Goal: Task Accomplishment & Management: Complete application form

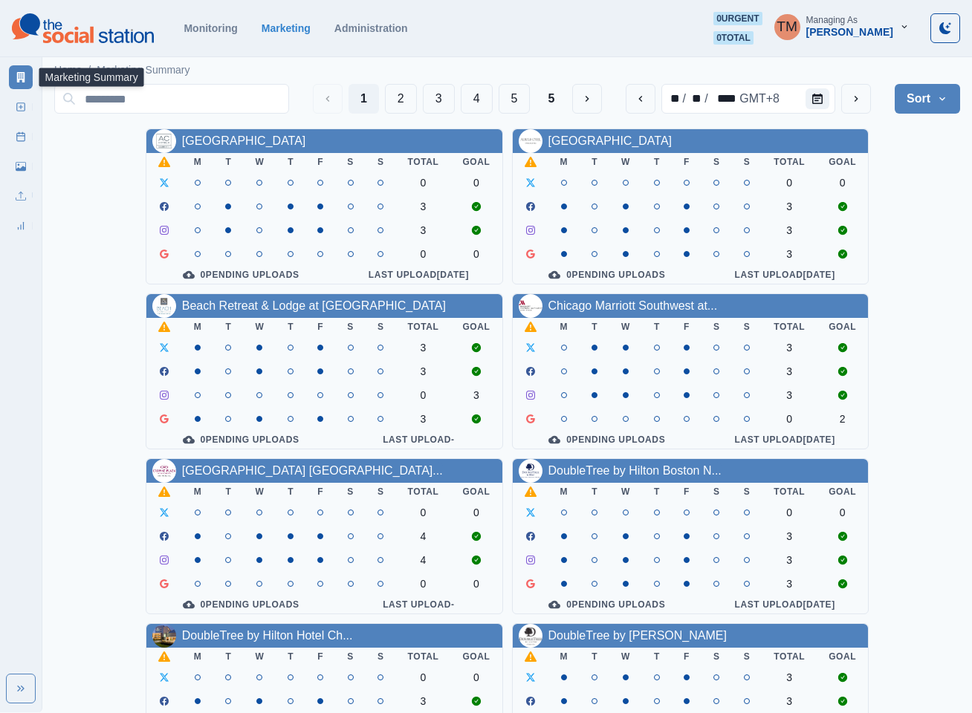
click at [910, 218] on div "AC Hotel Atlanta Downtown M T W T F S S Total Goal 0 0 3 3 0 0 0 Pending Upload…" at bounding box center [507, 619] width 906 height 981
click at [400, 94] on button "2" at bounding box center [401, 99] width 32 height 30
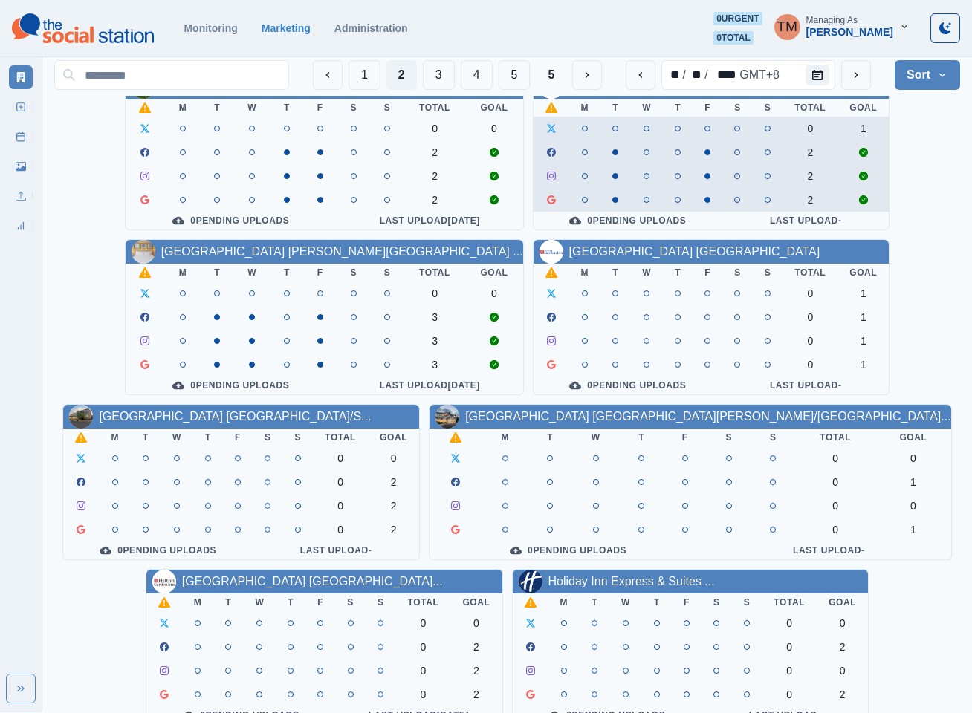
scroll to position [223, 0]
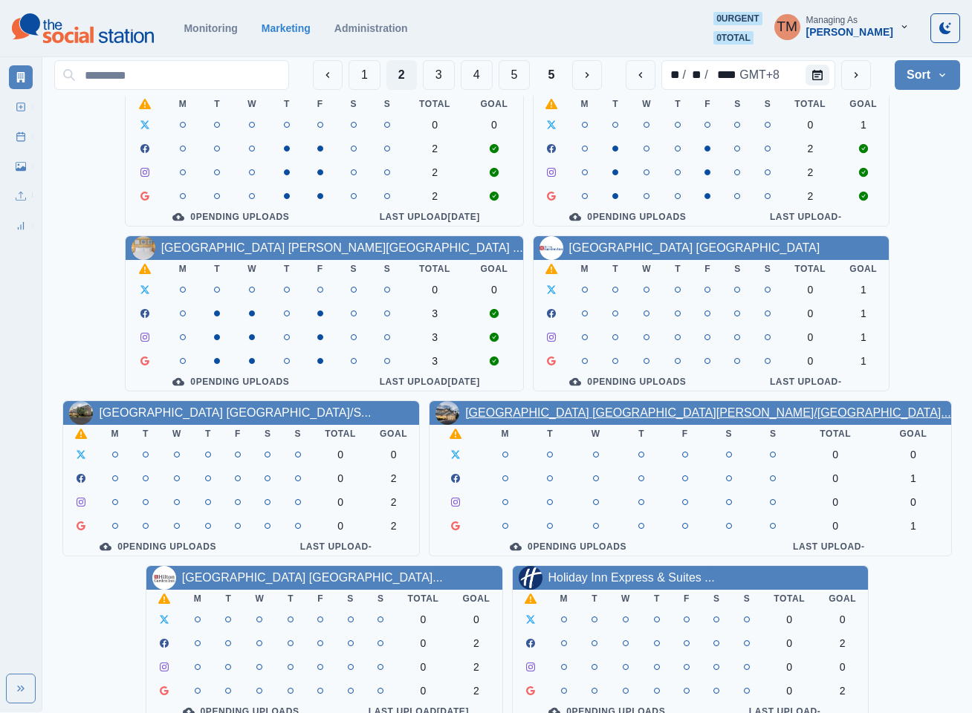
click at [681, 419] on link "Hilton Garden Inn San Jose/Mi..." at bounding box center [707, 412] width 485 height 13
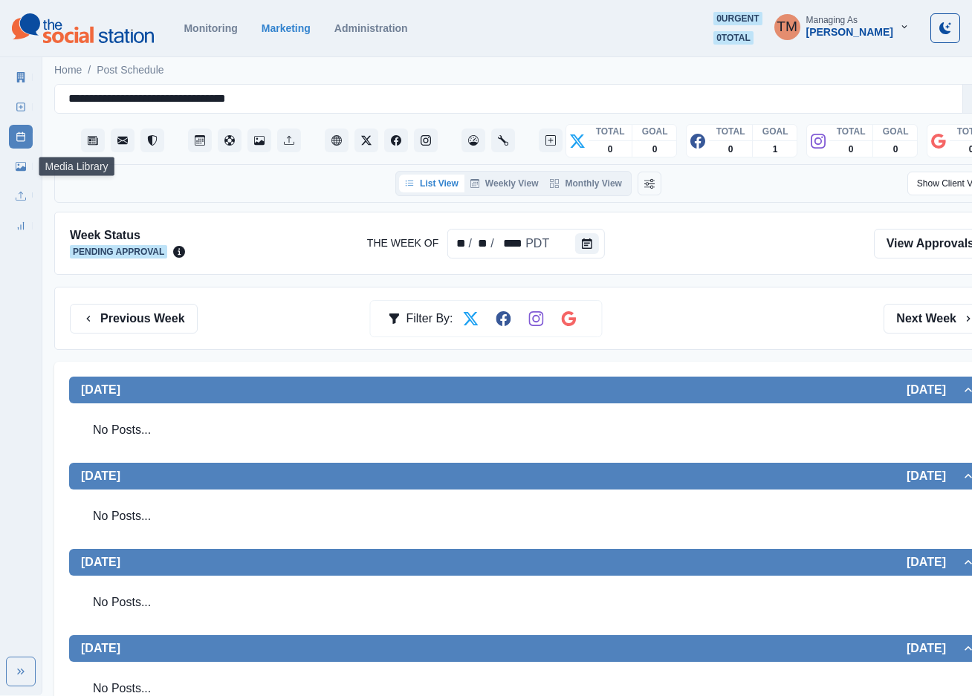
click at [11, 163] on link "Media Library" at bounding box center [21, 167] width 24 height 24
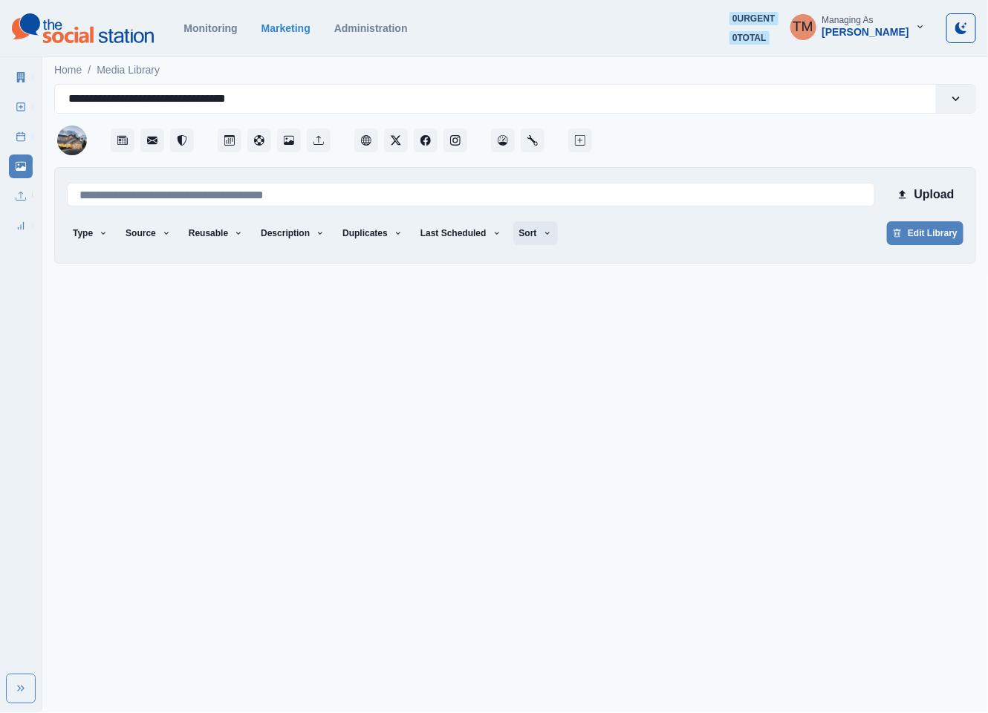
click at [522, 234] on button "Sort" at bounding box center [535, 233] width 45 height 24
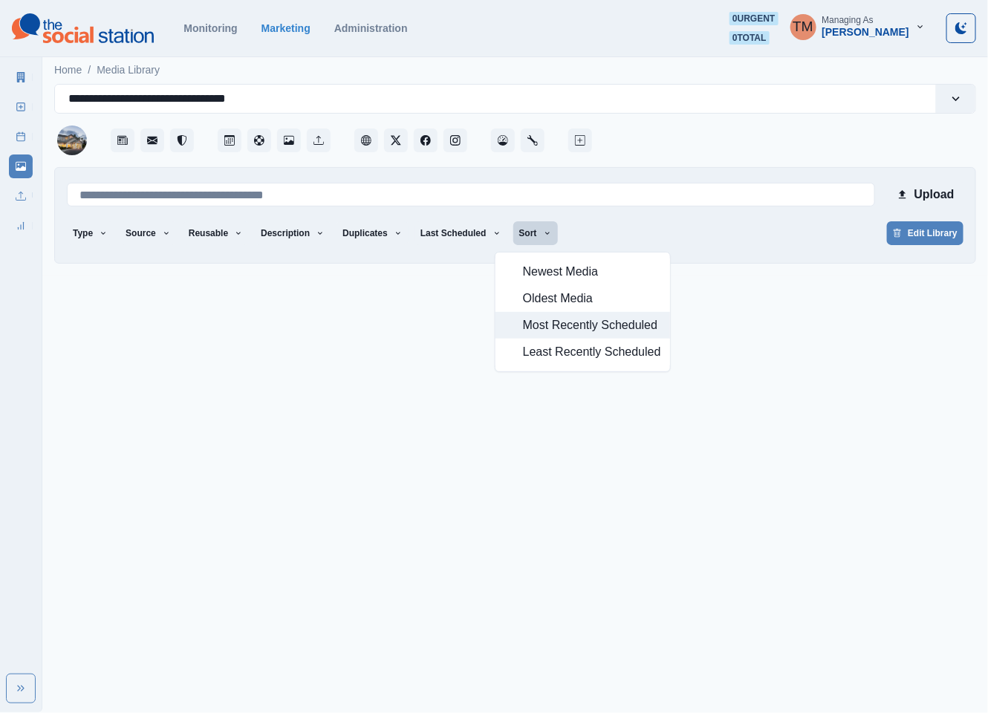
click at [576, 332] on span "Most Recently Scheduled" at bounding box center [592, 325] width 138 height 18
click at [606, 328] on span "Most Recently Scheduled" at bounding box center [592, 325] width 138 height 18
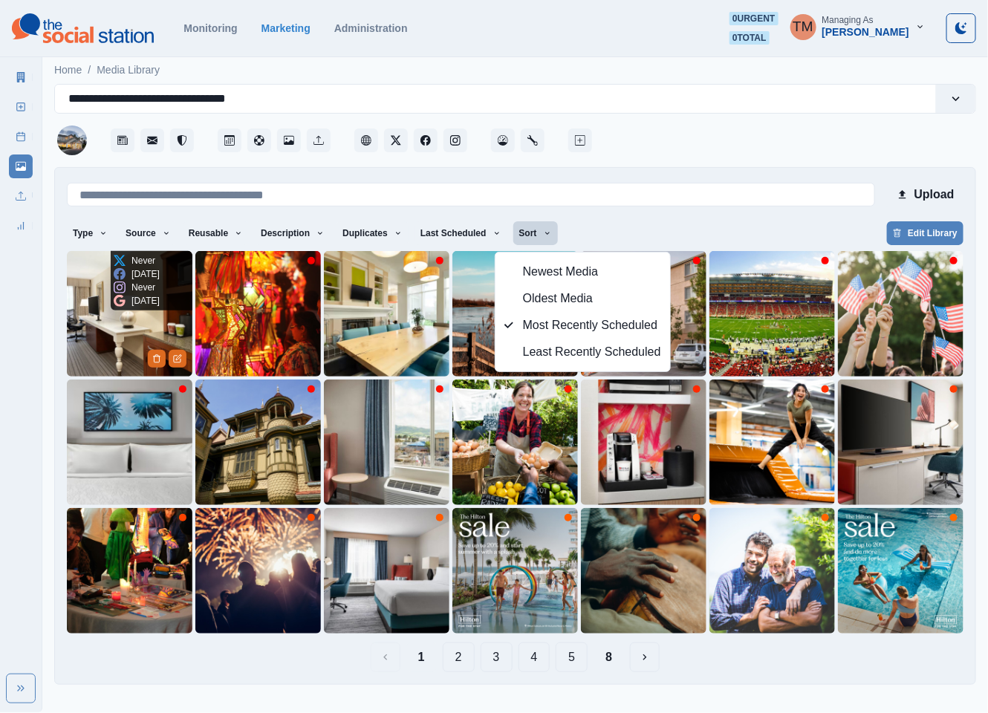
click at [88, 326] on img at bounding box center [130, 314] width 126 height 126
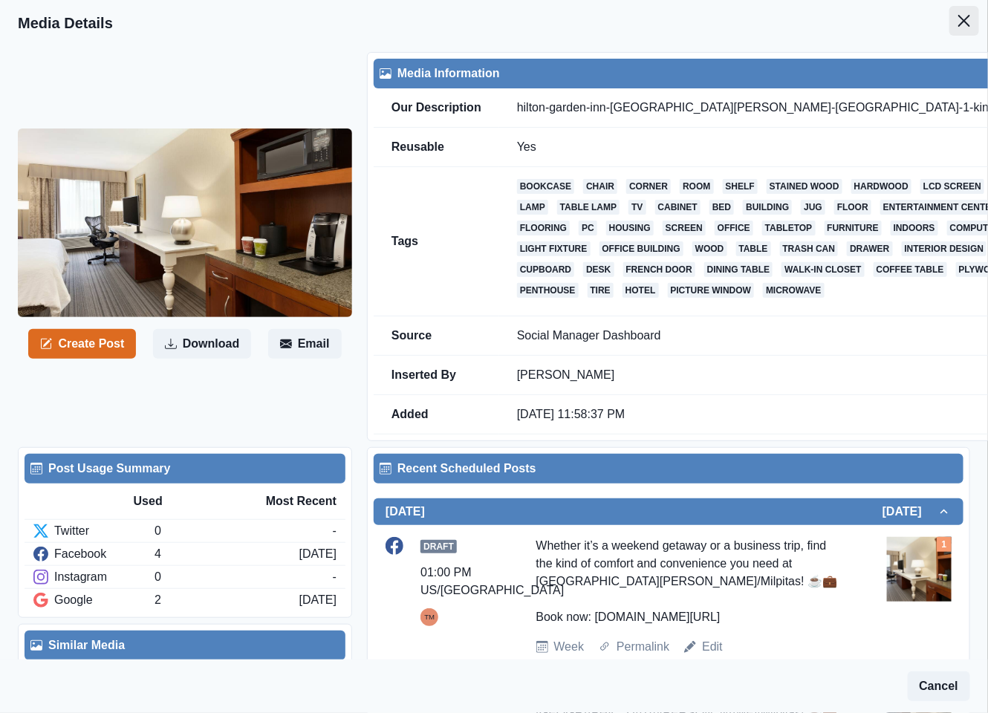
click at [958, 25] on icon "Close" at bounding box center [964, 21] width 12 height 12
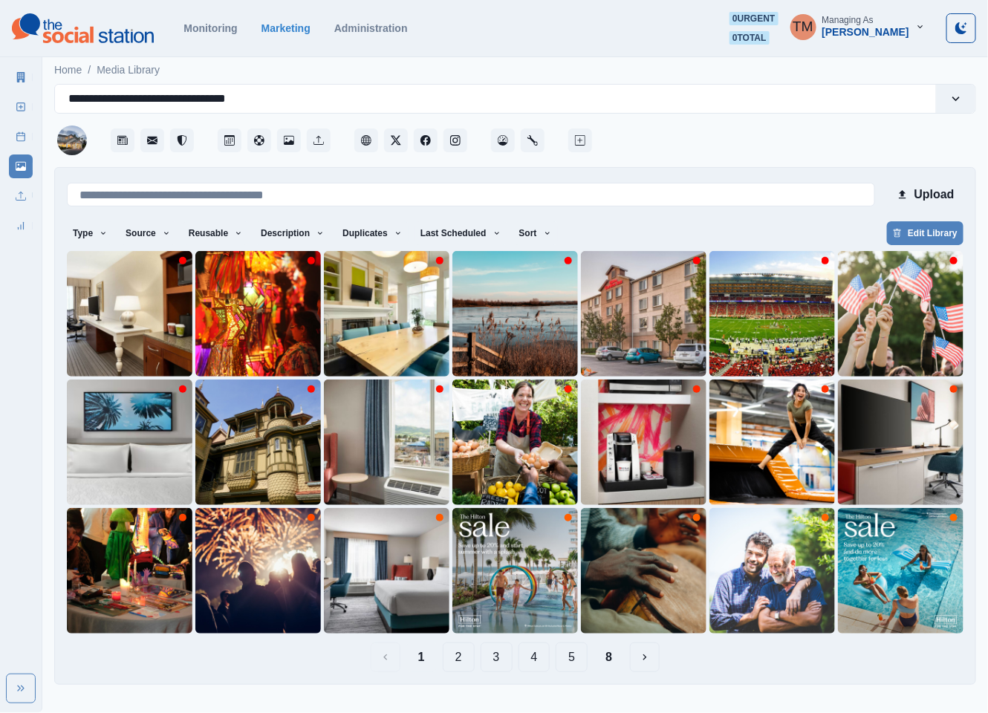
click at [531, 660] on button "4" at bounding box center [535, 658] width 32 height 30
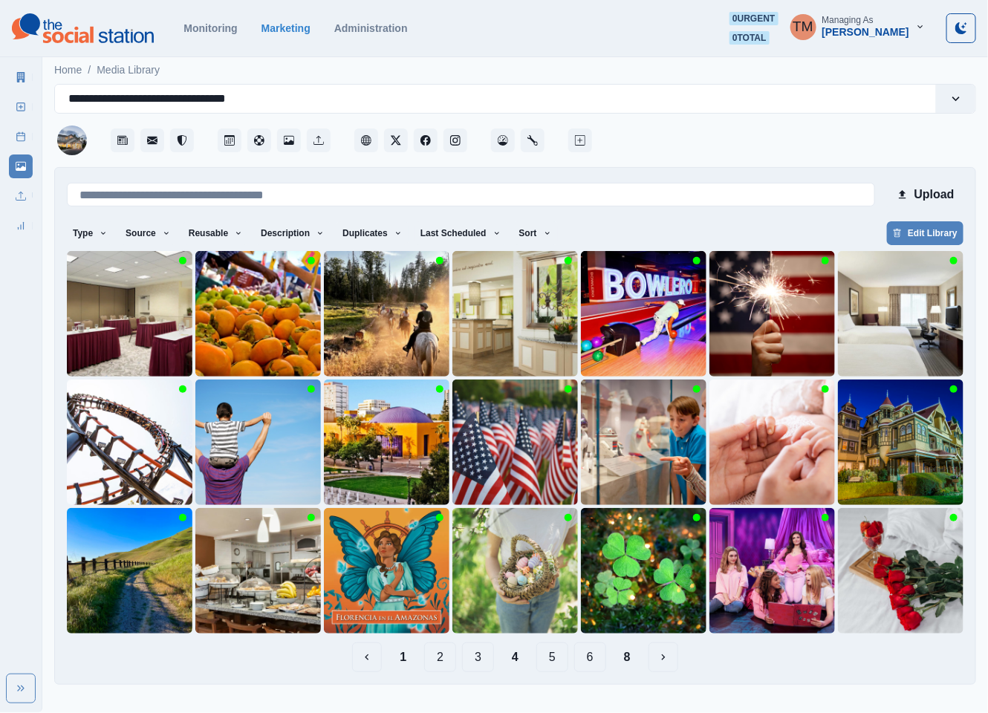
click at [553, 663] on button "5" at bounding box center [552, 658] width 32 height 30
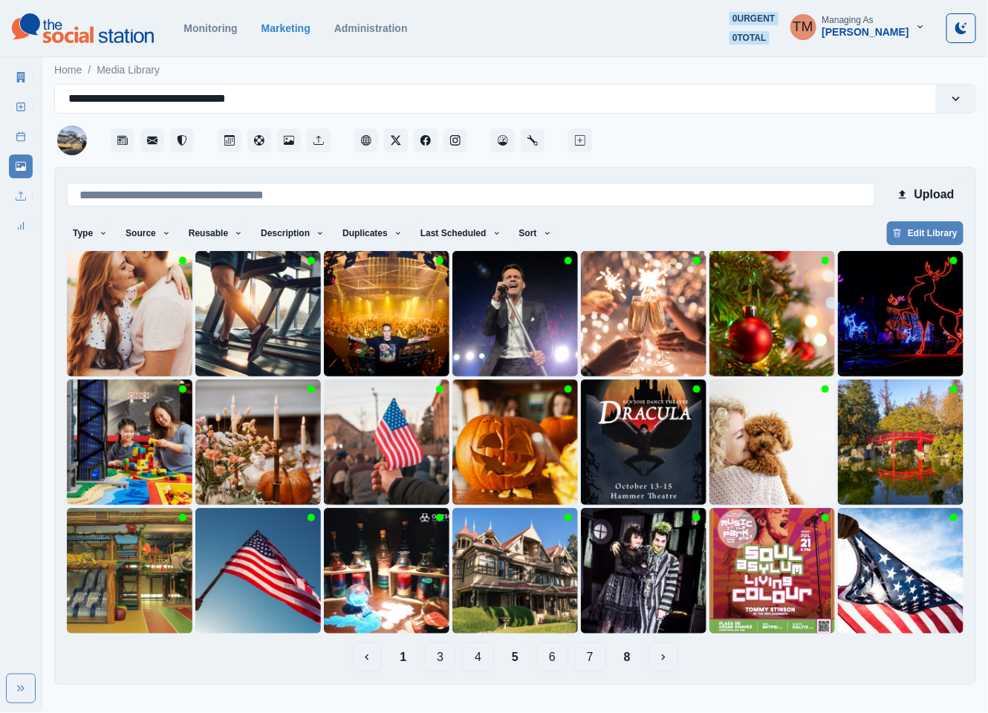
click at [566, 662] on button "6" at bounding box center [552, 658] width 32 height 30
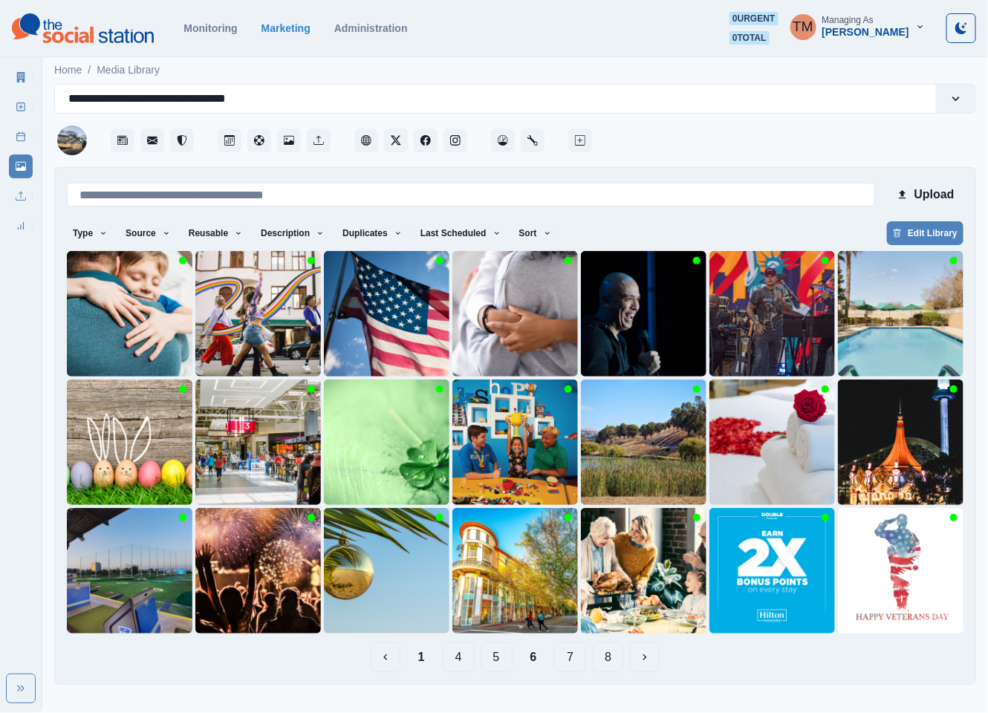
click at [421, 662] on button "1" at bounding box center [421, 658] width 30 height 30
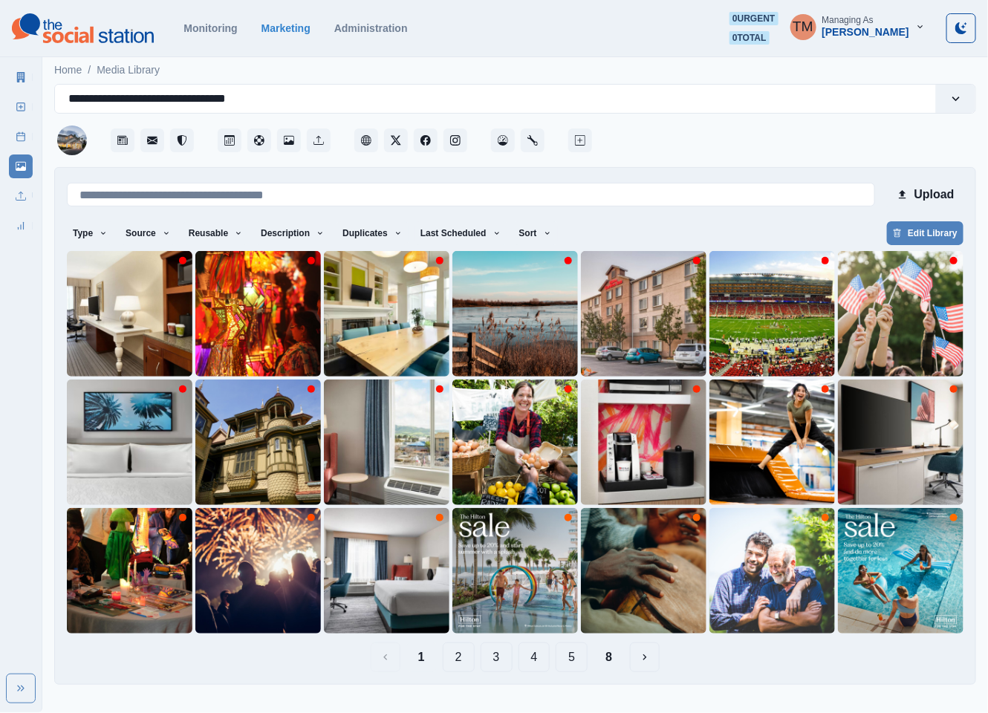
click at [464, 662] on button "2" at bounding box center [459, 658] width 32 height 30
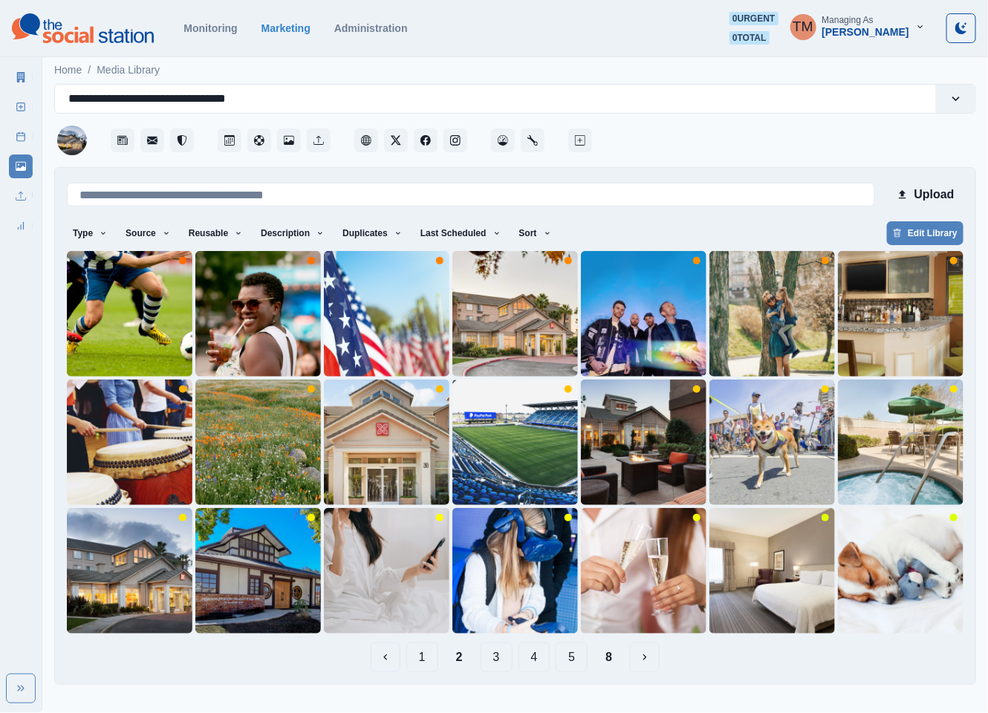
click at [499, 660] on button "3" at bounding box center [497, 658] width 32 height 30
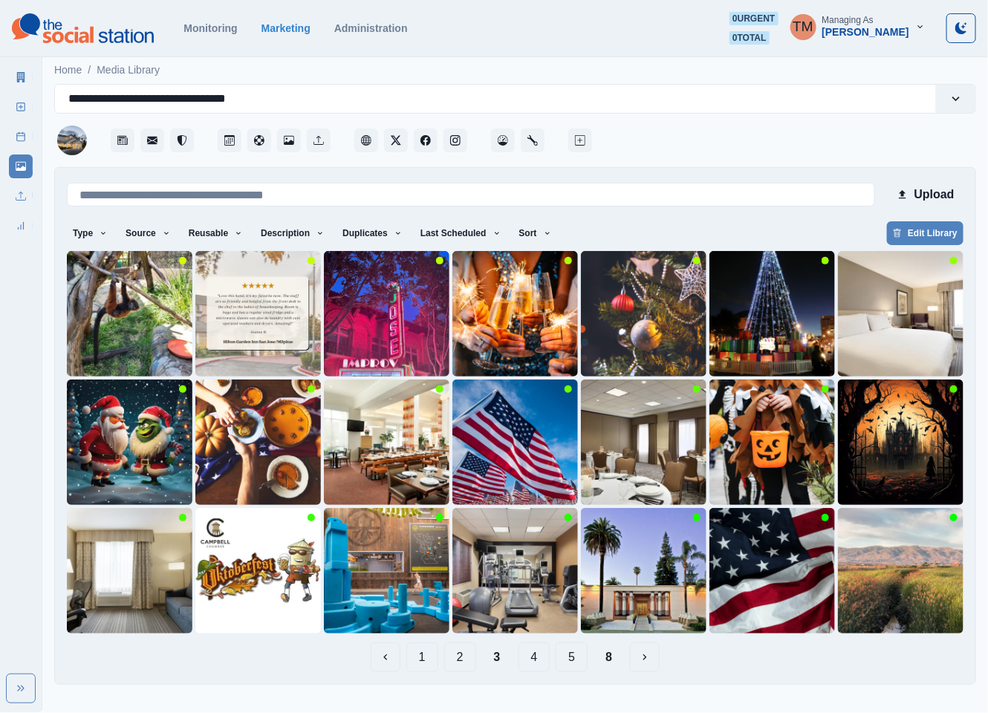
click at [424, 658] on button "1" at bounding box center [422, 658] width 32 height 30
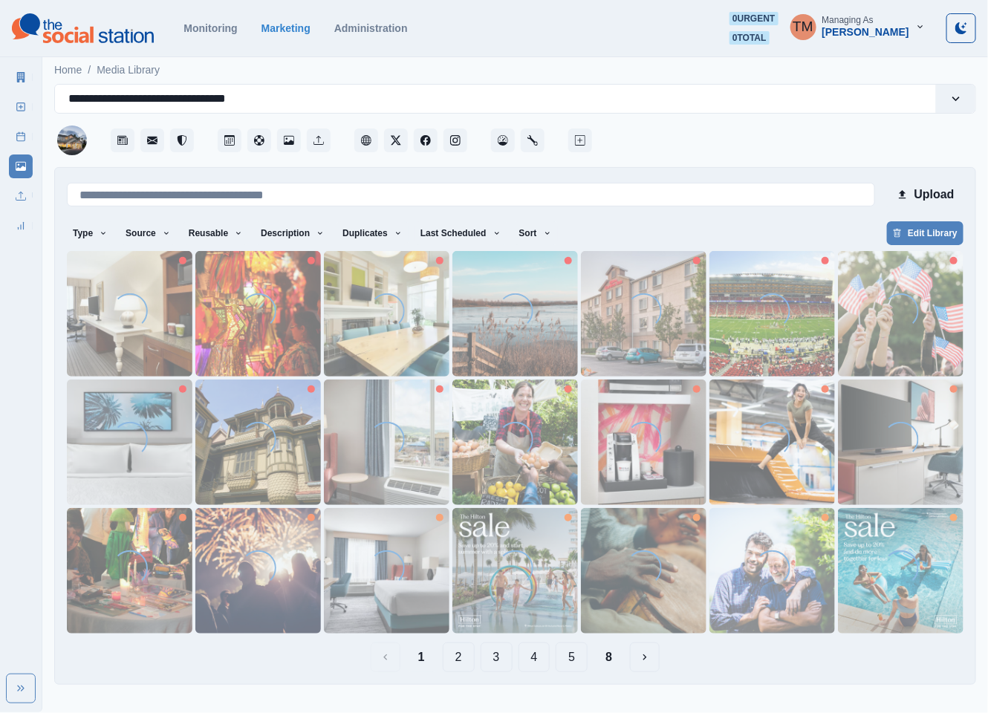
click at [455, 657] on button "2" at bounding box center [459, 658] width 32 height 30
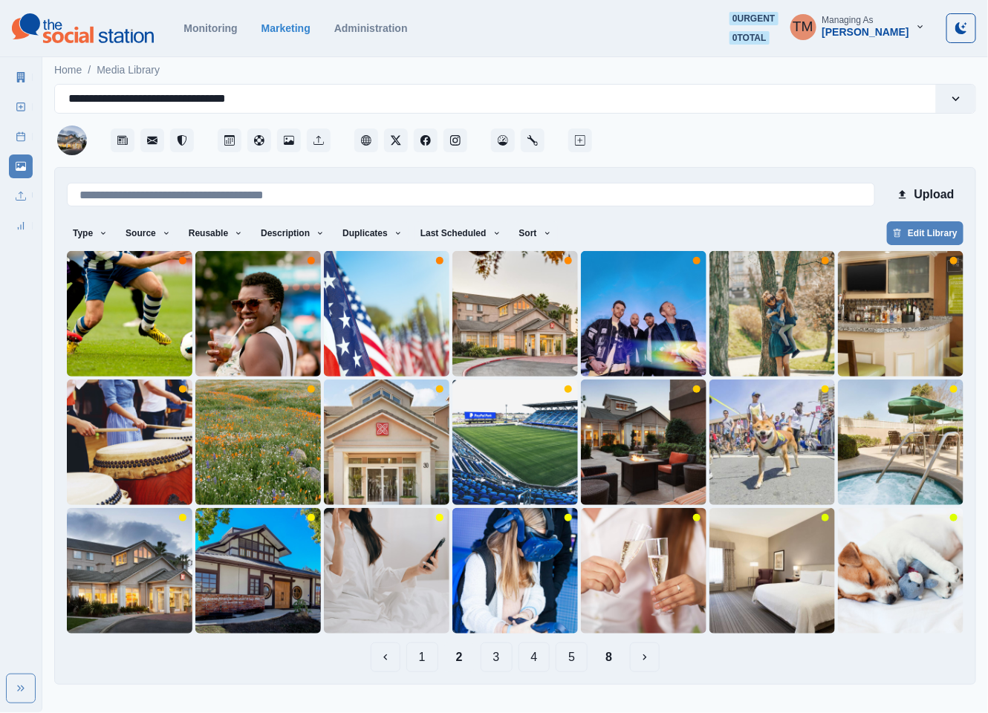
click at [495, 656] on button "3" at bounding box center [497, 658] width 32 height 30
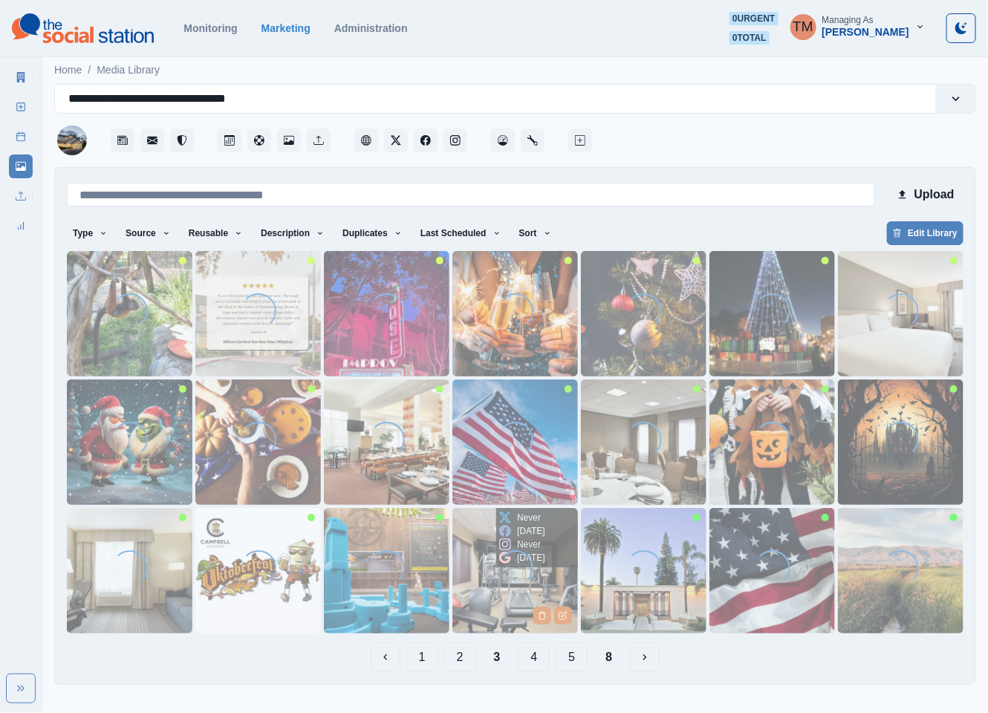
click at [501, 602] on img at bounding box center [515, 571] width 126 height 126
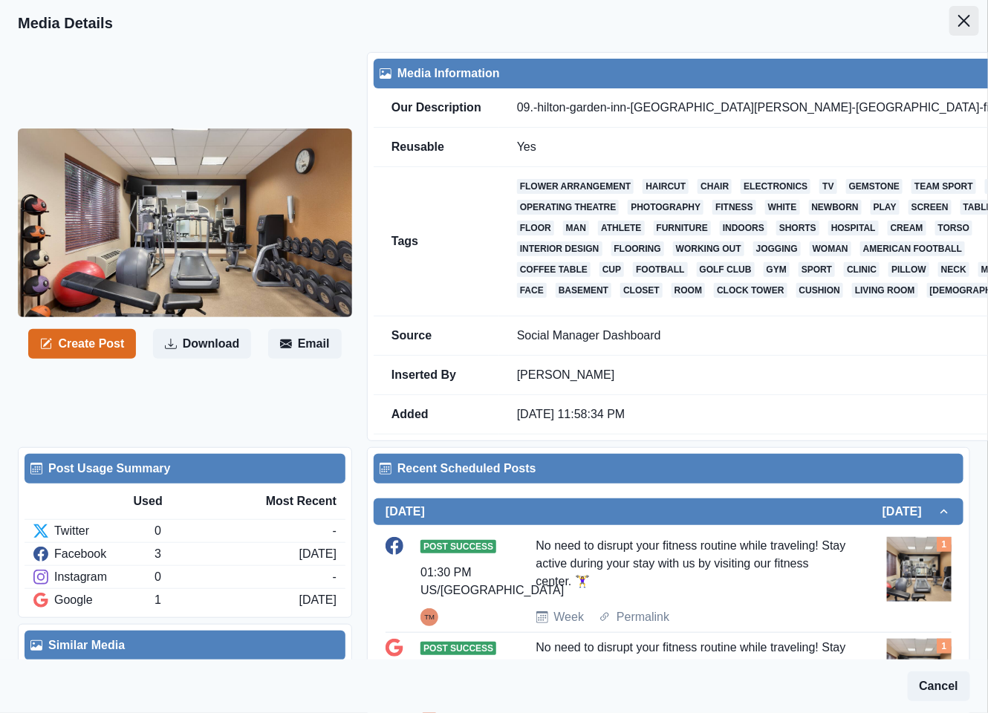
click at [958, 16] on icon "Close" at bounding box center [964, 21] width 12 height 12
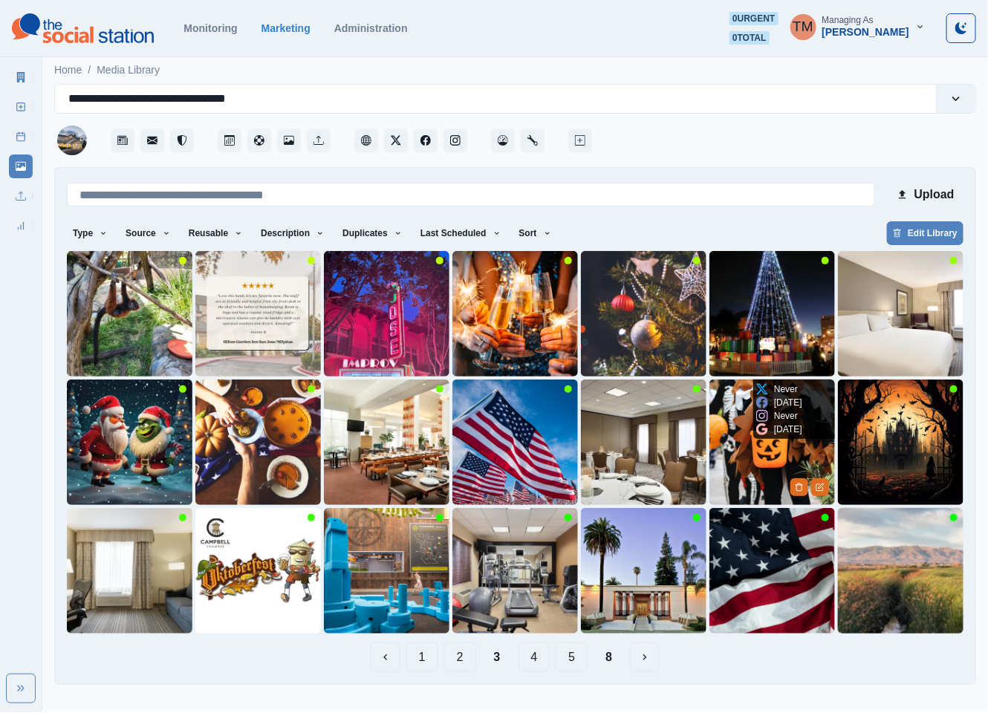
click at [760, 461] on img at bounding box center [772, 443] width 126 height 126
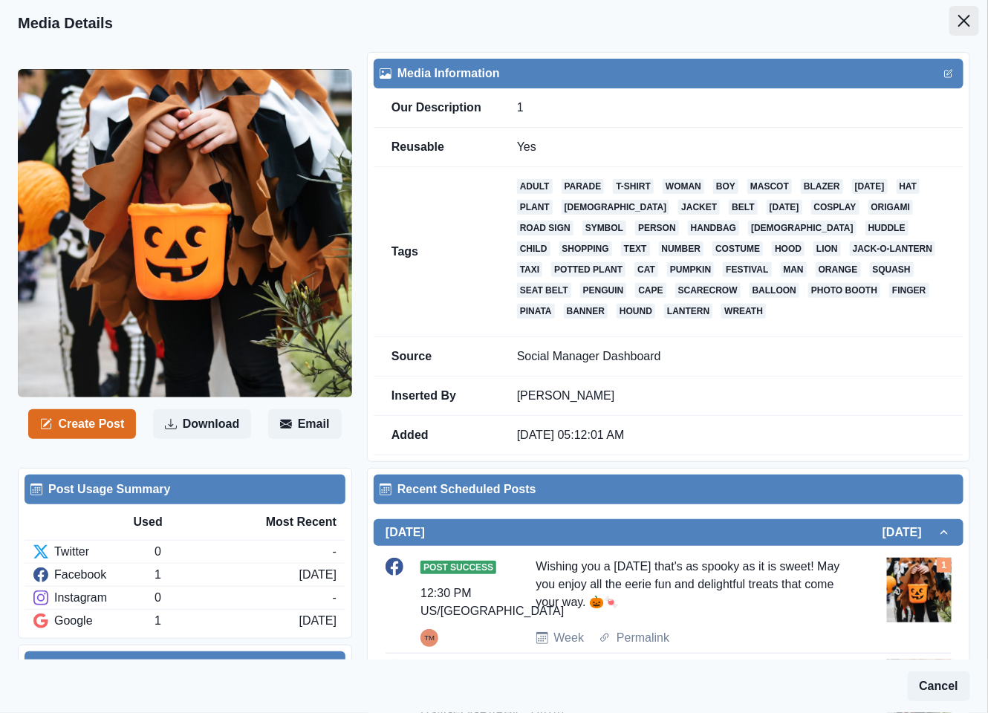
click at [958, 21] on button "Close" at bounding box center [964, 21] width 30 height 30
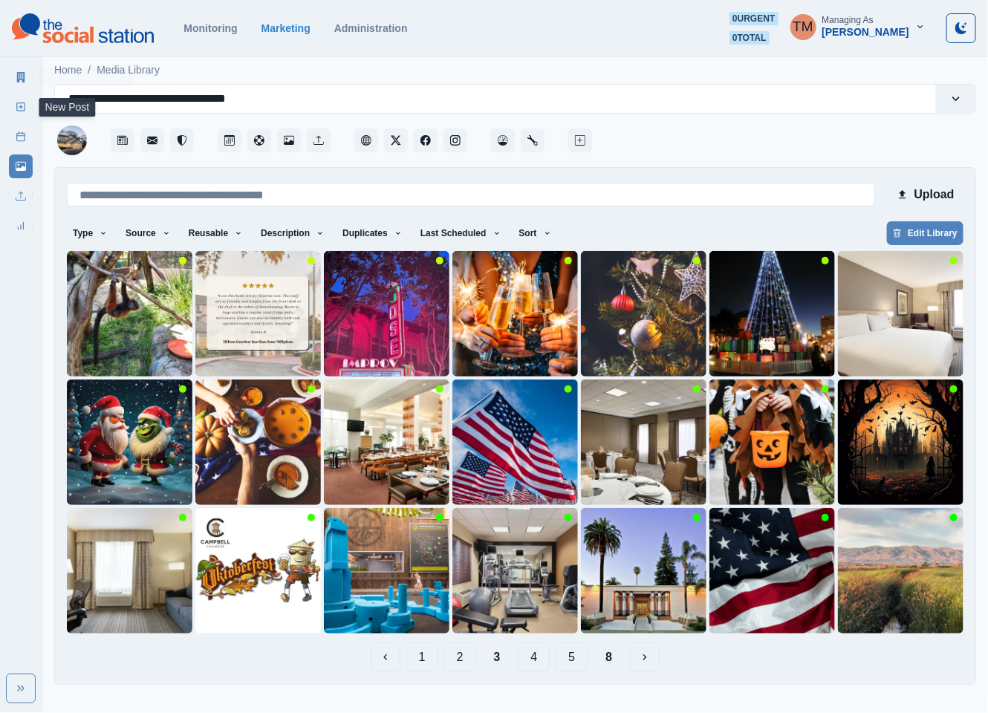
click at [18, 80] on icon at bounding box center [21, 77] width 8 height 10
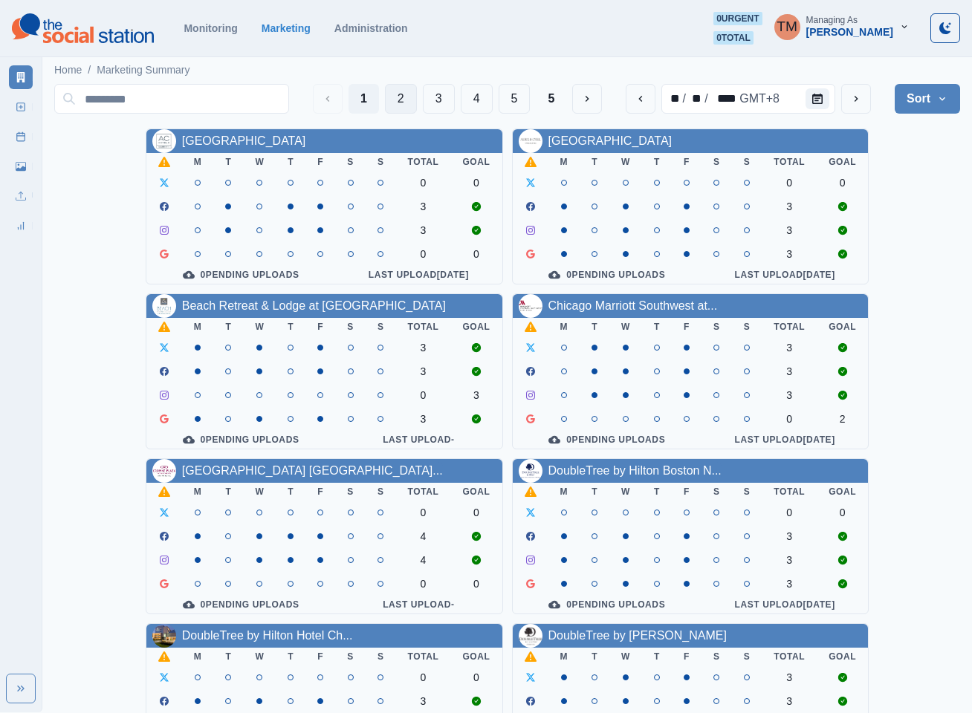
click at [392, 103] on button "2" at bounding box center [401, 99] width 32 height 30
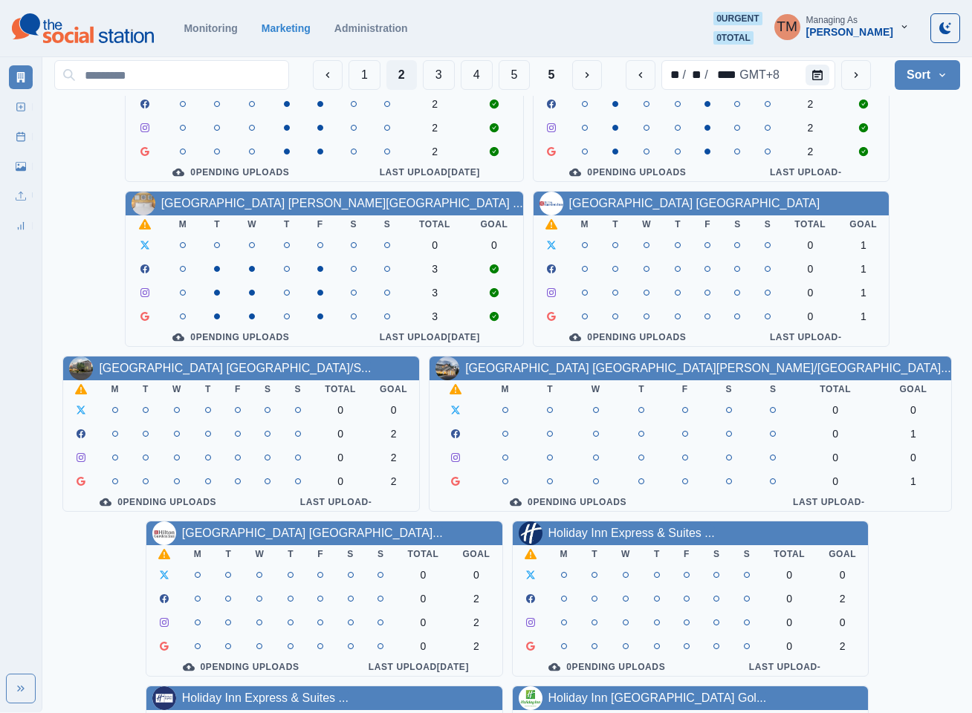
scroll to position [334, 0]
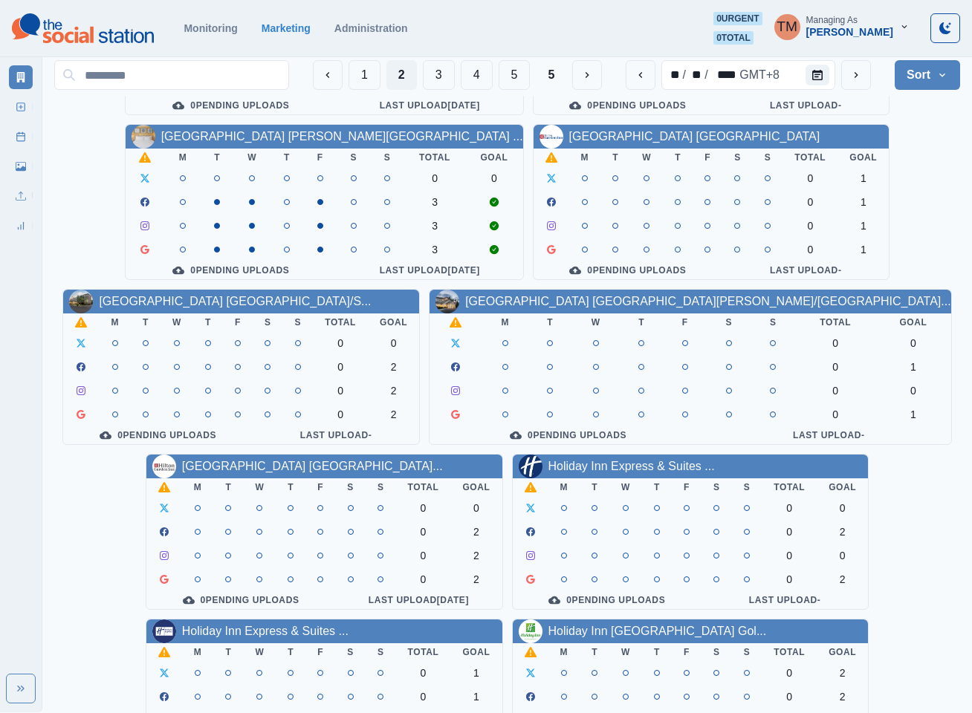
click at [308, 472] on link "Hilton Garden Inn Wilsonville..." at bounding box center [312, 466] width 261 height 13
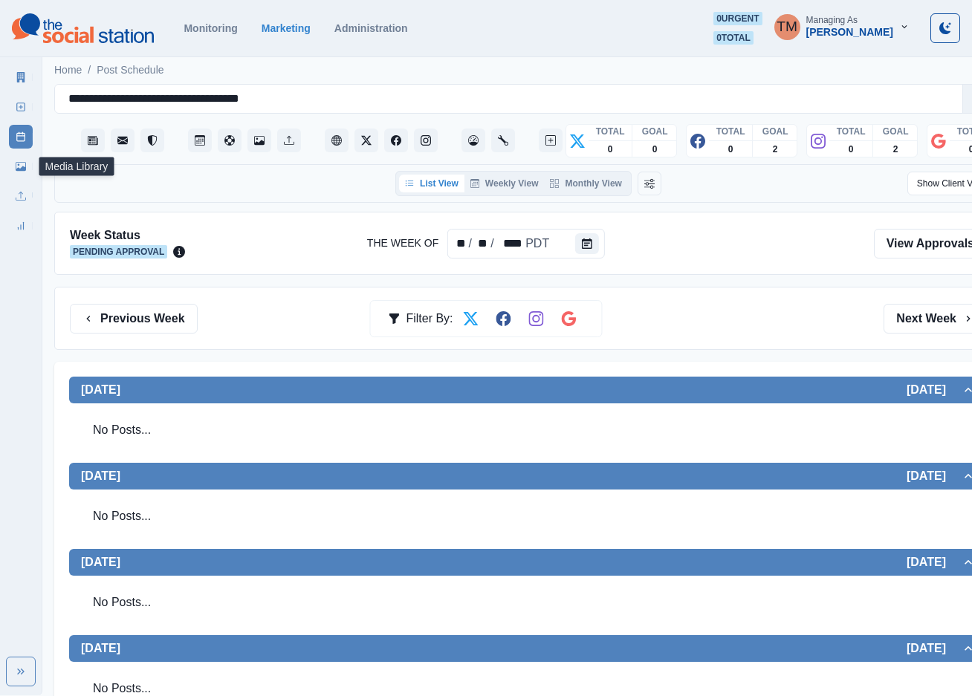
click at [18, 170] on icon at bounding box center [21, 166] width 10 height 9
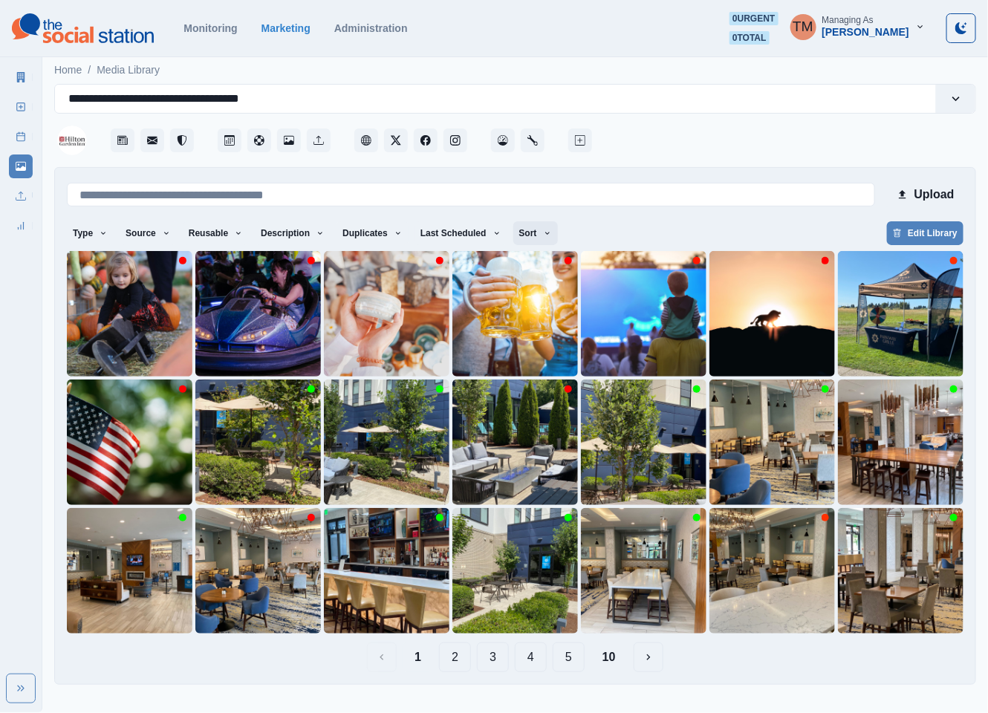
click at [513, 234] on button "Sort" at bounding box center [535, 233] width 45 height 24
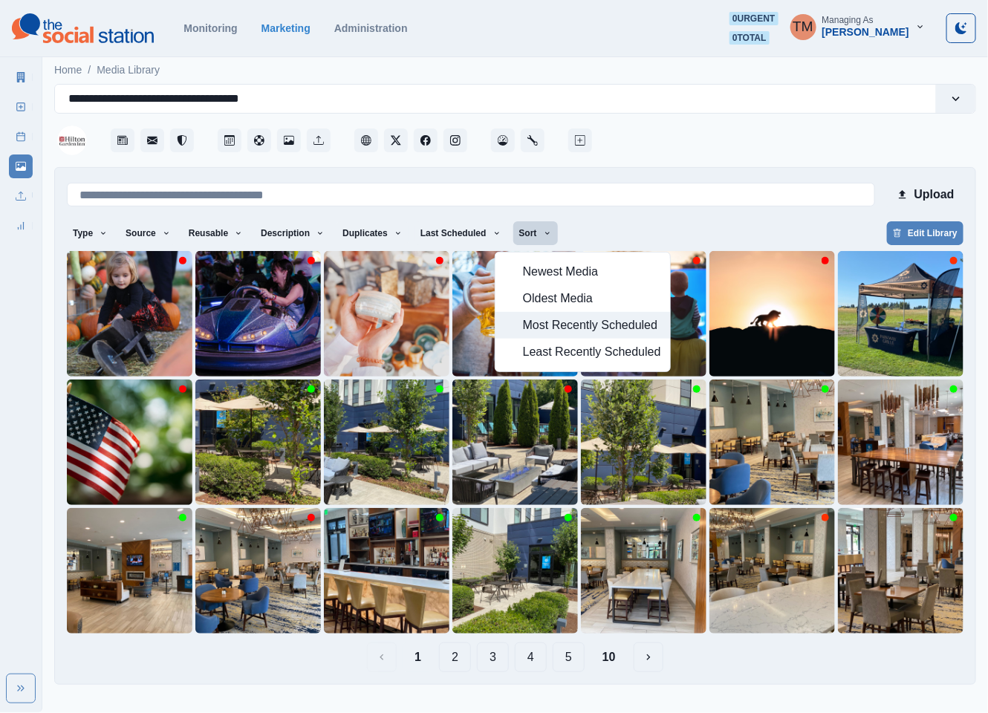
click at [558, 328] on span "Most Recently Scheduled" at bounding box center [592, 325] width 138 height 18
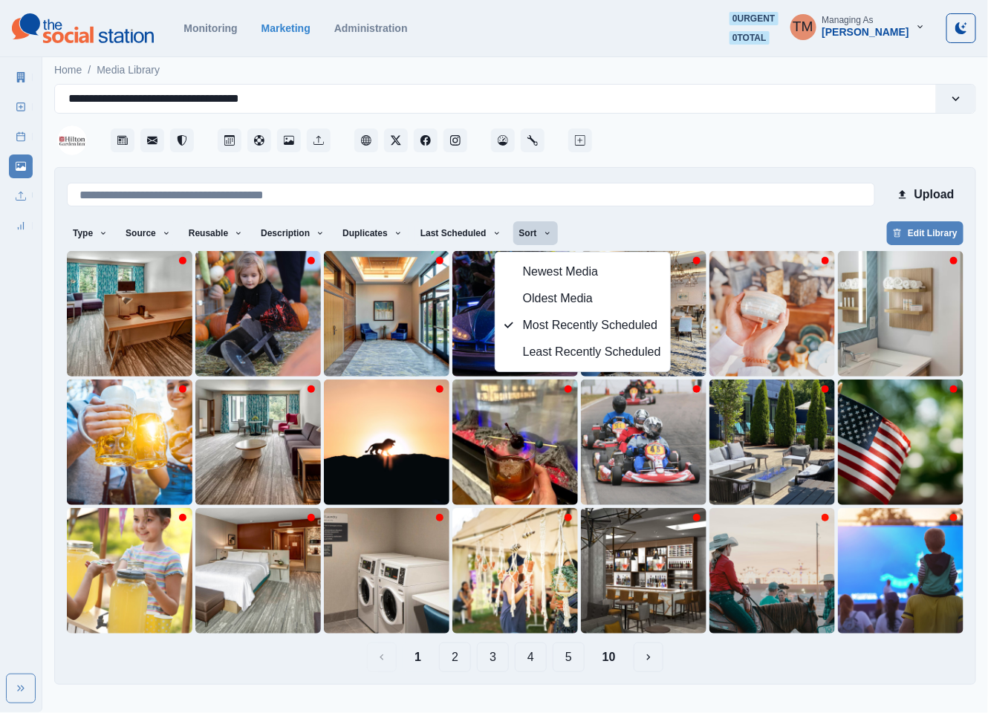
click at [705, 230] on div "Type Any Image Video Source Any Upload Social Manager Found: Instagram Found: G…" at bounding box center [515, 234] width 897 height 27
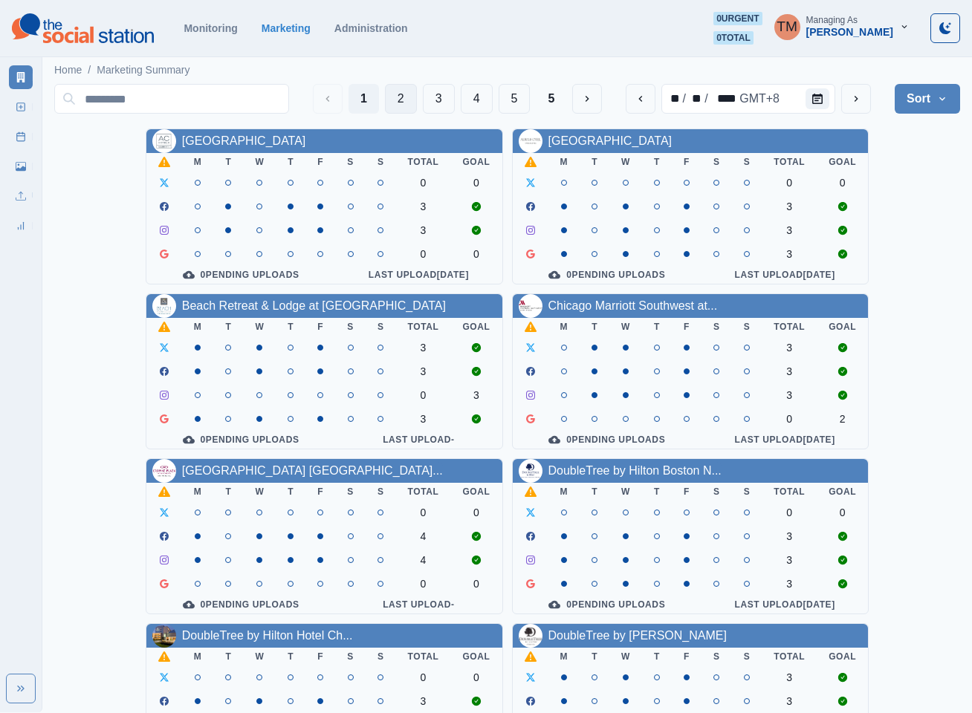
click at [400, 97] on button "2" at bounding box center [401, 99] width 32 height 30
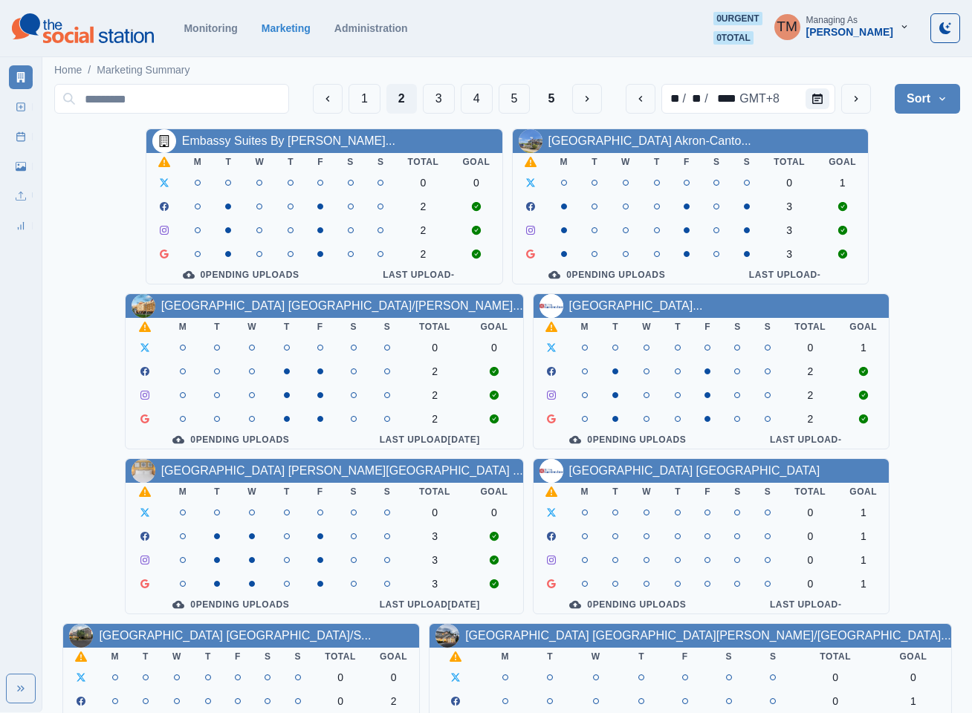
scroll to position [111, 0]
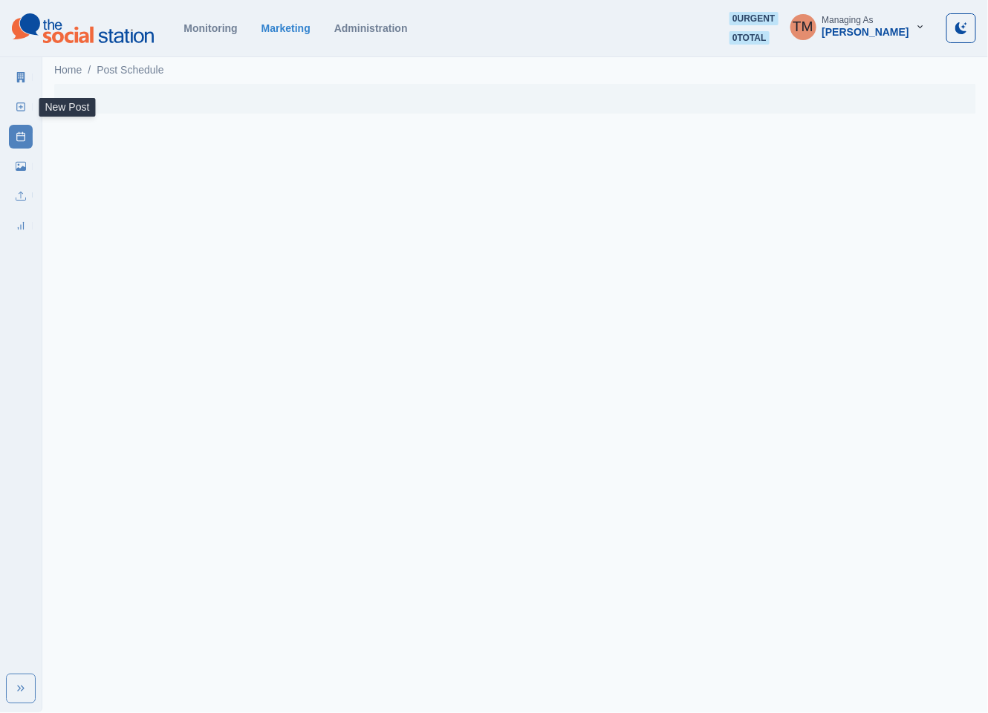
click at [17, 105] on rect at bounding box center [21, 107] width 8 height 8
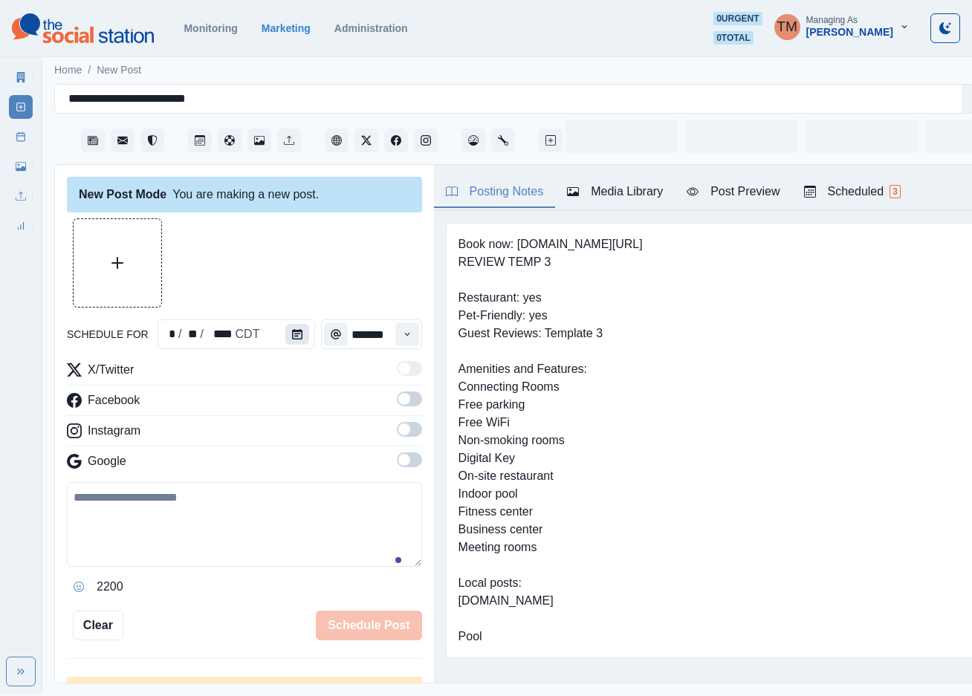
click at [297, 335] on button "Calendar" at bounding box center [297, 334] width 24 height 21
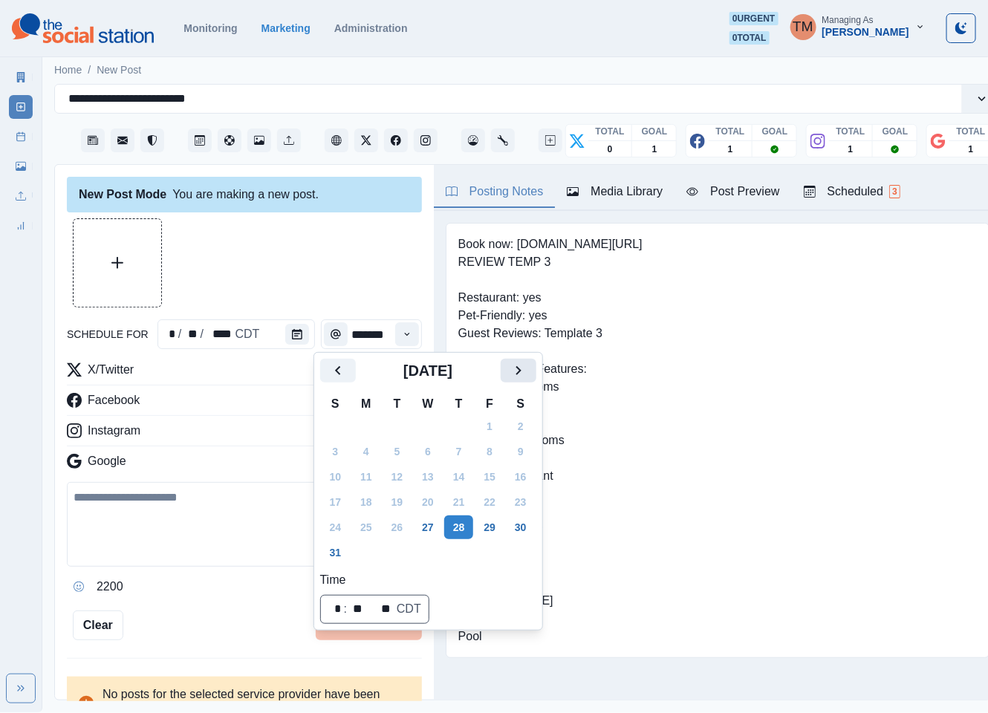
click at [515, 372] on icon "Next" at bounding box center [519, 371] width 18 height 18
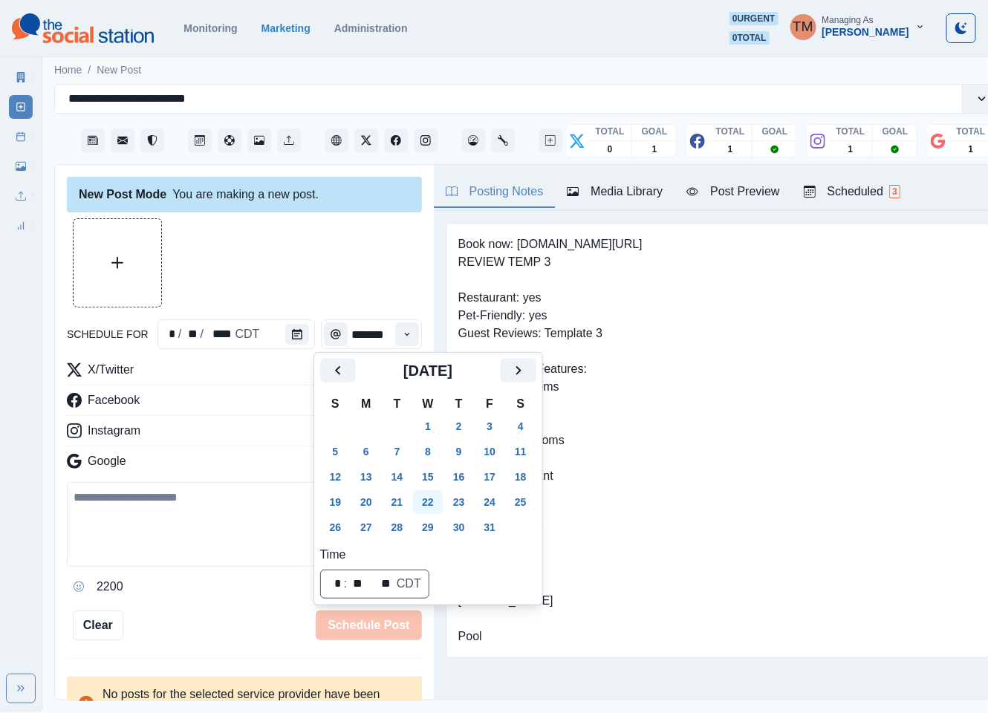
click at [429, 506] on button "22" at bounding box center [428, 502] width 30 height 24
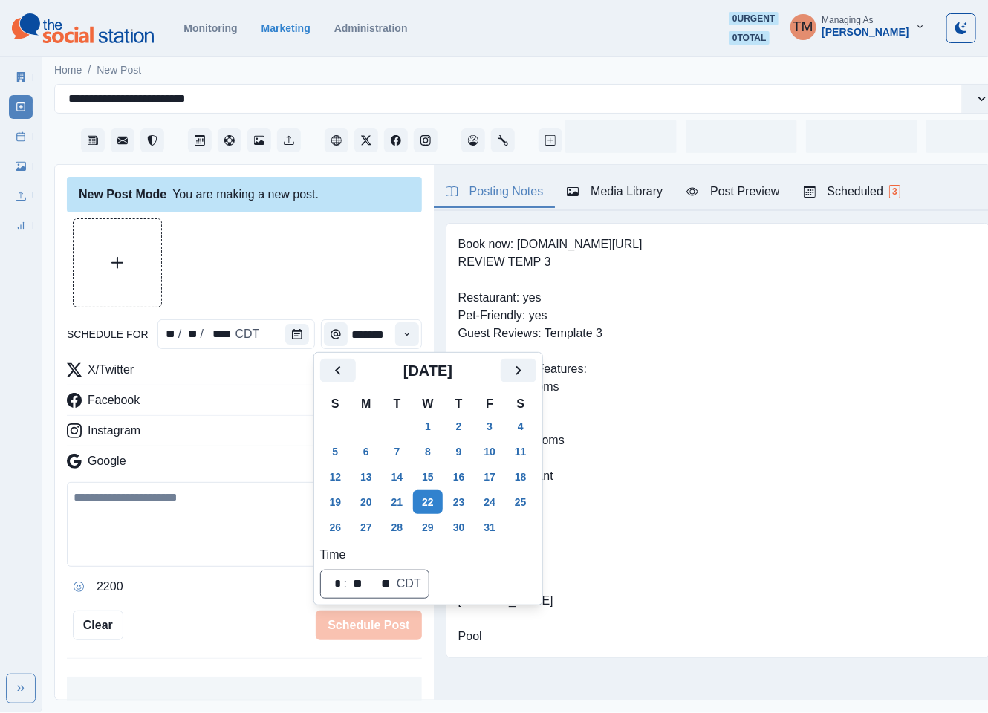
click at [296, 276] on div at bounding box center [244, 262] width 355 height 89
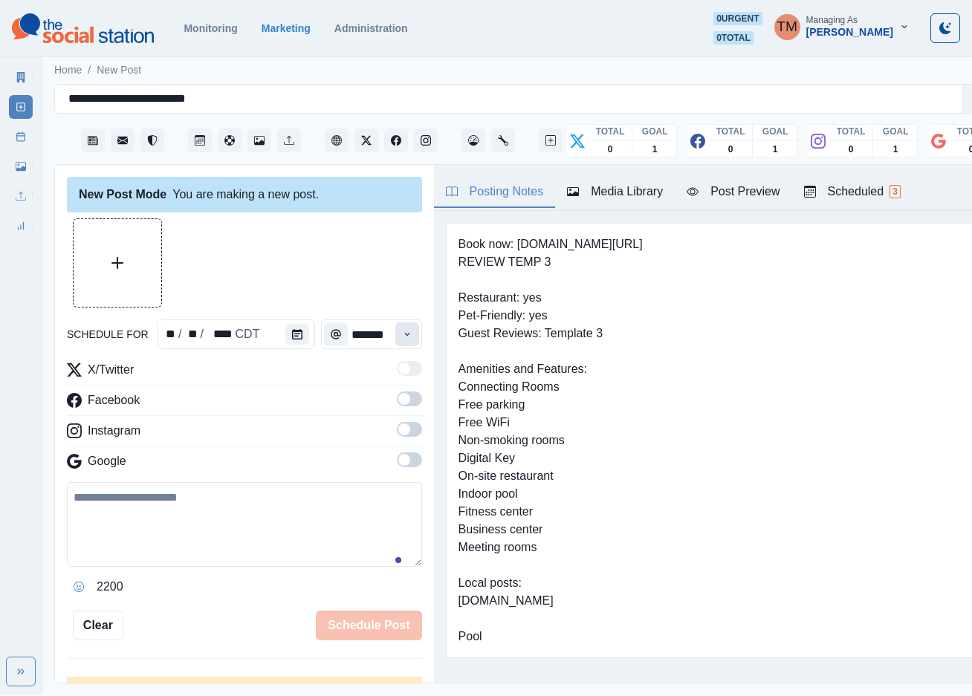
click at [395, 341] on button "Time" at bounding box center [407, 334] width 24 height 24
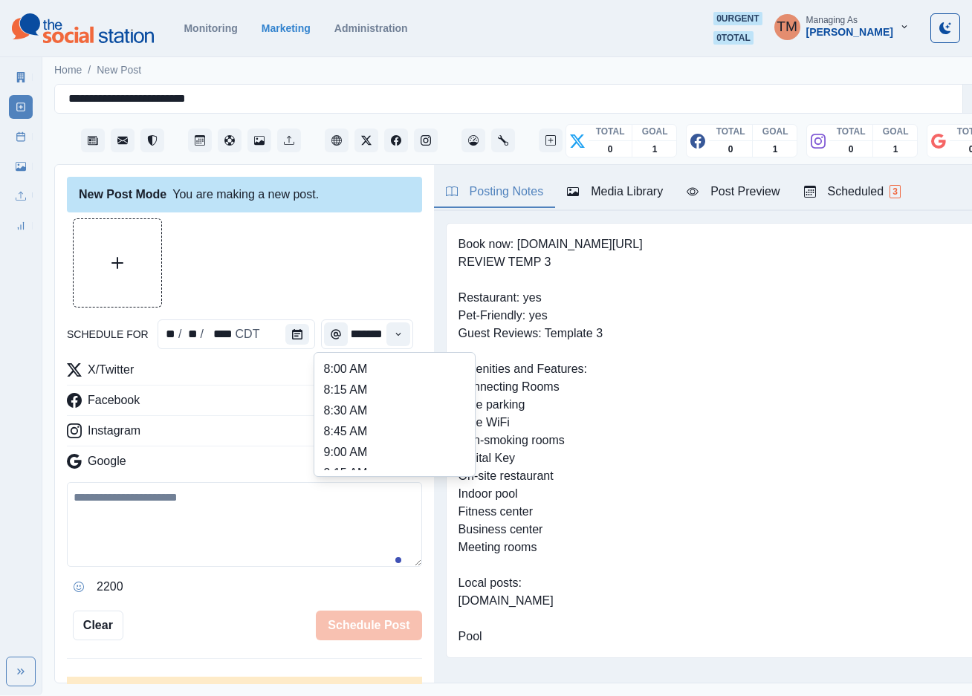
scroll to position [334, 0]
click at [370, 424] on li "12:45 PM" at bounding box center [394, 430] width 149 height 21
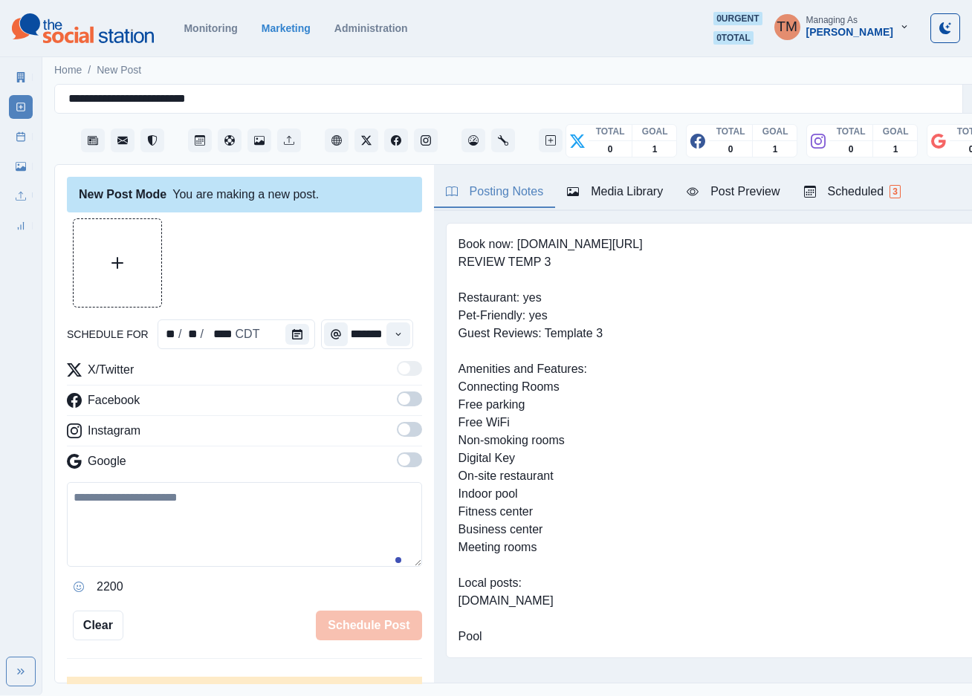
type input "********"
drag, startPoint x: 400, startPoint y: 400, endPoint x: 399, endPoint y: 424, distance: 24.5
click at [400, 401] on span at bounding box center [409, 399] width 25 height 15
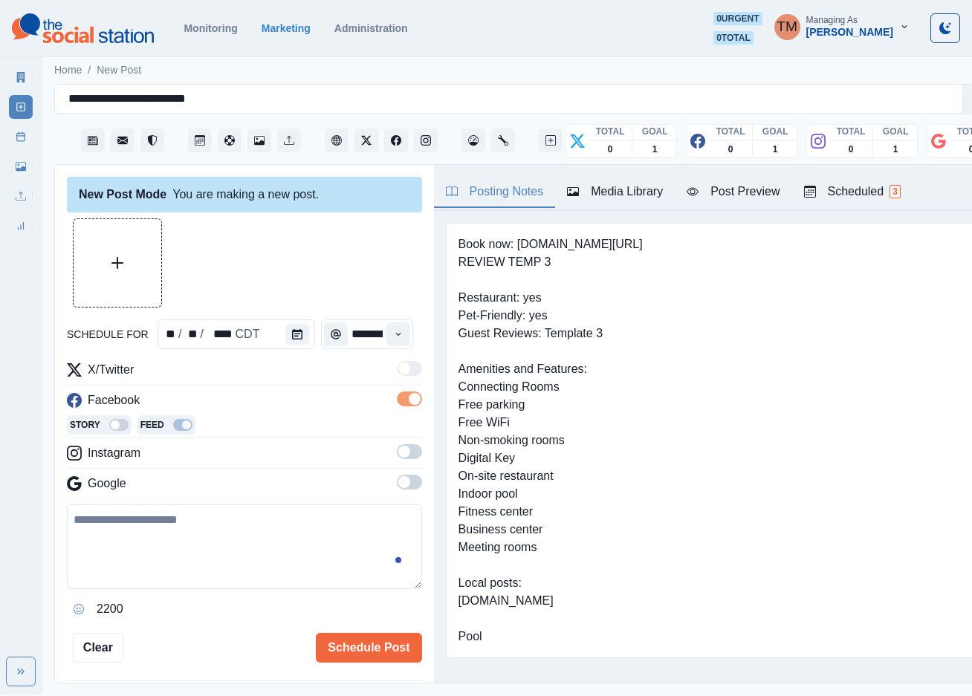
click at [397, 457] on span at bounding box center [409, 451] width 25 height 15
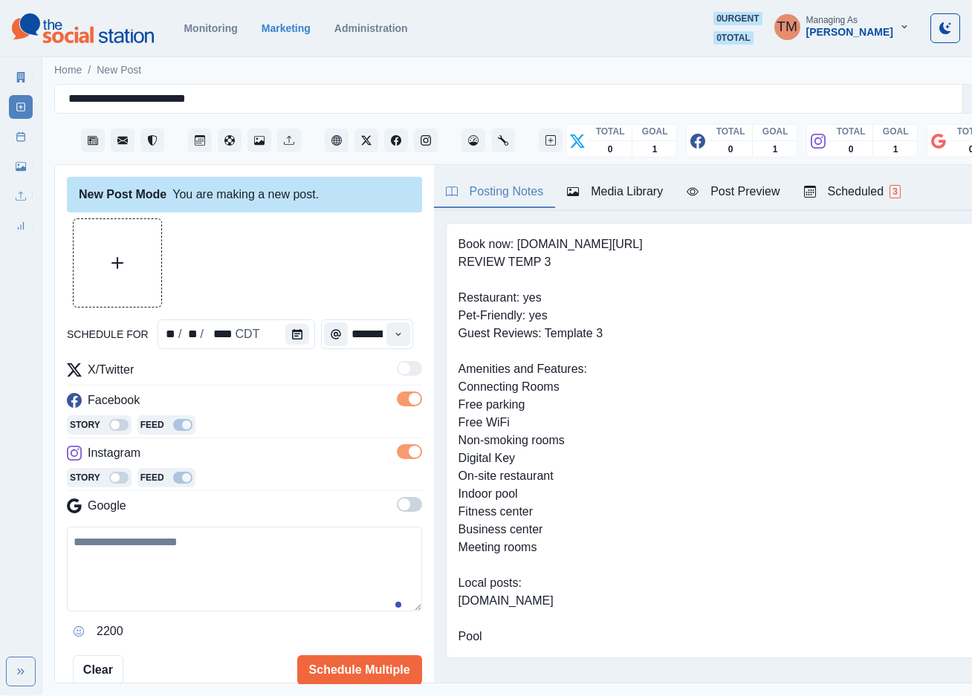
click at [397, 507] on span at bounding box center [409, 504] width 25 height 15
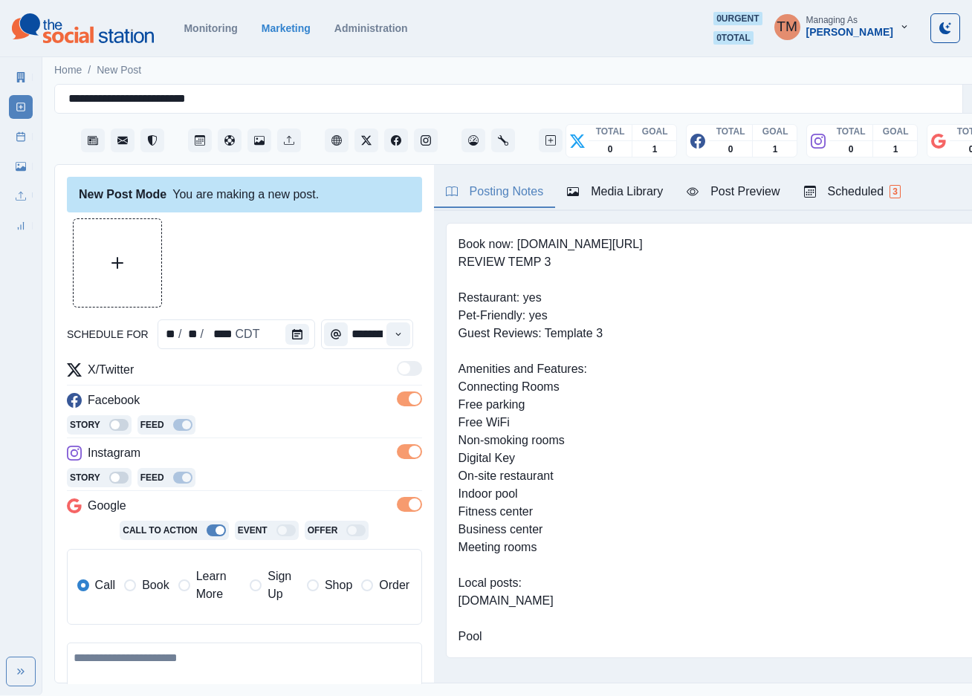
click at [206, 591] on span "Learn More" at bounding box center [218, 586] width 45 height 36
click at [270, 635] on input "**********" at bounding box center [302, 636] width 216 height 30
paste input
type input "**********"
click at [276, 255] on div at bounding box center [244, 262] width 355 height 89
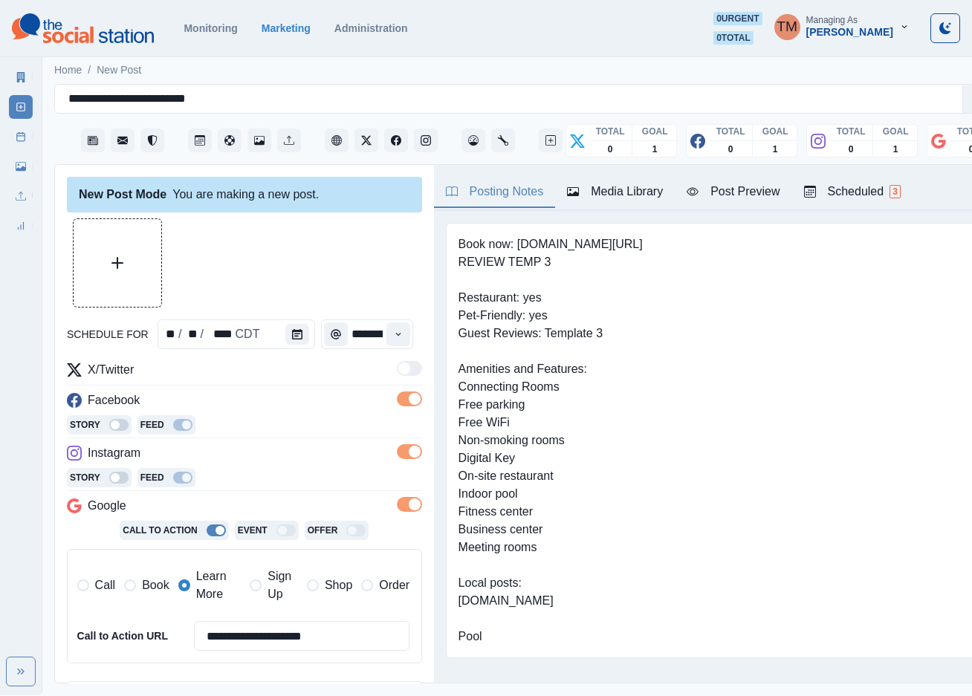
scroll to position [241, 0]
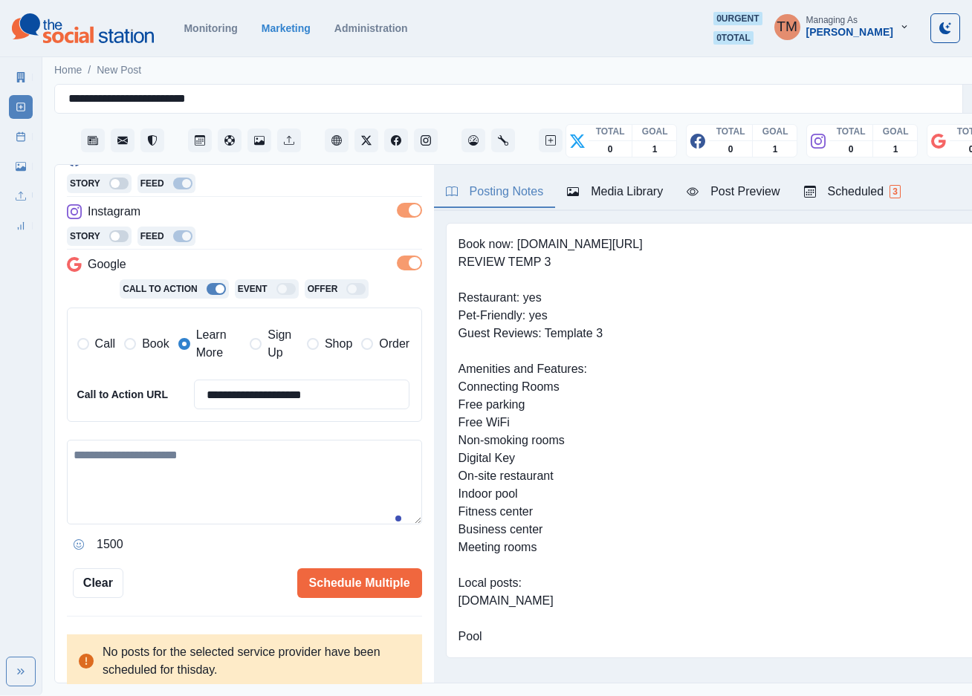
click at [226, 488] on textarea at bounding box center [244, 482] width 355 height 85
paste textarea "**********"
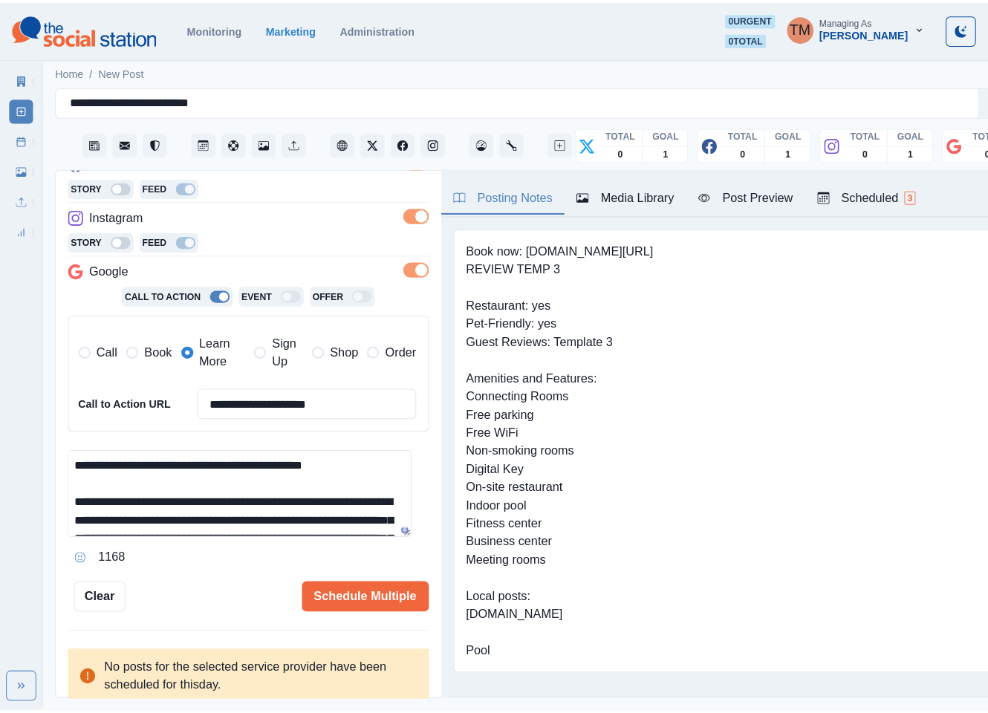
scroll to position [82, 0]
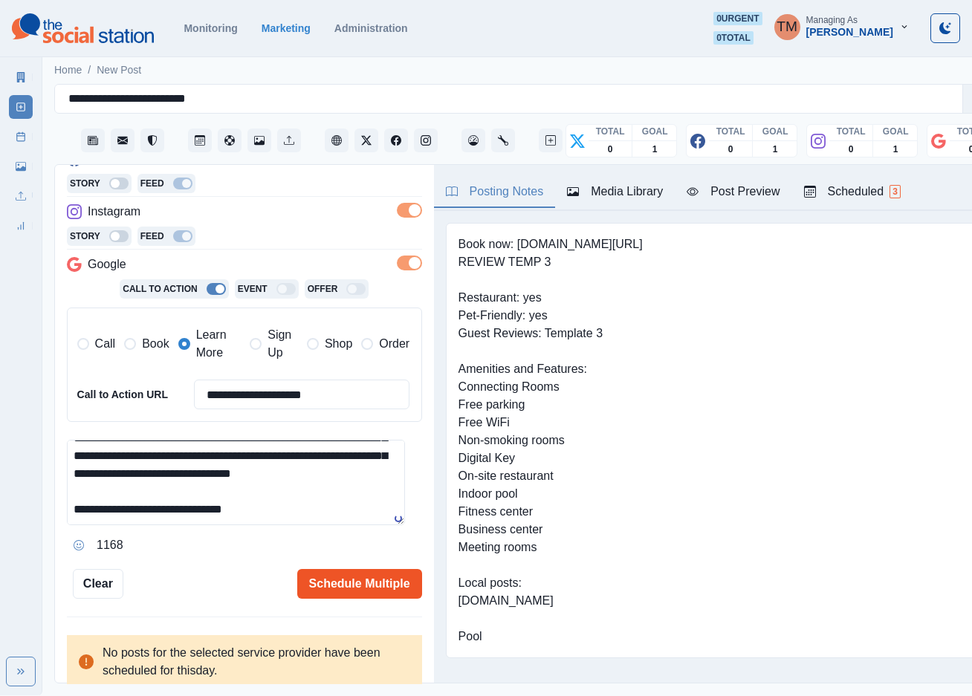
type textarea "**********"
click at [328, 585] on button "Schedule Multiple" at bounding box center [359, 584] width 125 height 30
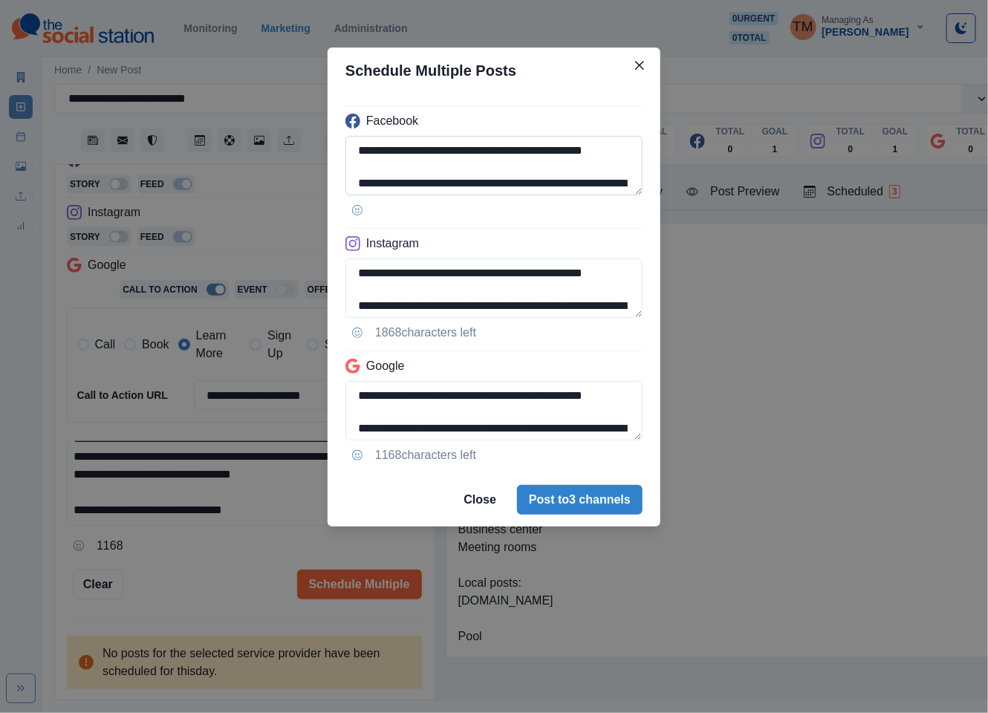
click at [487, 181] on textarea "**********" at bounding box center [493, 165] width 297 height 59
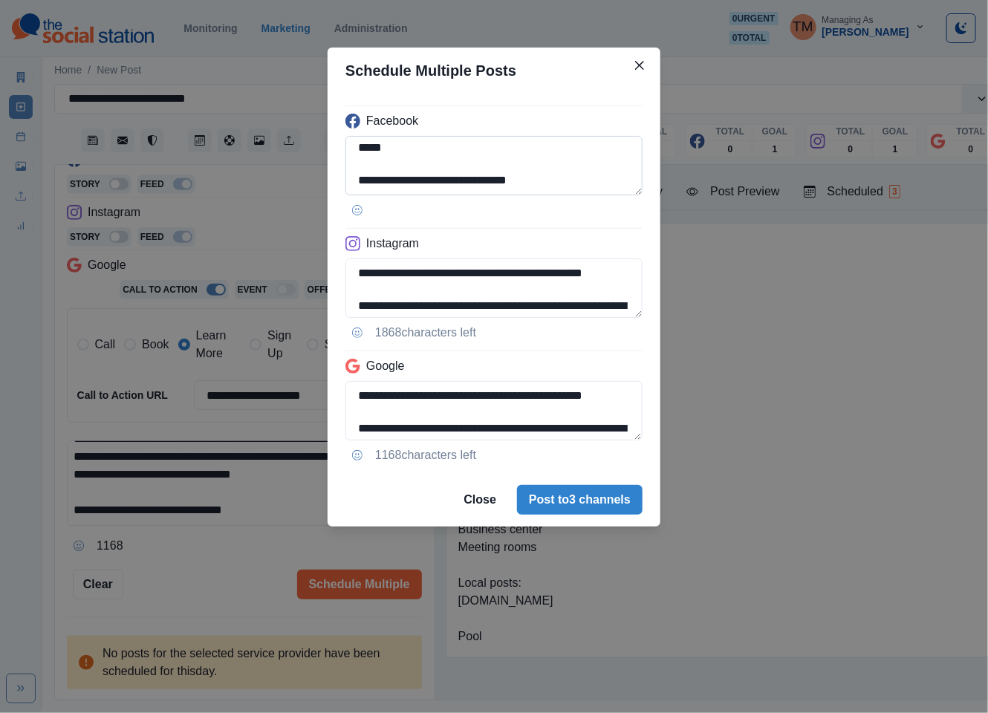
drag, startPoint x: 524, startPoint y: 184, endPoint x: 498, endPoint y: 184, distance: 26.0
click at [498, 184] on textarea "**********" at bounding box center [493, 165] width 297 height 59
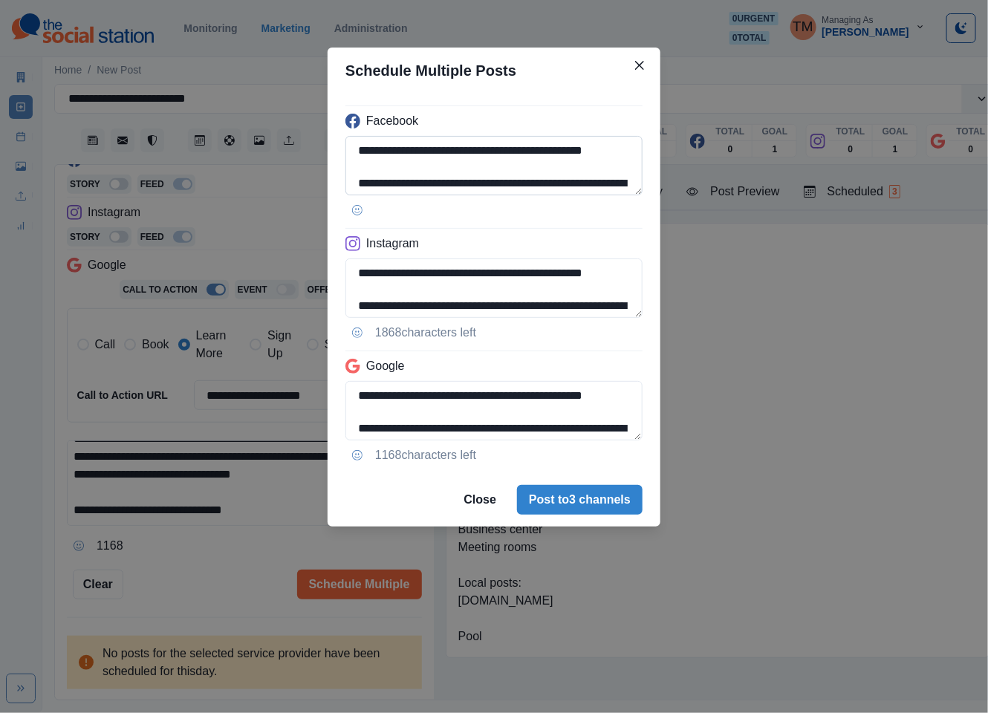
drag, startPoint x: 437, startPoint y: 181, endPoint x: 415, endPoint y: 183, distance: 22.3
click at [435, 181] on textarea "**********" at bounding box center [493, 165] width 297 height 59
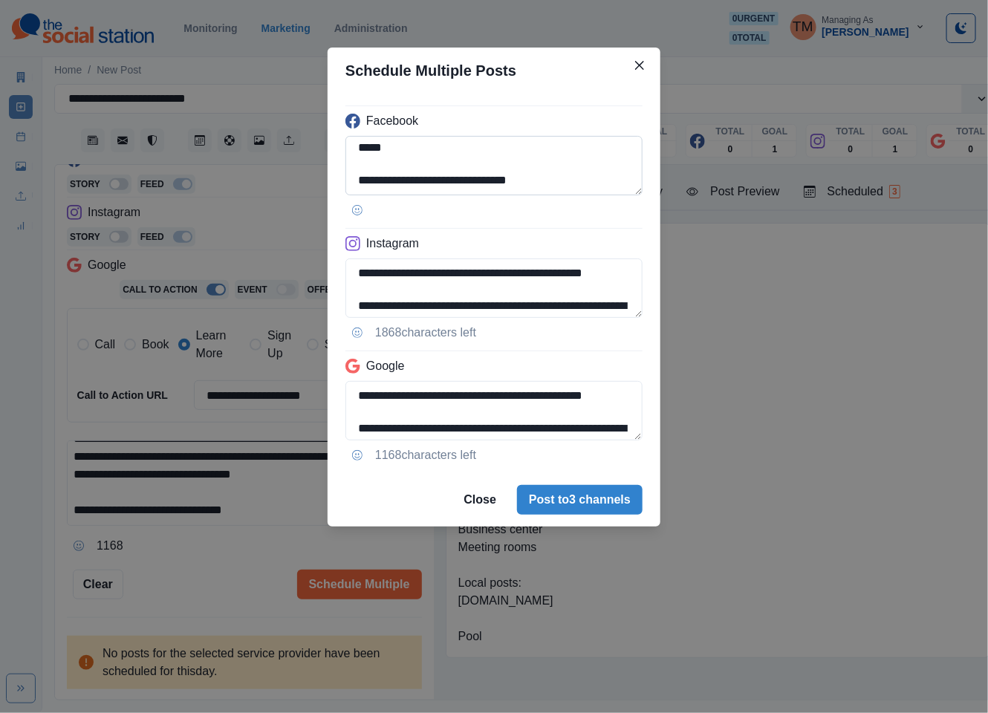
drag, startPoint x: 406, startPoint y: 185, endPoint x: 462, endPoint y: 181, distance: 55.9
click at [462, 181] on textarea "**********" at bounding box center [493, 165] width 297 height 59
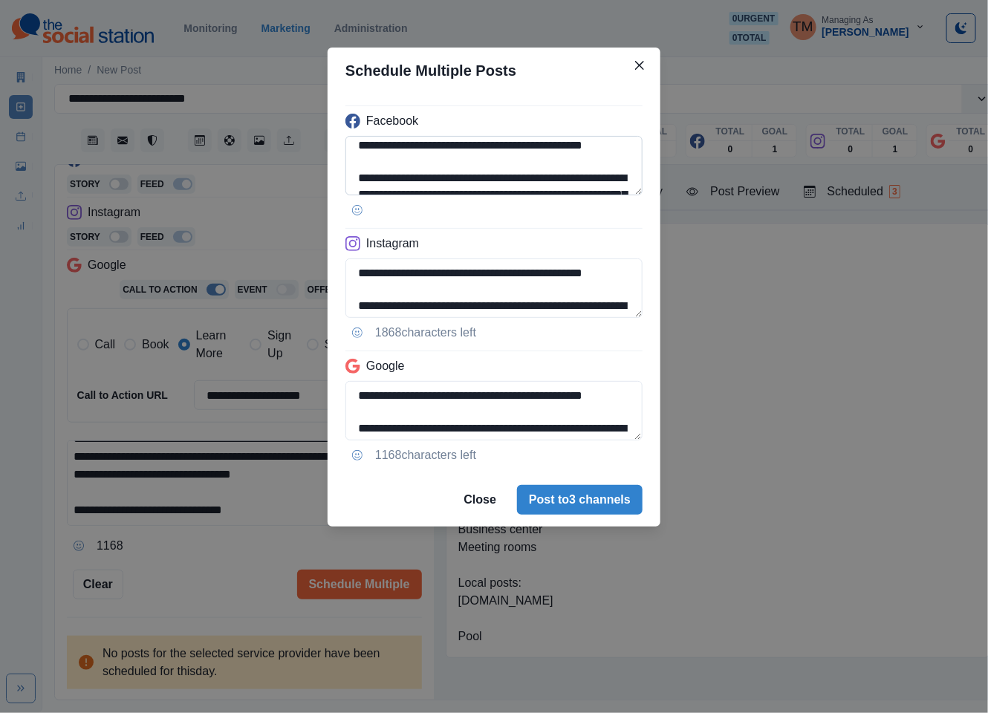
scroll to position [0, 0]
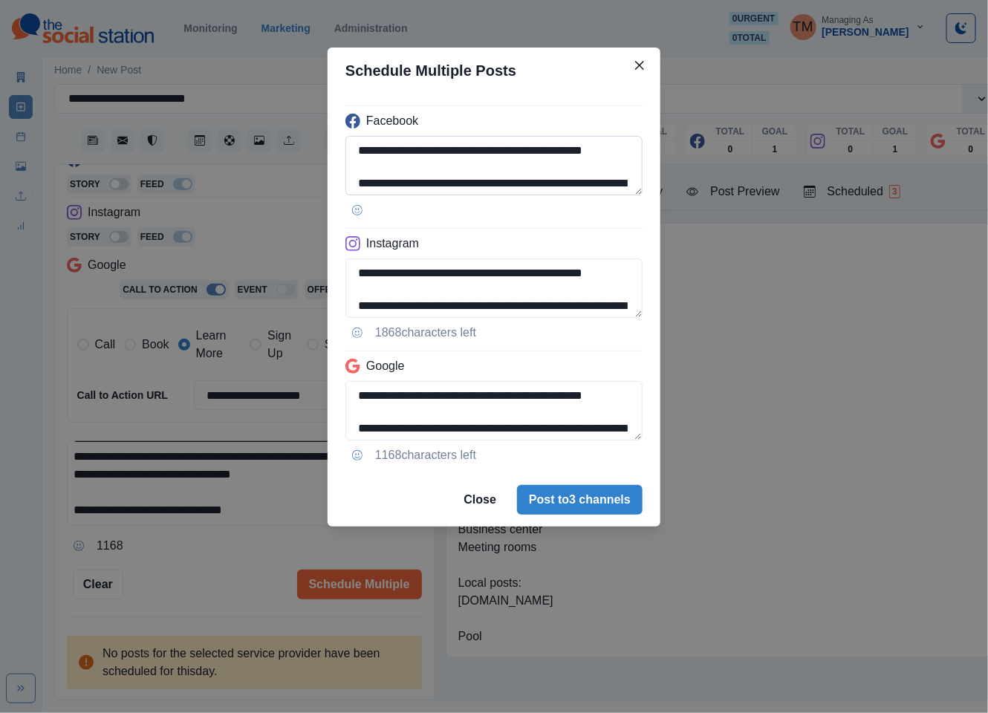
click at [464, 181] on textarea "**********" at bounding box center [493, 165] width 297 height 59
paste textarea "**********"
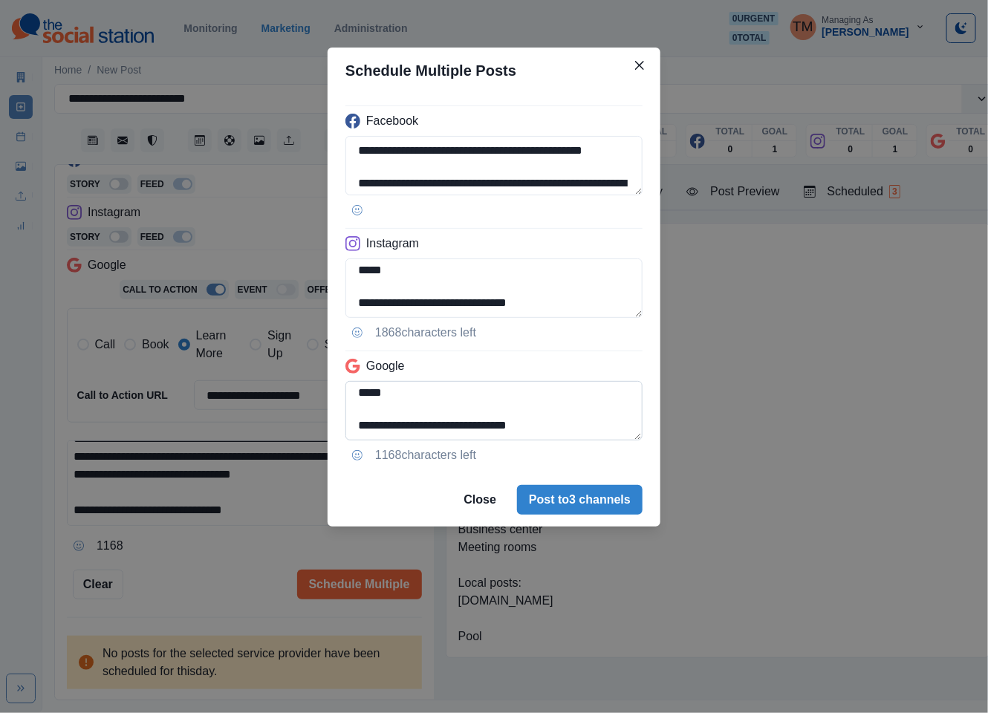
type textarea "**********"
drag, startPoint x: 411, startPoint y: 397, endPoint x: 560, endPoint y: 432, distance: 153.4
click at [560, 432] on textarea "**********" at bounding box center [493, 410] width 297 height 59
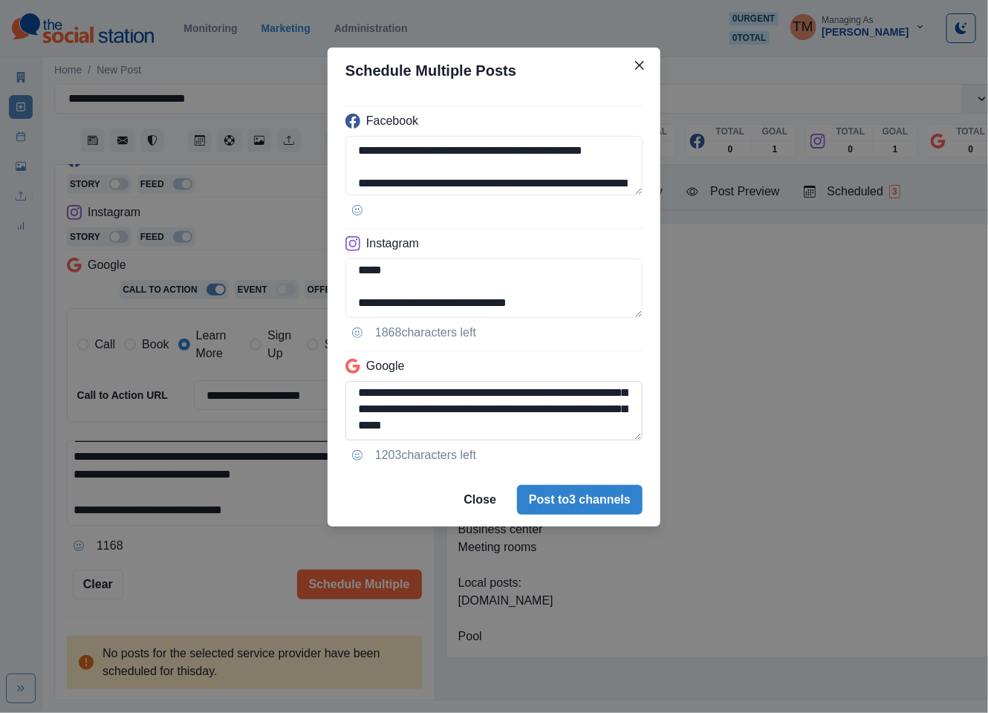
scroll to position [85, 0]
type textarea "**********"
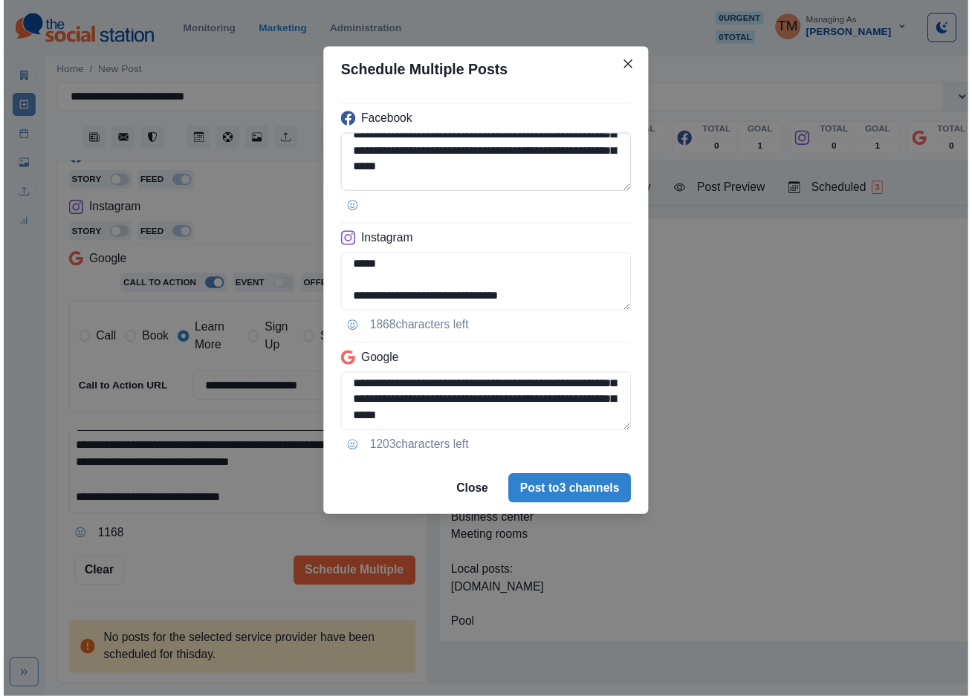
scroll to position [118, 0]
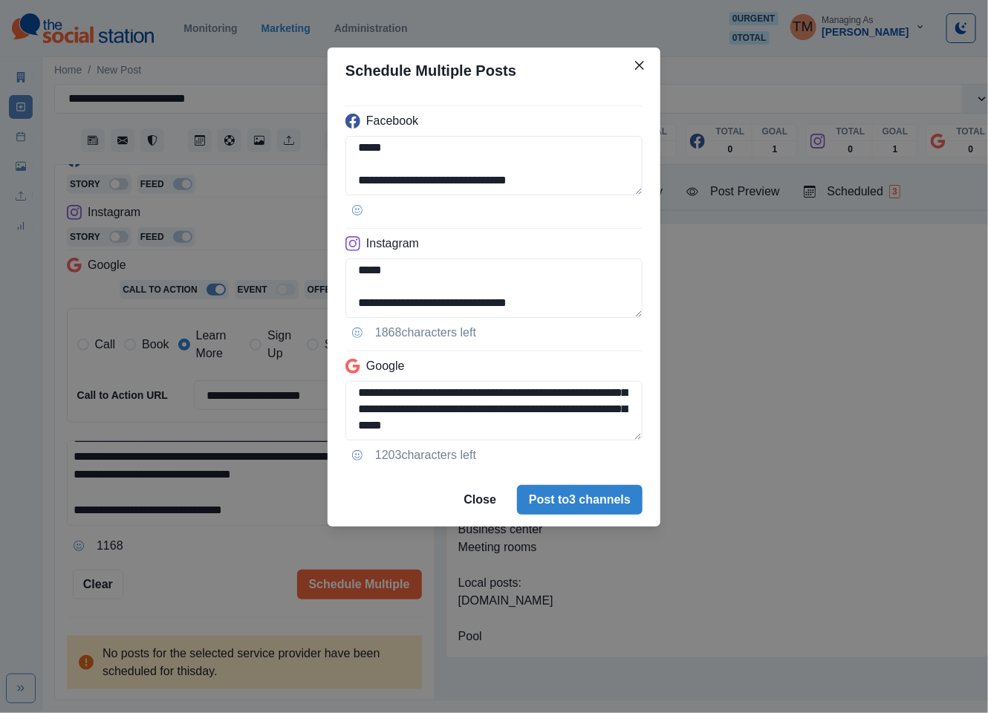
click at [221, 574] on div "**********" at bounding box center [494, 356] width 988 height 713
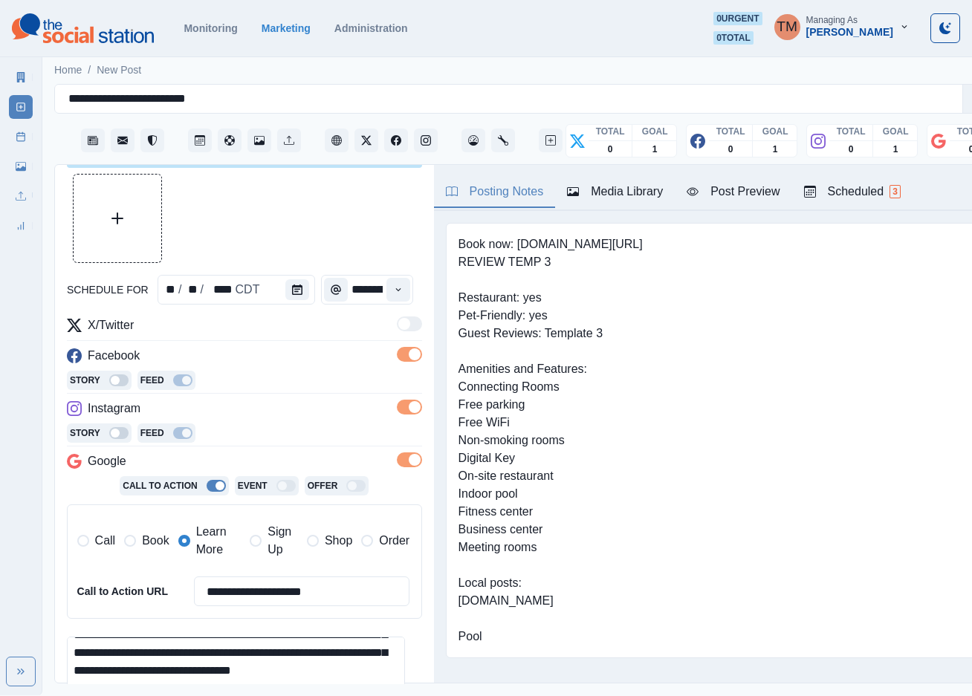
scroll to position [0, 0]
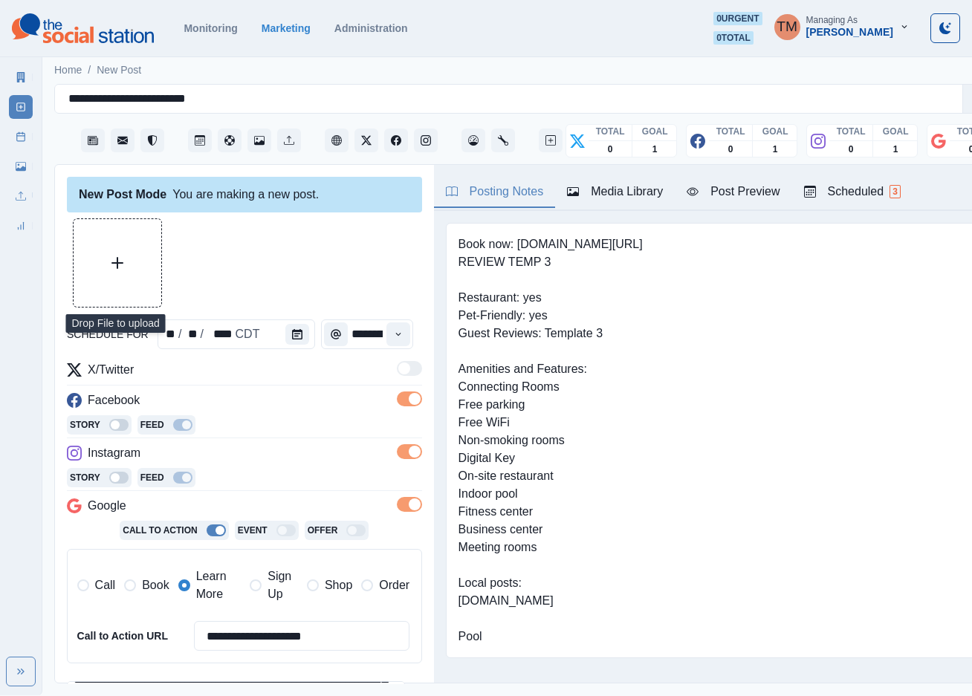
click at [126, 290] on button "Upload Media" at bounding box center [118, 263] width 88 height 88
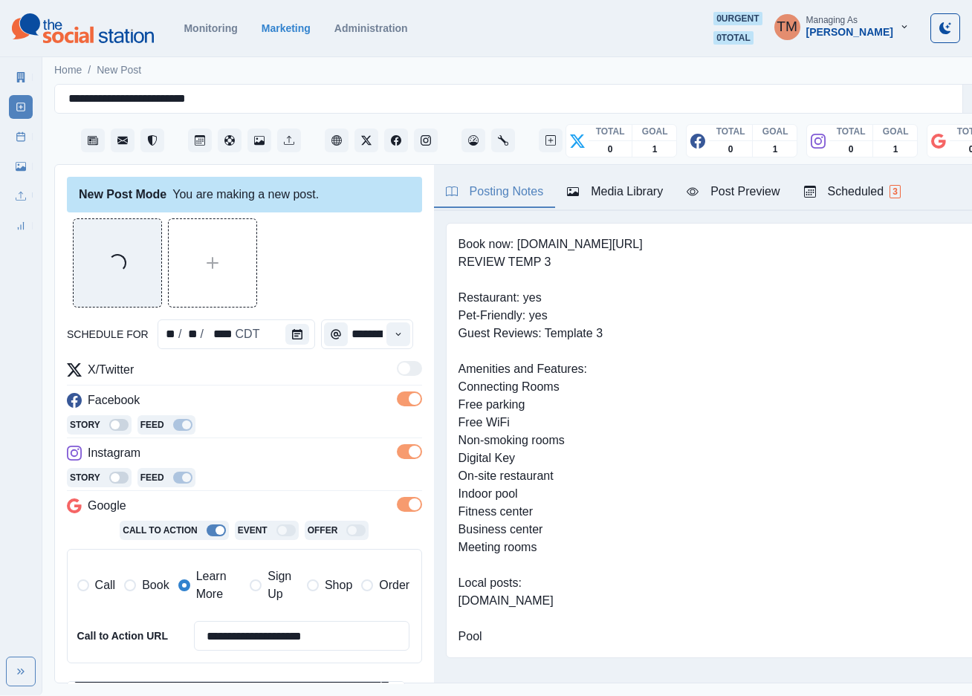
click at [745, 192] on div "Post Preview" at bounding box center [732, 192] width 93 height 18
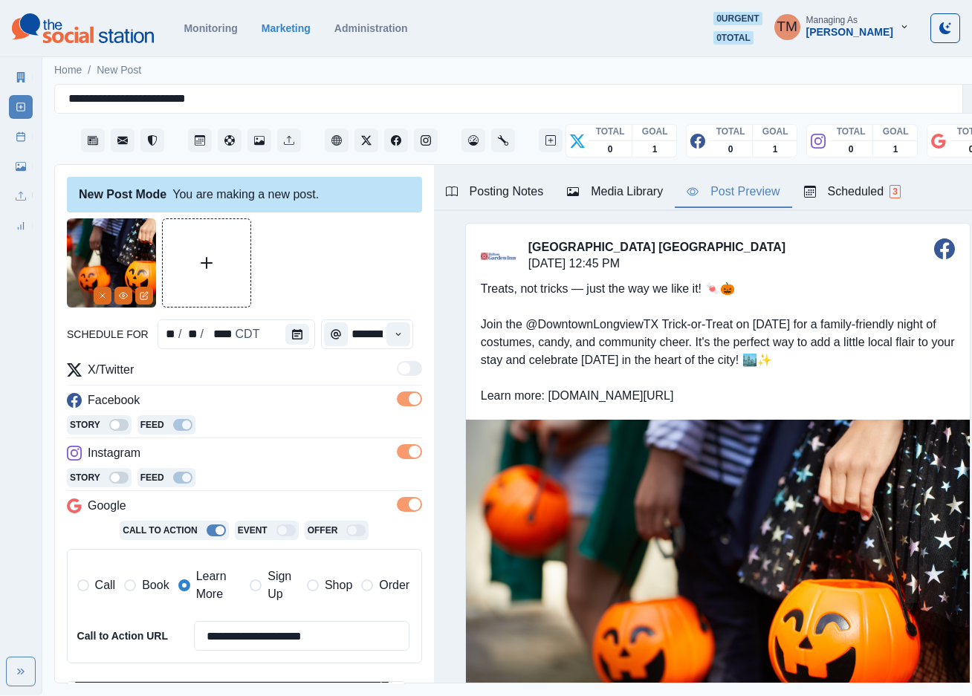
drag, startPoint x: 655, startPoint y: 395, endPoint x: 533, endPoint y: 397, distance: 122.6
click at [533, 397] on div "Treats, not tricks — just the way we like it! 🍬🎃 Join the @DowntownLongviewTX T…" at bounding box center [718, 342] width 504 height 155
copy div ".[DOMAIN_NAME][URL]"
click at [823, 277] on div "Treats, not tricks — just the way we like it! 🍬🎃 Join the @DowntownLongviewTX T…" at bounding box center [718, 342] width 504 height 155
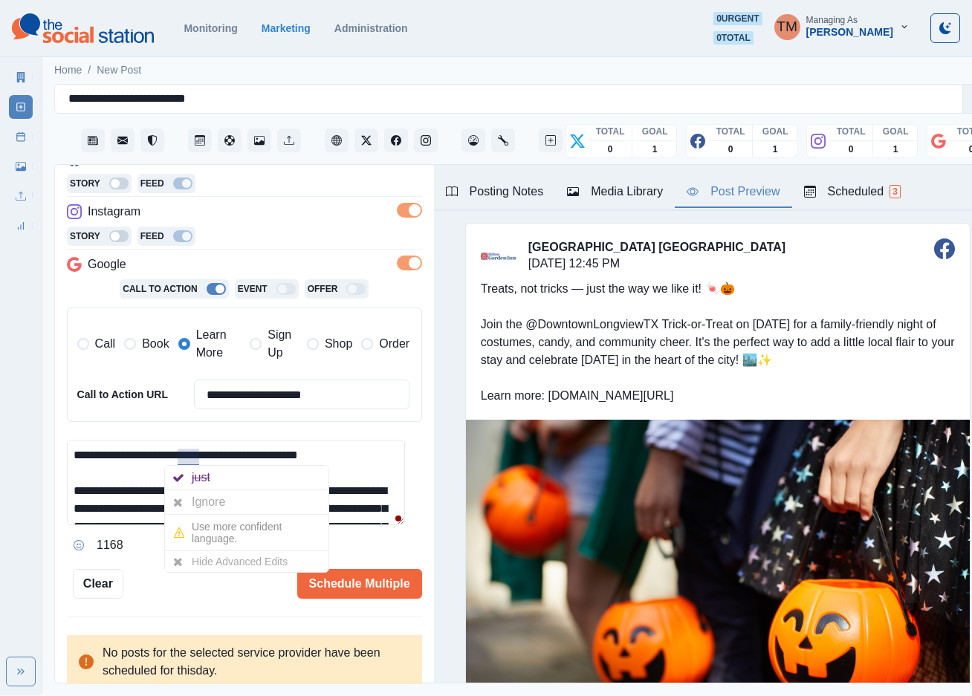
click at [201, 501] on div "Ignore" at bounding box center [211, 502] width 39 height 24
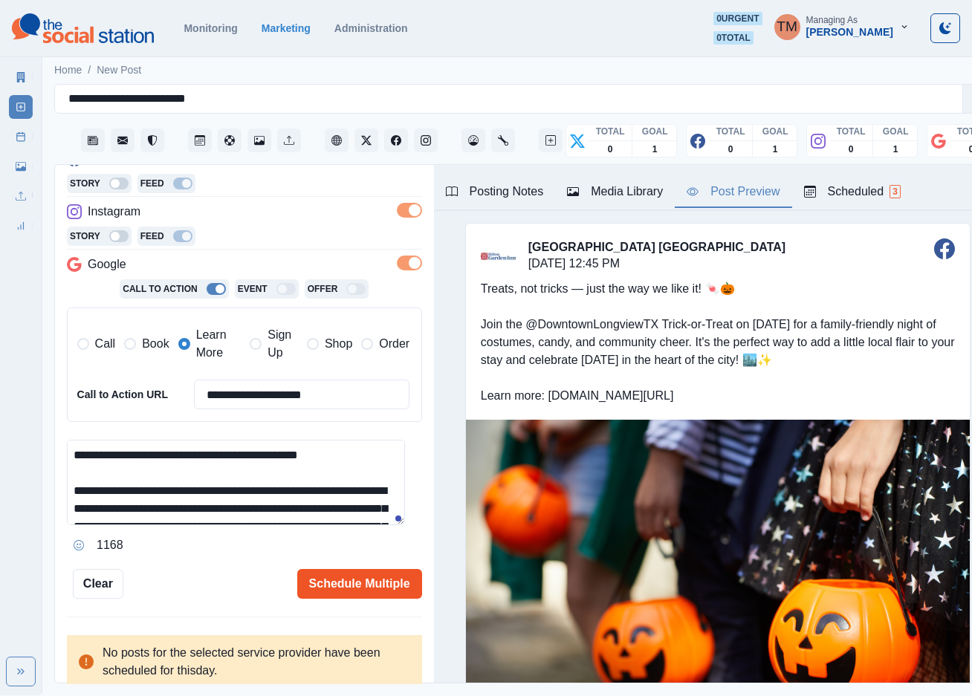
click at [337, 582] on button "Schedule Multiple" at bounding box center [359, 584] width 125 height 30
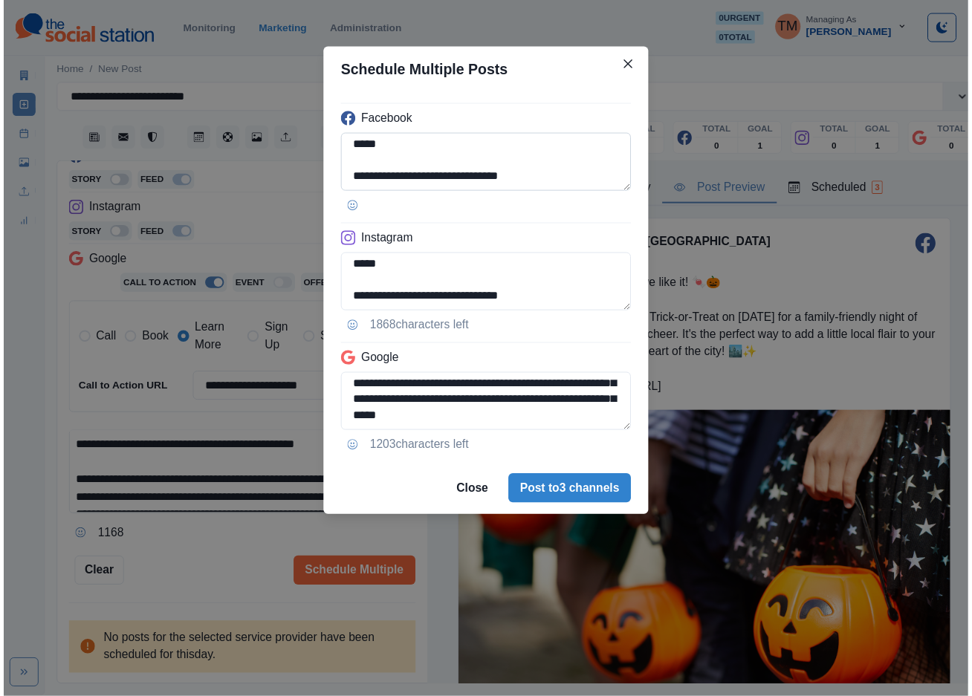
scroll to position [118, 0]
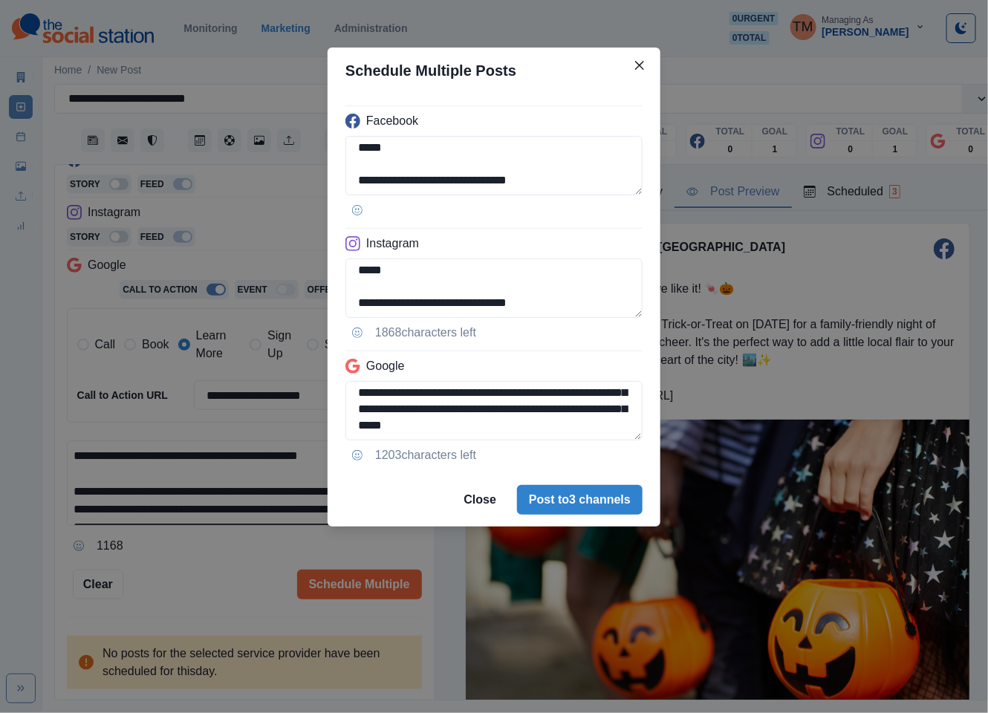
click at [237, 573] on div "**********" at bounding box center [494, 356] width 988 height 713
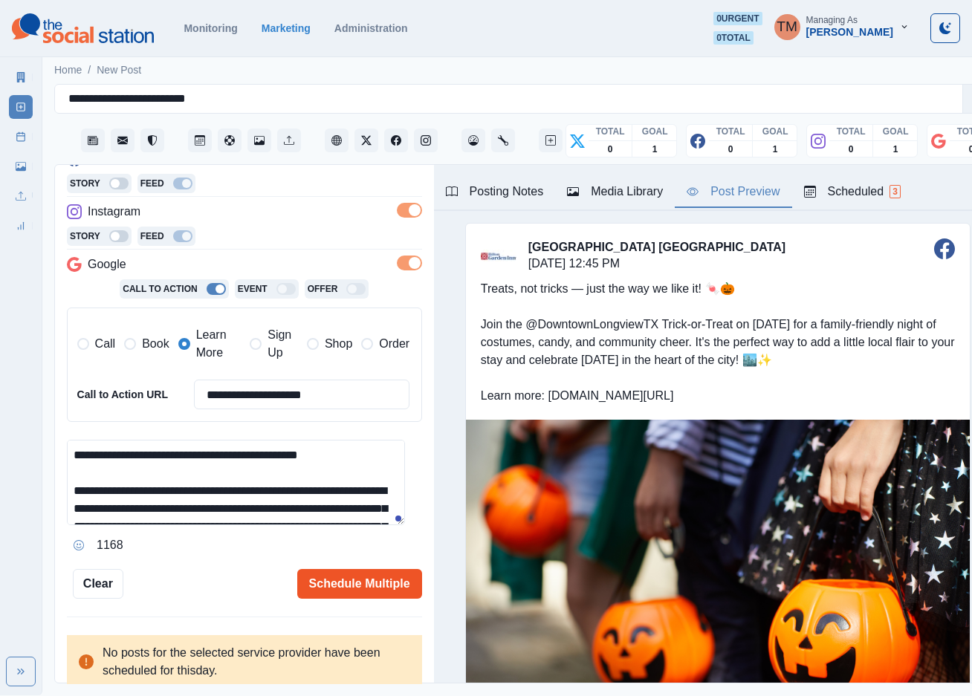
click at [337, 582] on button "Schedule Multiple" at bounding box center [359, 584] width 125 height 30
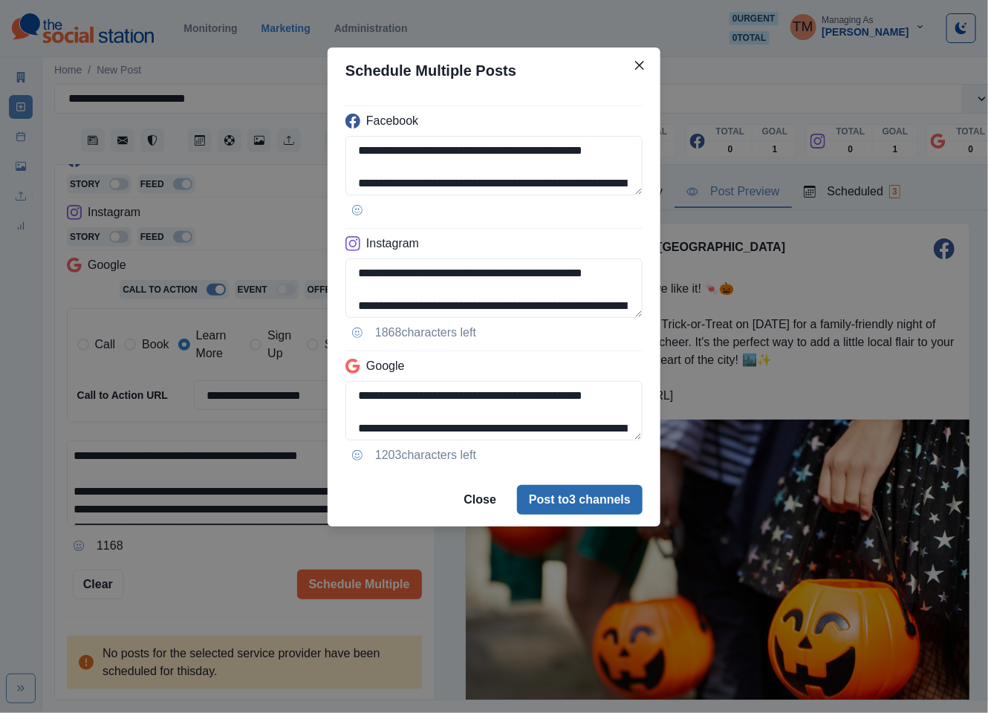
click at [594, 507] on button "Post to 3 channels" at bounding box center [580, 500] width 126 height 30
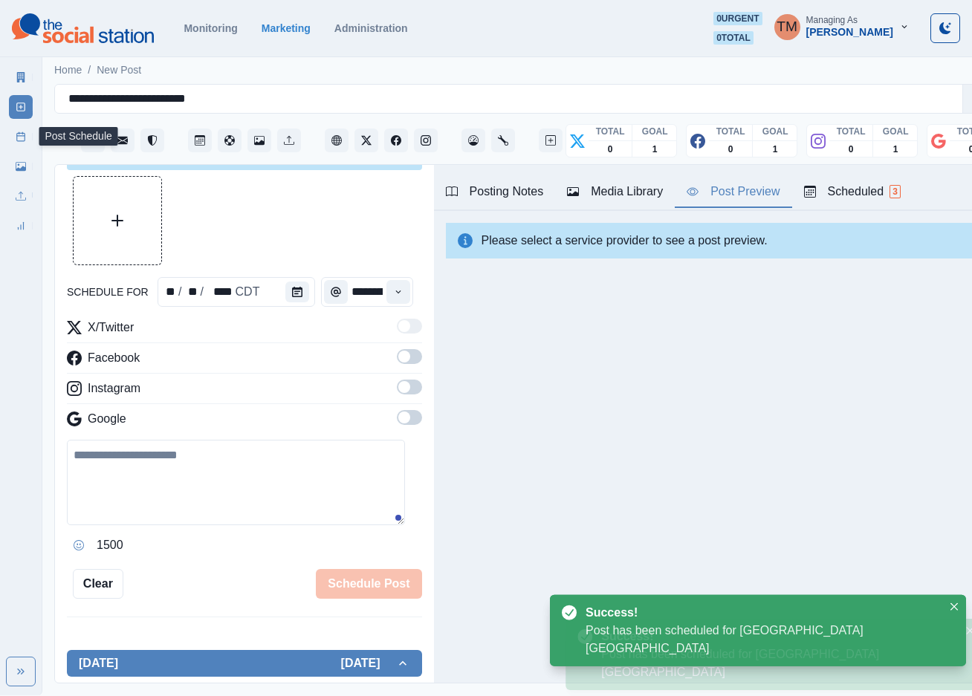
scroll to position [241, 0]
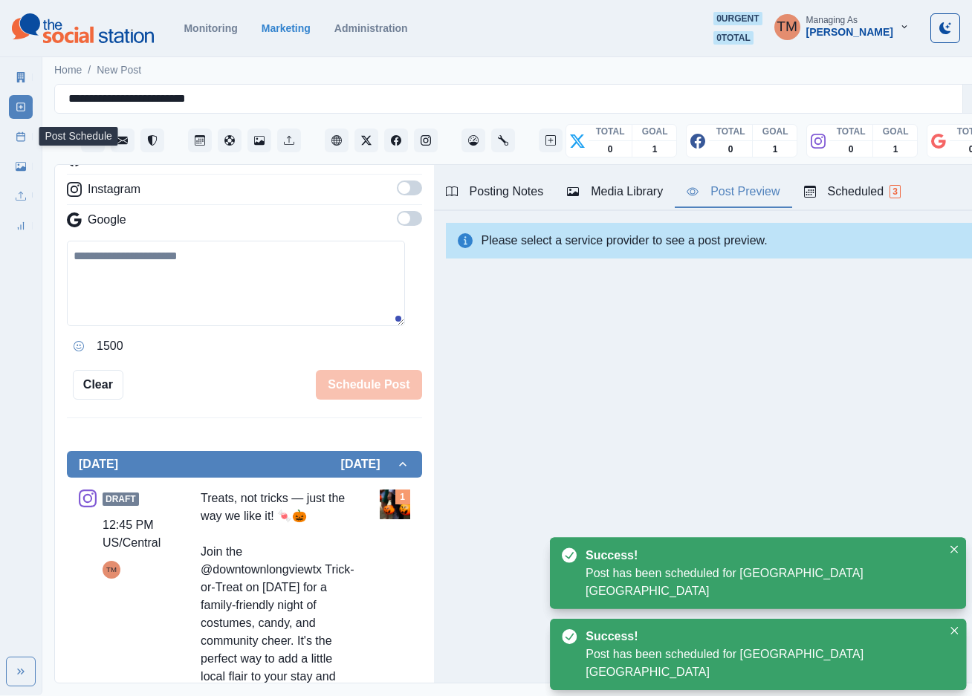
drag, startPoint x: 21, startPoint y: 143, endPoint x: 7, endPoint y: 146, distance: 13.7
click at [20, 143] on link "Post Schedule" at bounding box center [21, 137] width 24 height 24
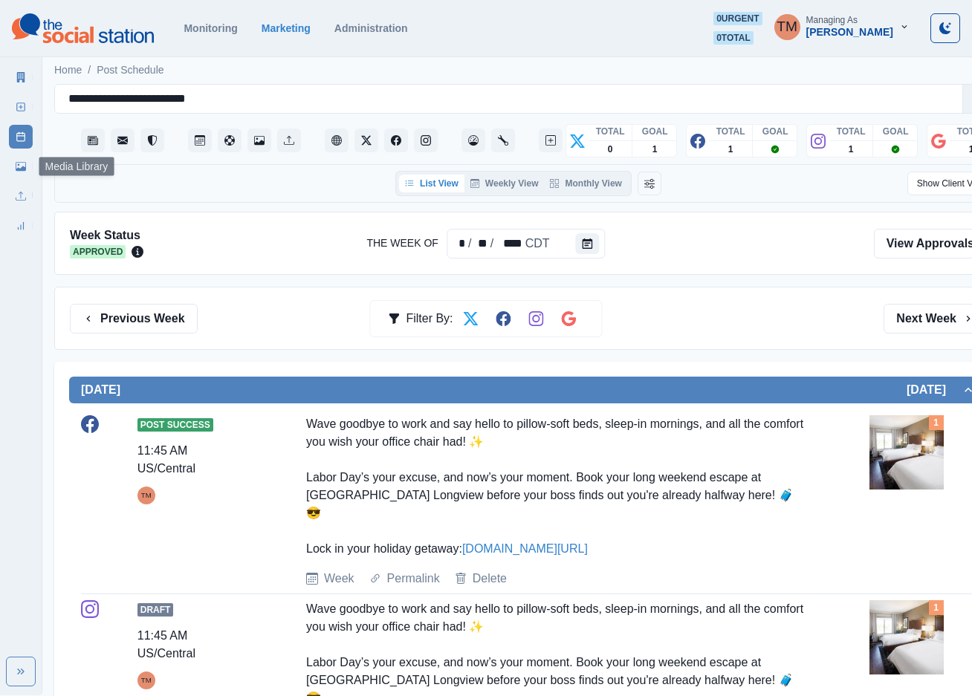
click at [14, 169] on link "Media Library" at bounding box center [21, 167] width 24 height 24
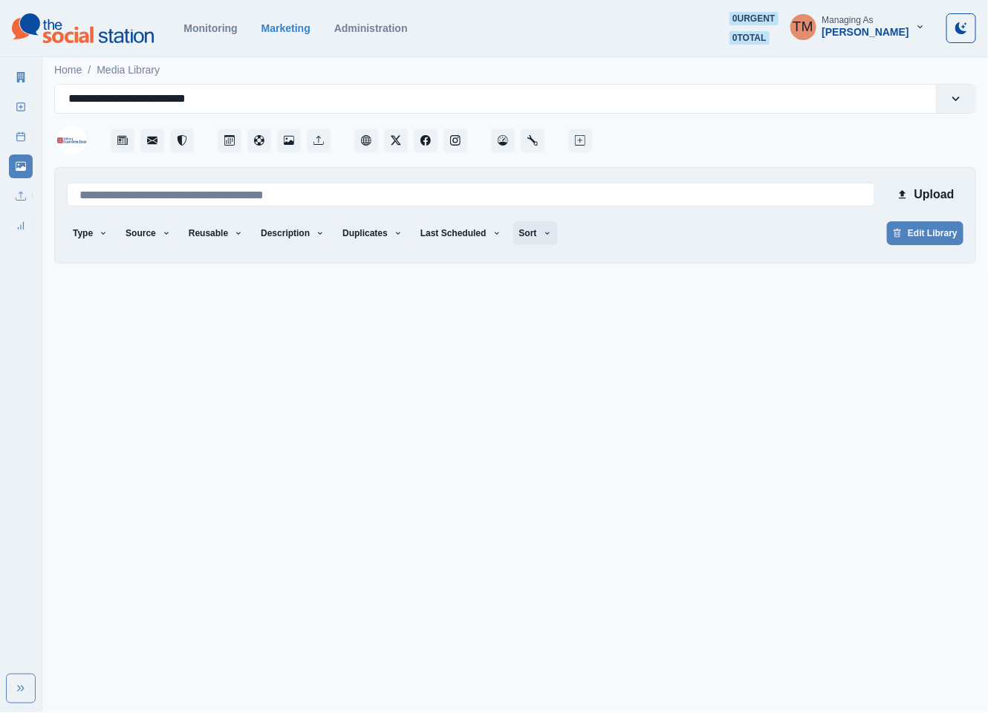
click at [518, 228] on button "Sort" at bounding box center [535, 233] width 45 height 24
click at [647, 227] on div "Type Any Image Video Source Any Upload Social Manager Found: Instagram Found: G…" at bounding box center [515, 234] width 897 height 27
click at [20, 128] on link "Post Schedule" at bounding box center [21, 137] width 24 height 24
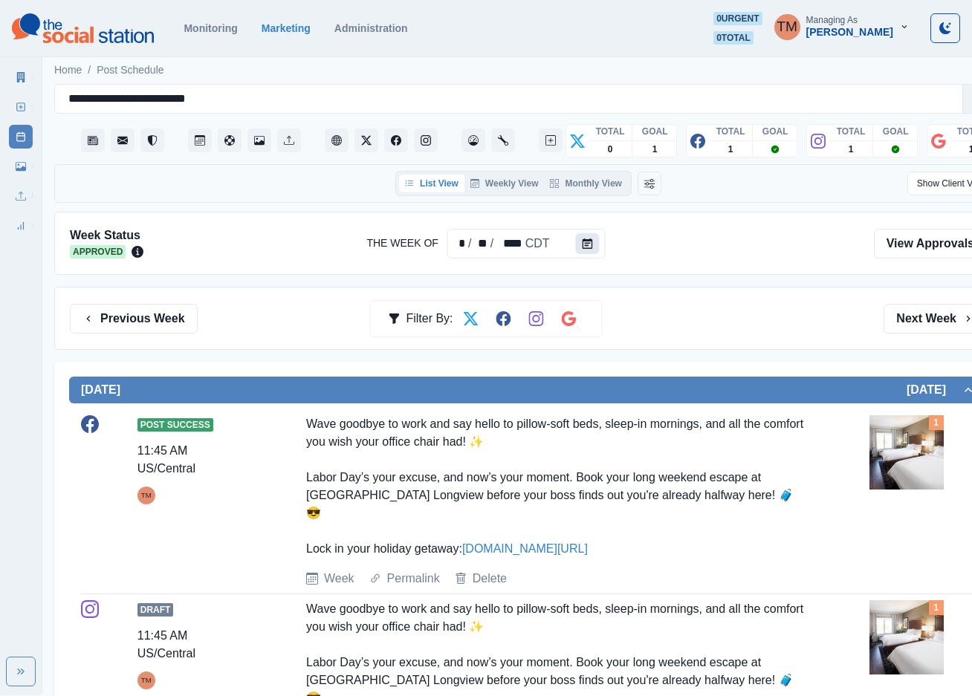
click at [582, 249] on icon "Calendar" at bounding box center [587, 243] width 10 height 10
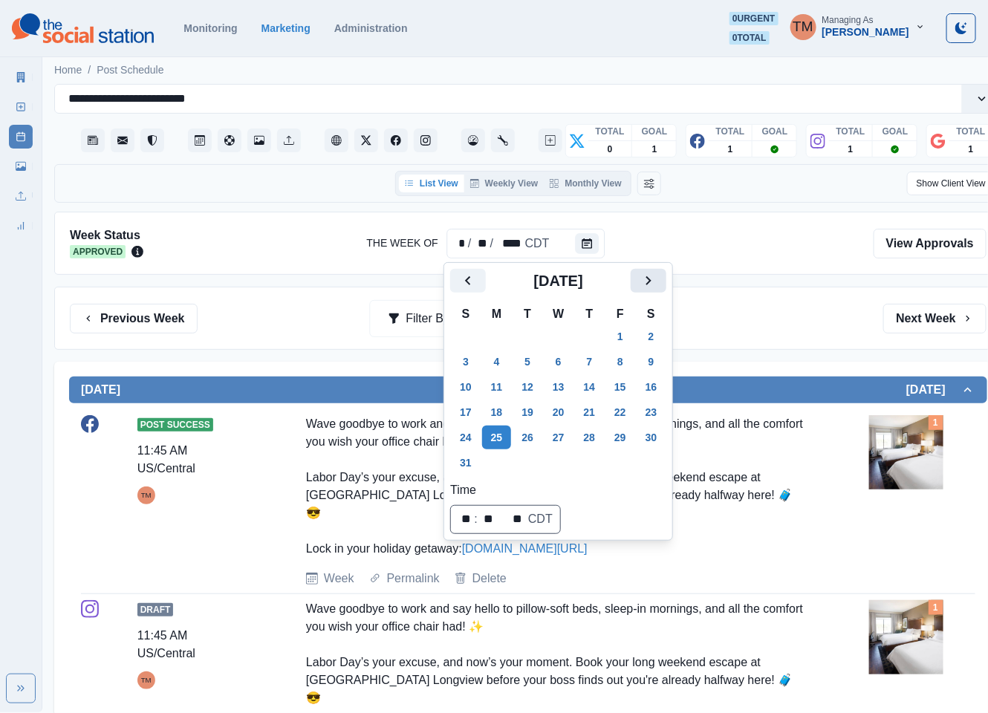
click at [646, 284] on icon "Next" at bounding box center [649, 281] width 18 height 18
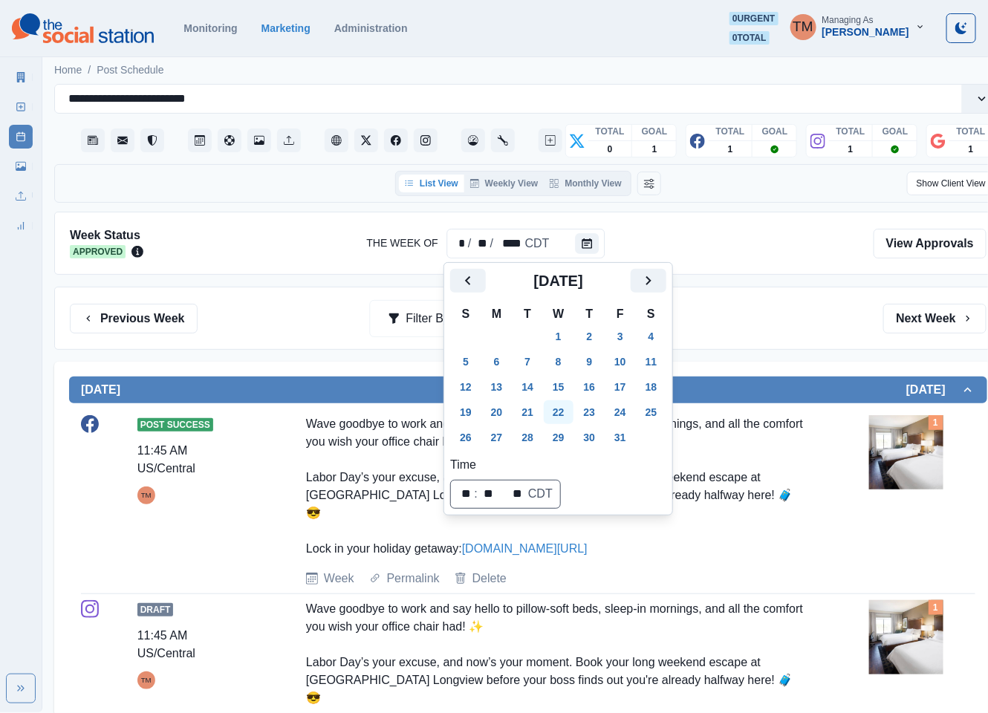
click at [567, 413] on button "22" at bounding box center [559, 412] width 30 height 24
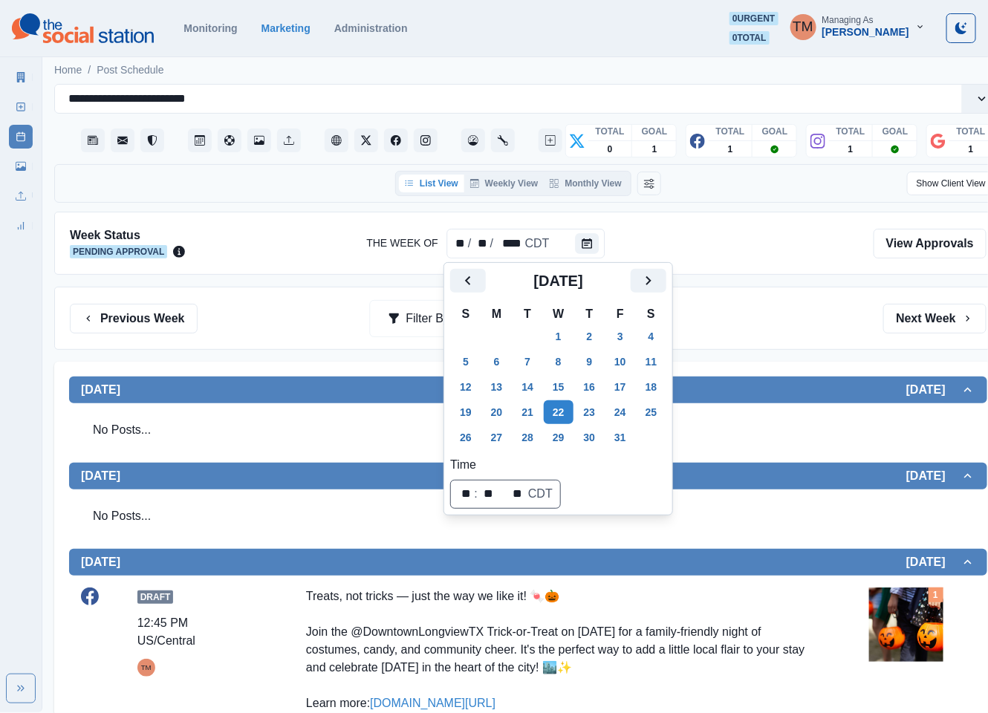
click at [749, 343] on div "Previous Week Filter By: Next Week" at bounding box center [528, 318] width 948 height 63
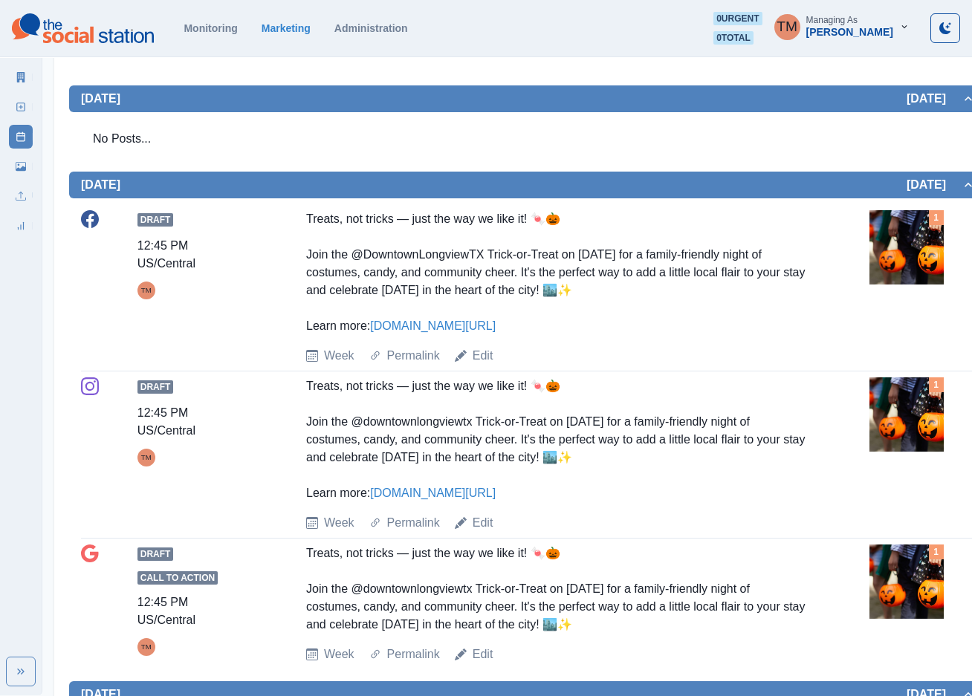
scroll to position [446, 0]
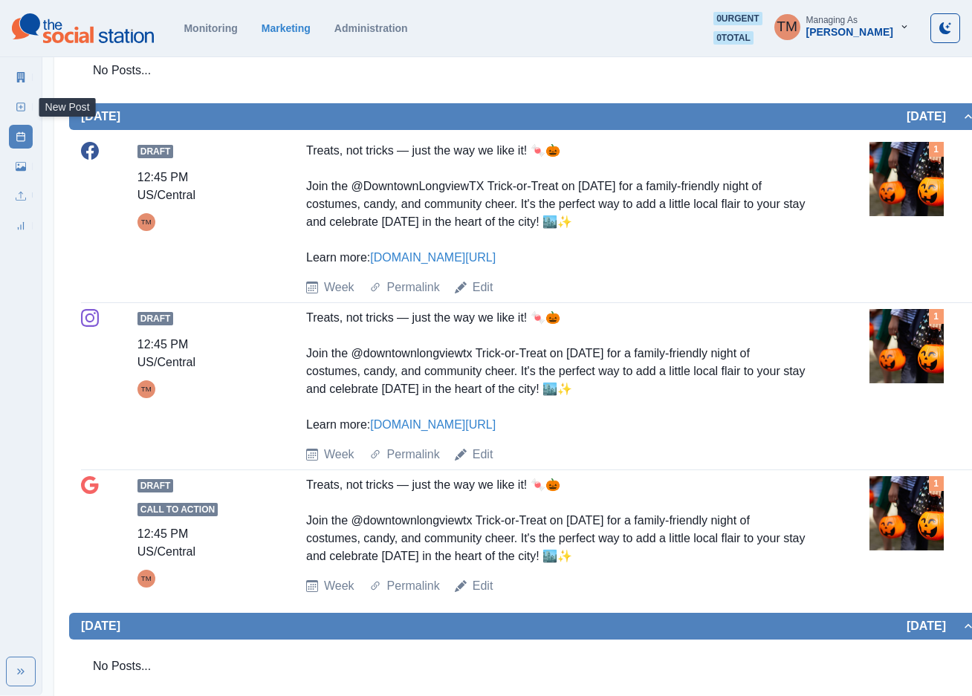
click at [16, 112] on link "New Post" at bounding box center [21, 107] width 24 height 24
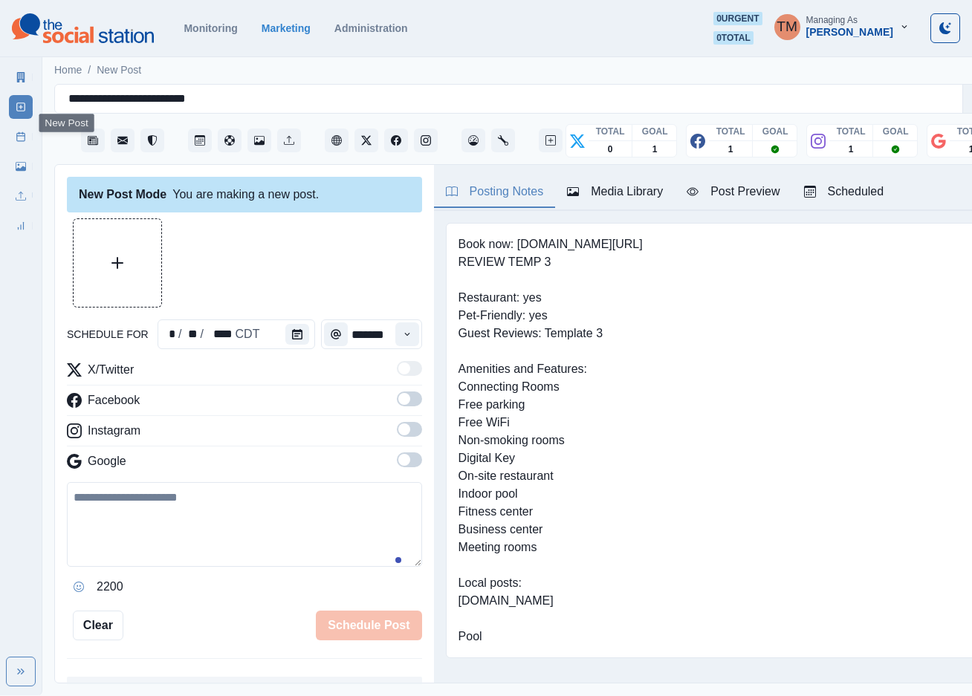
scroll to position [16, 0]
click at [295, 324] on button "Calendar" at bounding box center [297, 334] width 24 height 21
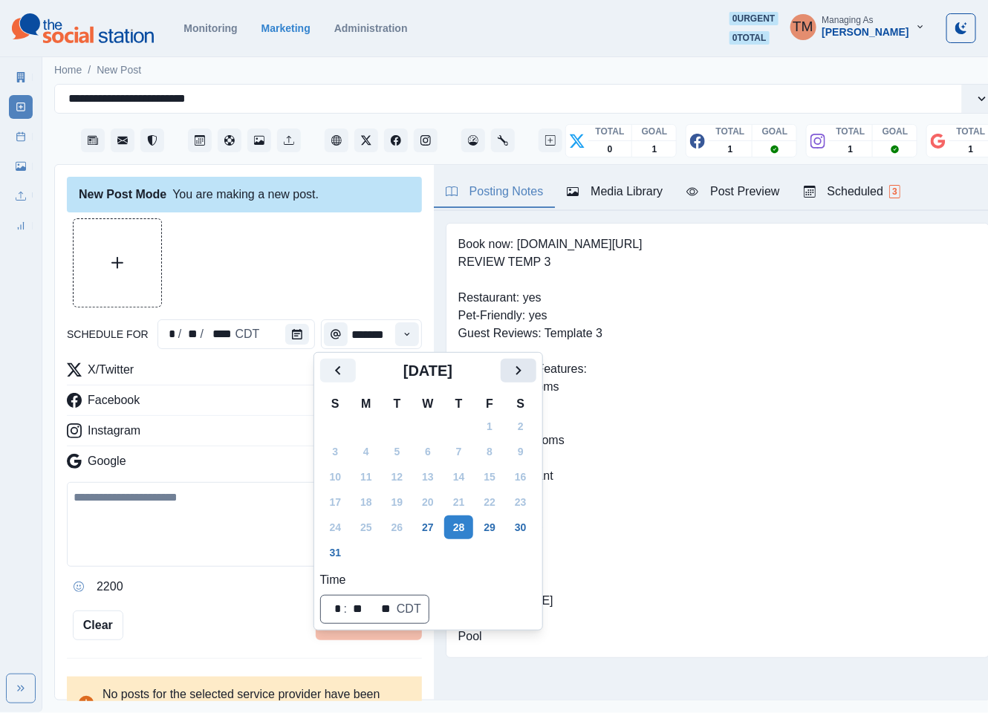
click at [526, 364] on icon "Next" at bounding box center [519, 371] width 18 height 18
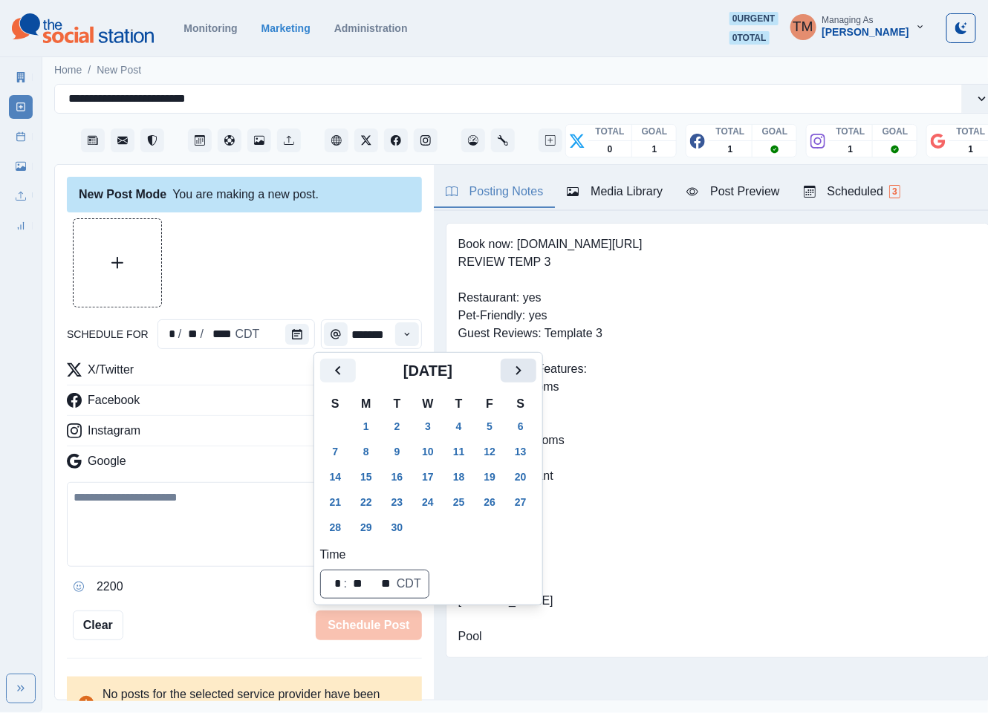
click at [526, 364] on icon "Next" at bounding box center [519, 371] width 18 height 18
click at [394, 530] on button "28" at bounding box center [398, 528] width 30 height 24
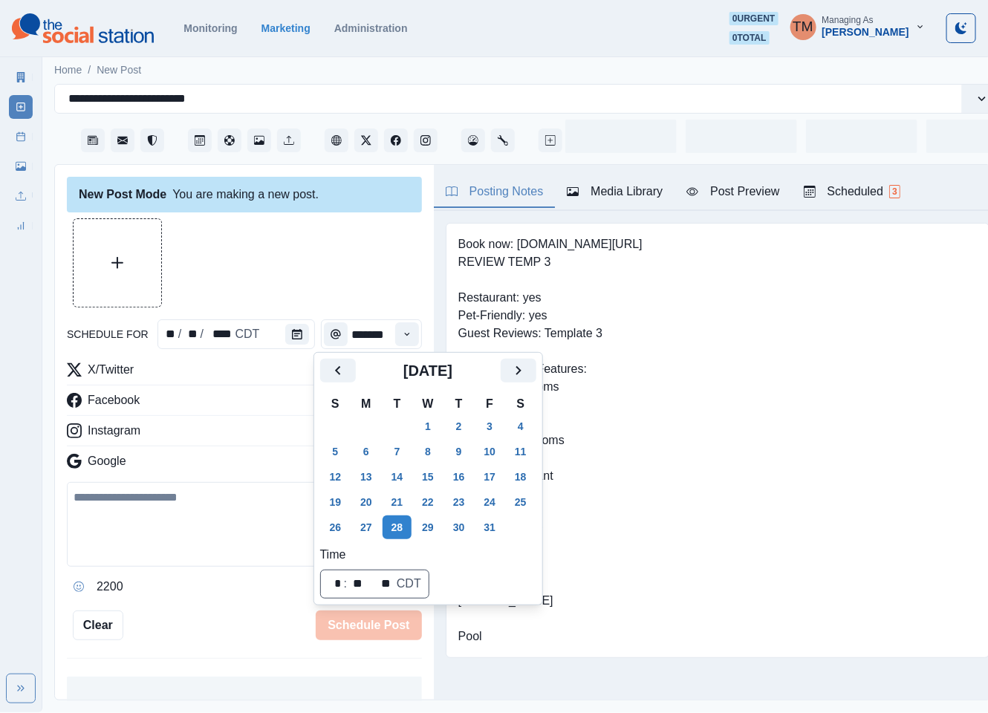
click at [270, 259] on div at bounding box center [244, 262] width 355 height 89
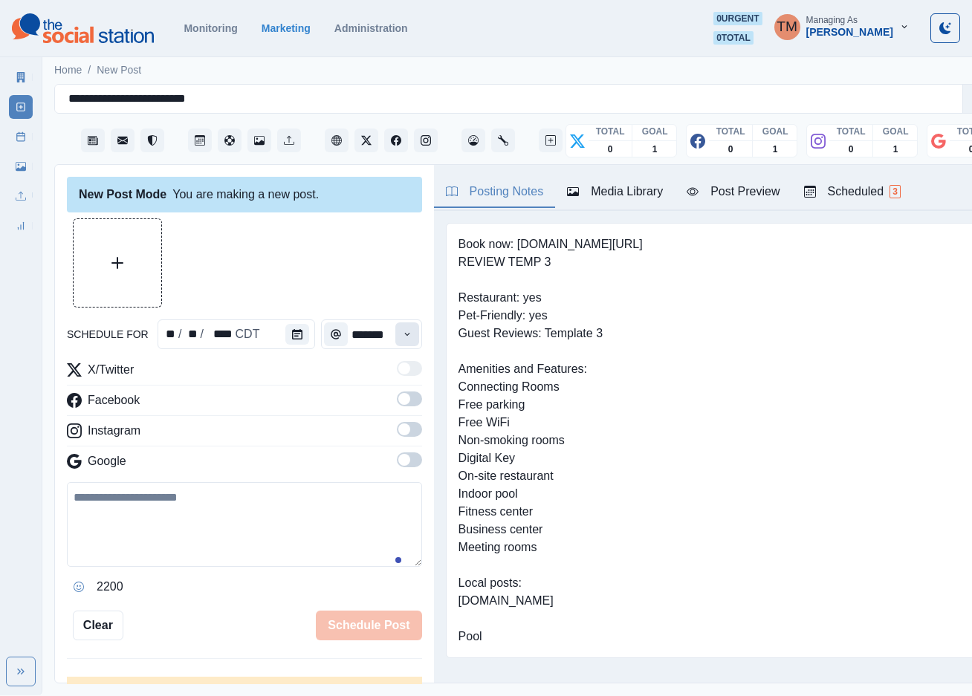
click at [402, 333] on icon "Time" at bounding box center [407, 334] width 10 height 10
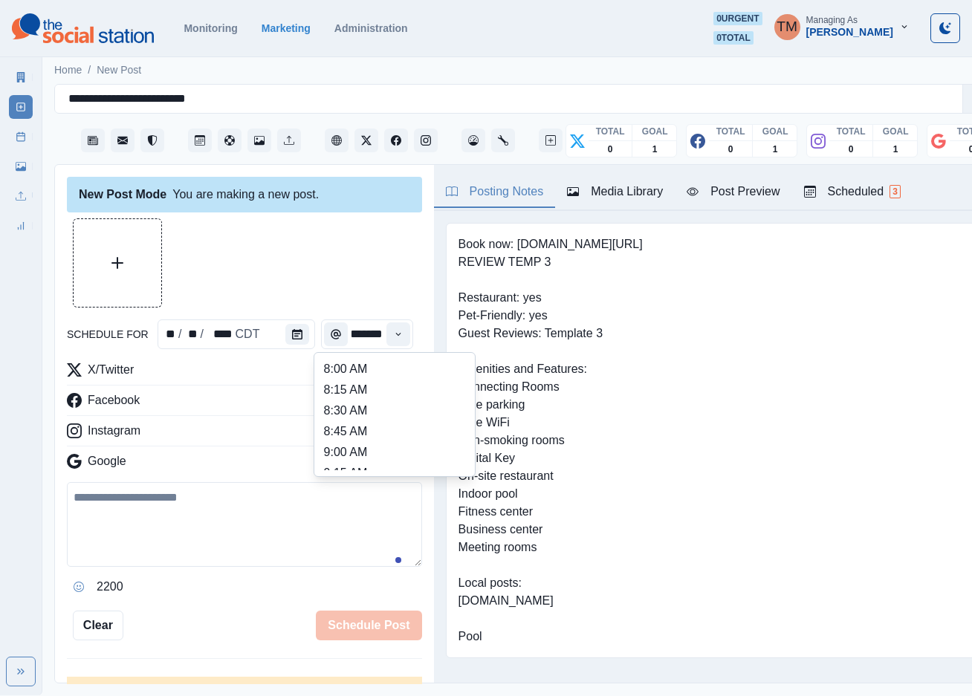
scroll to position [334, 0]
click at [364, 418] on li "12:30 PM" at bounding box center [394, 409] width 149 height 21
type input "********"
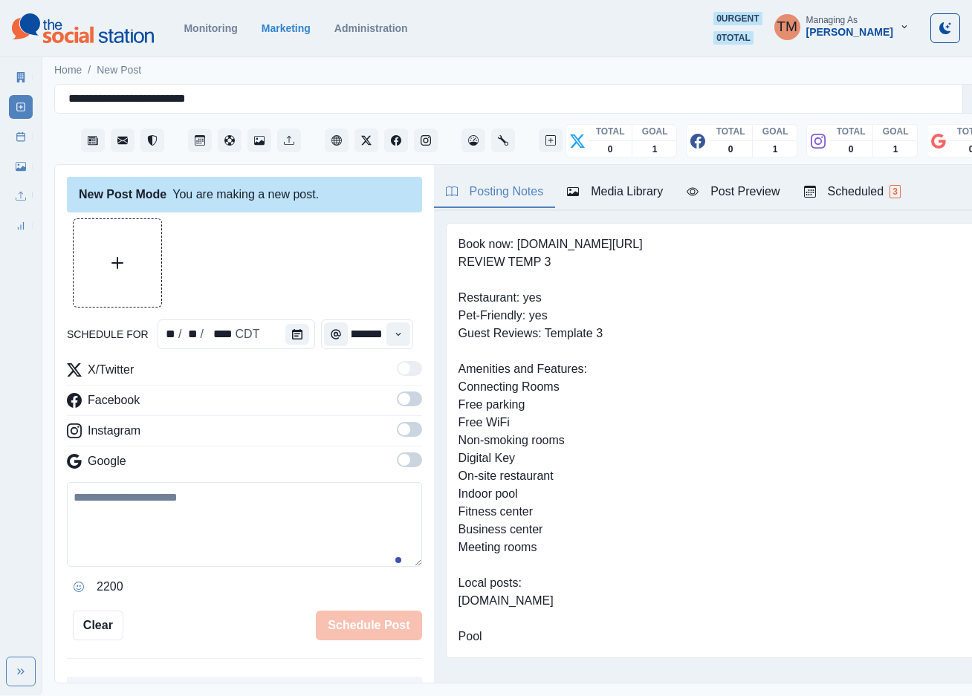
click at [397, 408] on label at bounding box center [409, 404] width 25 height 24
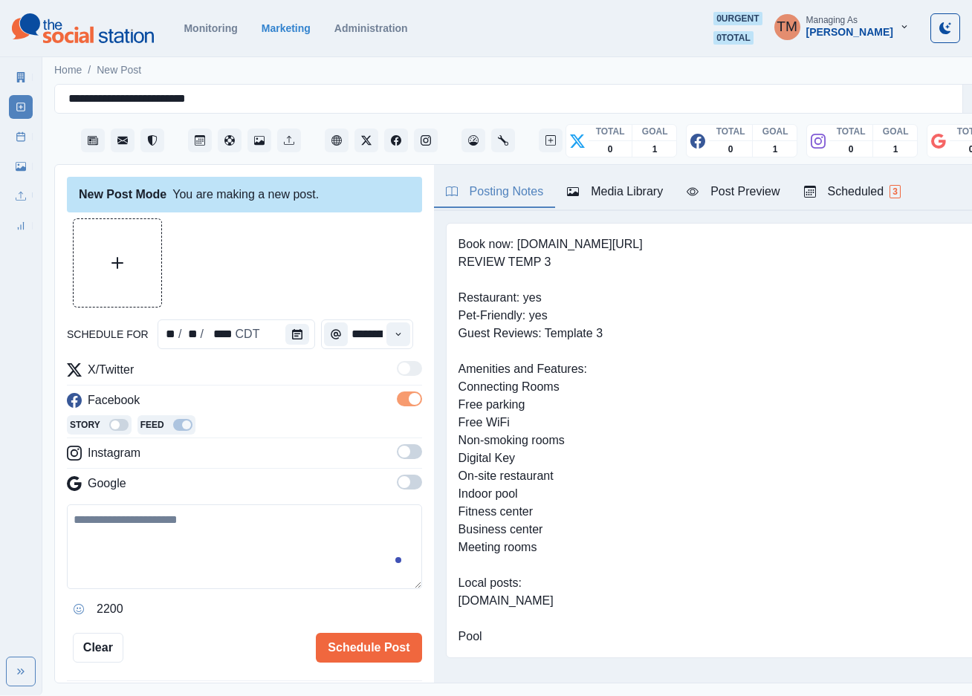
click at [400, 458] on span at bounding box center [409, 451] width 25 height 15
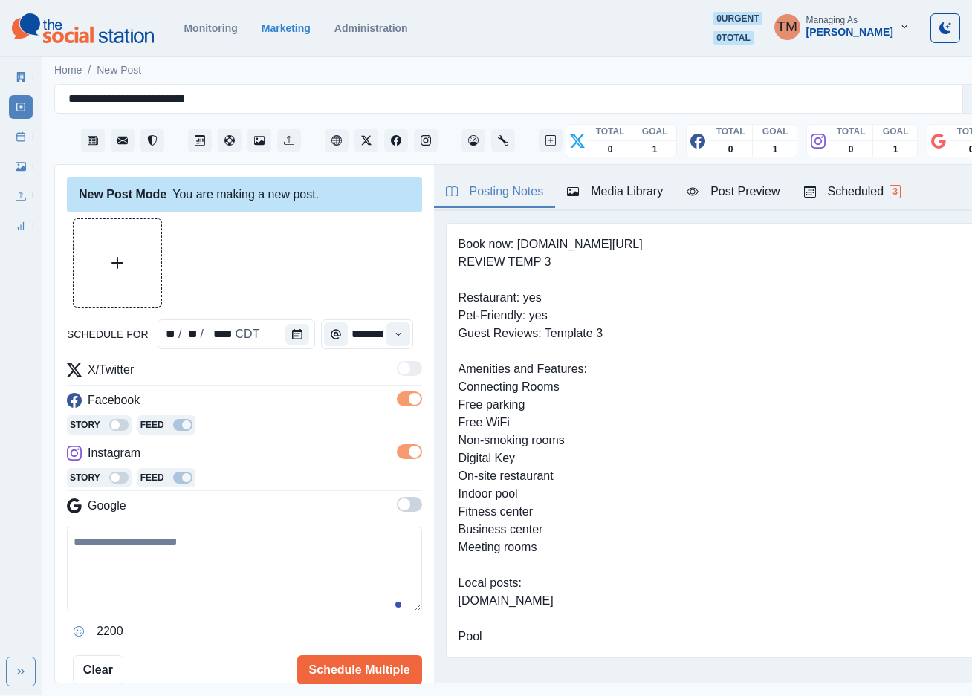
click at [397, 512] on span at bounding box center [409, 504] width 25 height 15
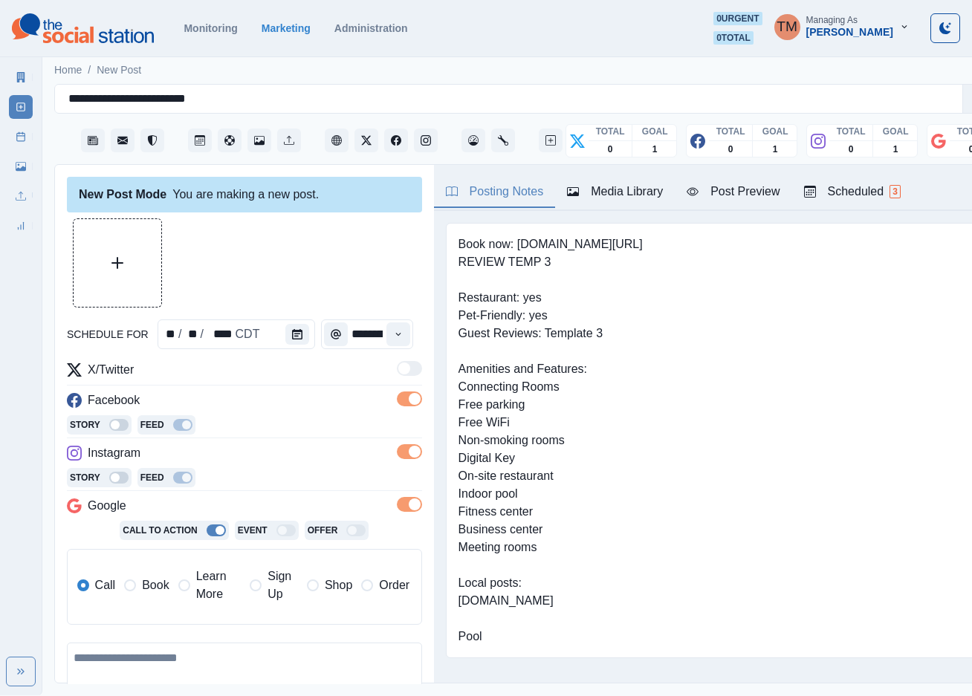
click at [152, 589] on span "Book" at bounding box center [155, 586] width 27 height 18
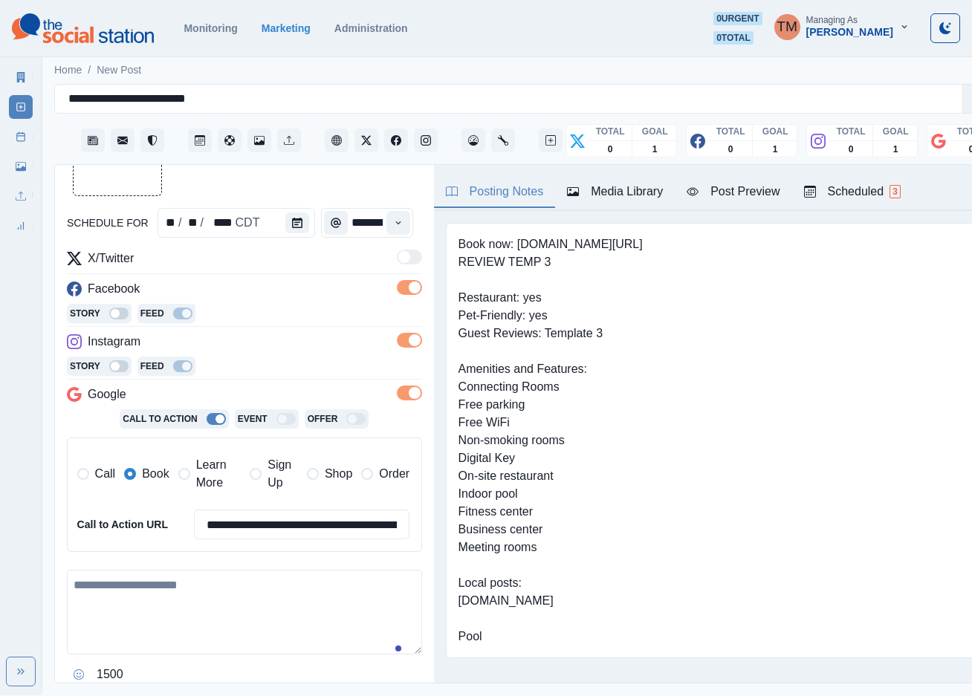
click at [179, 609] on textarea at bounding box center [244, 612] width 355 height 85
paste textarea "**********"
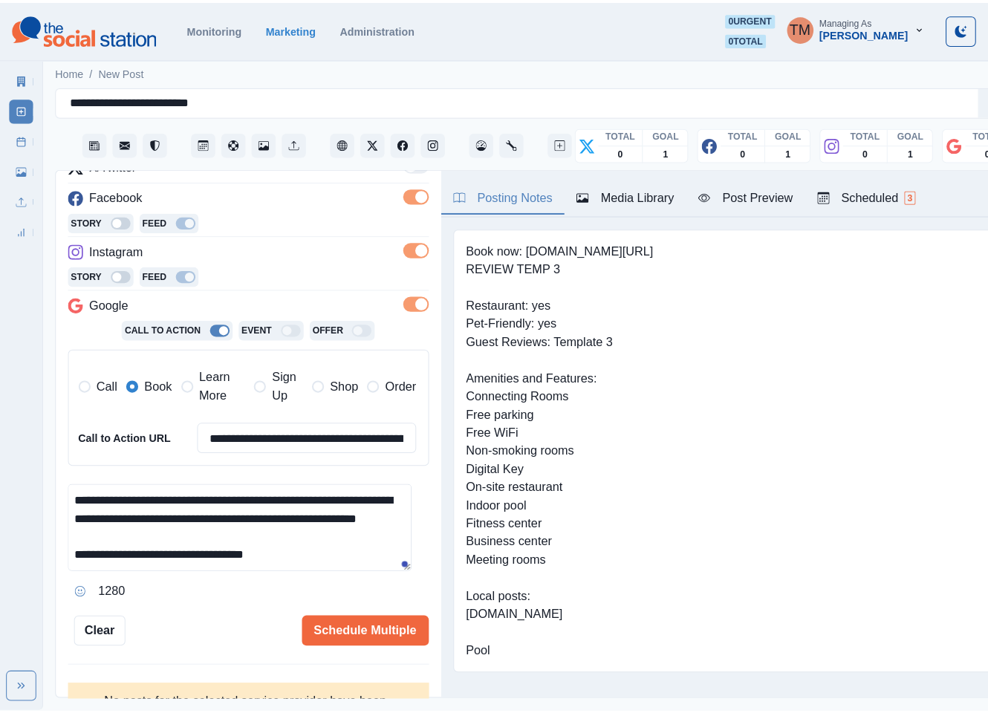
scroll to position [223, 0]
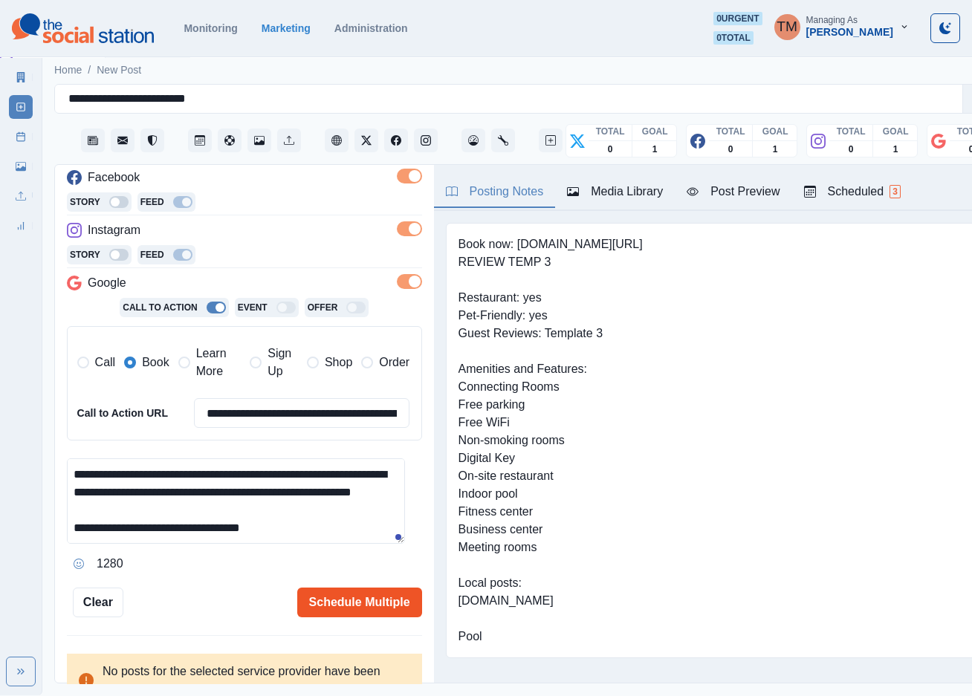
click at [350, 604] on button "Schedule Multiple" at bounding box center [359, 603] width 125 height 30
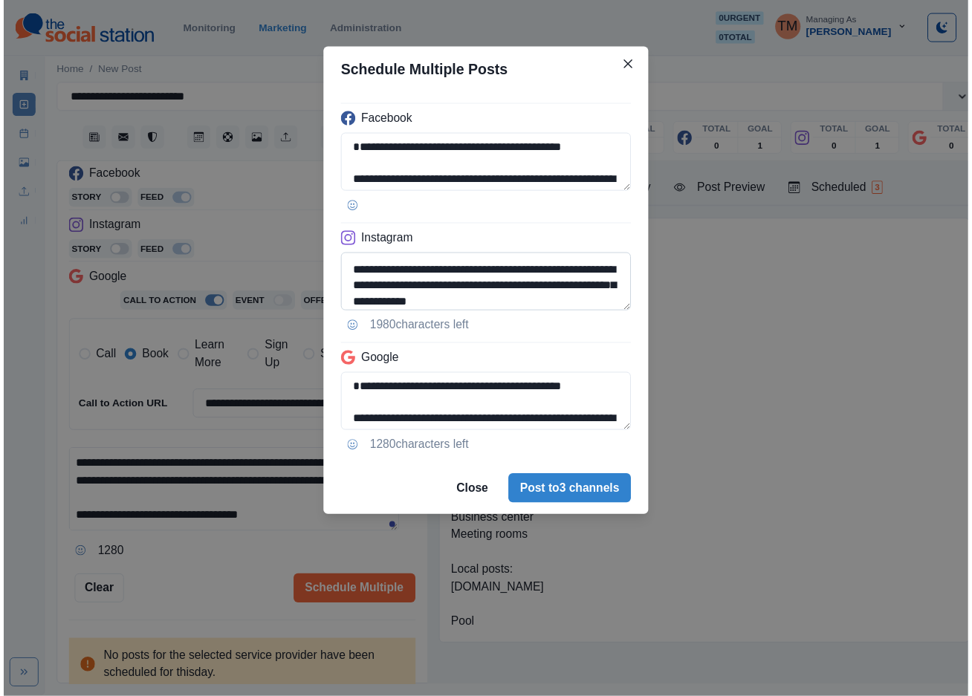
scroll to position [0, 0]
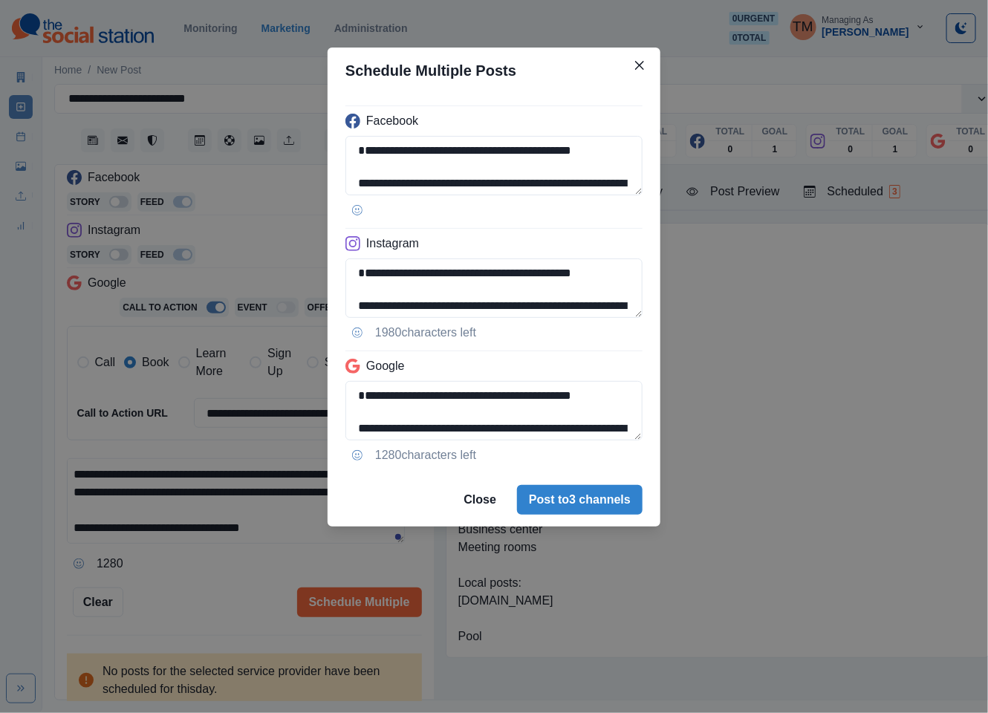
click at [105, 500] on div "**********" at bounding box center [494, 356] width 988 height 713
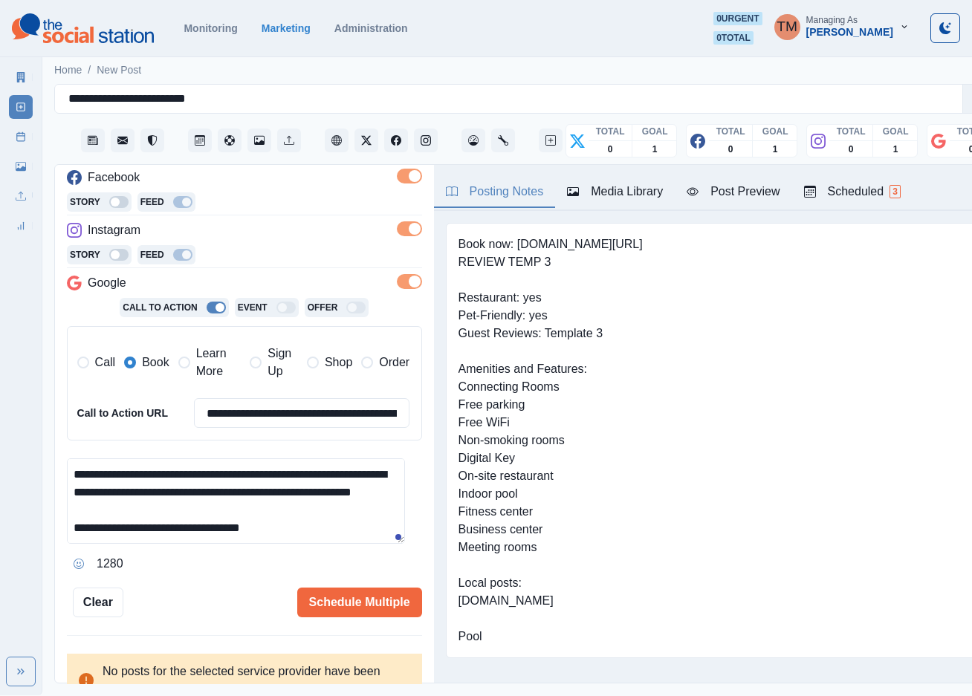
click at [105, 487] on textarea "**********" at bounding box center [236, 500] width 338 height 85
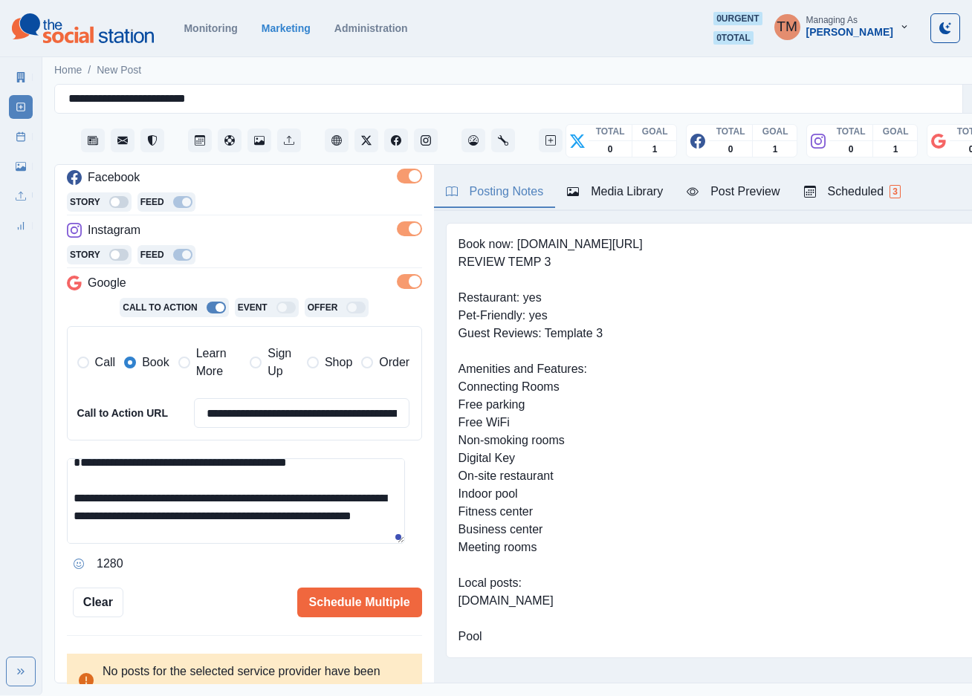
scroll to position [9, 0]
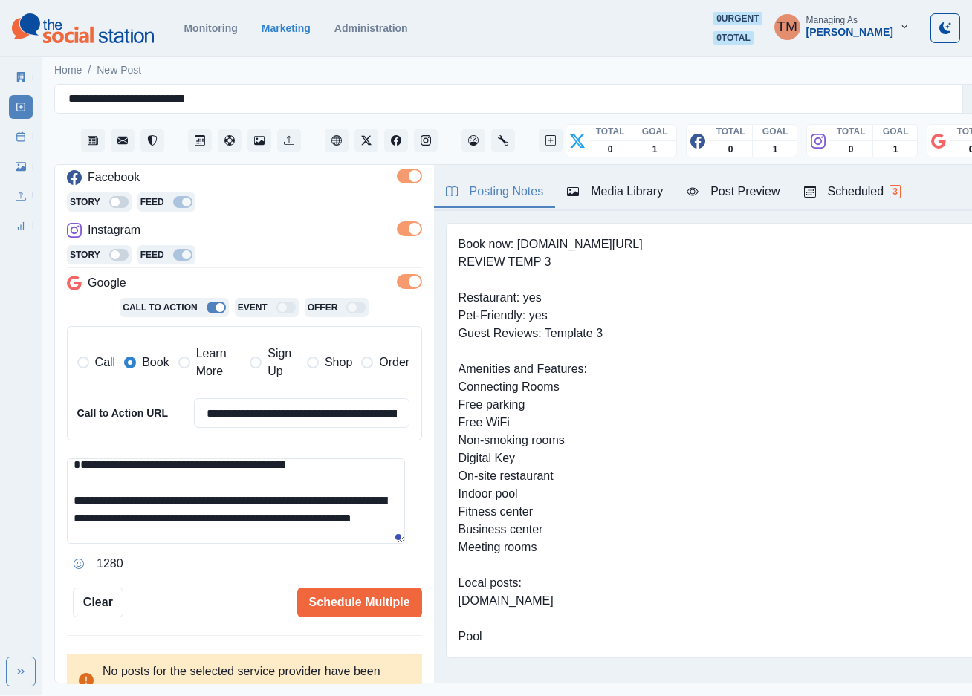
click at [80, 470] on textarea "**********" at bounding box center [236, 500] width 338 height 85
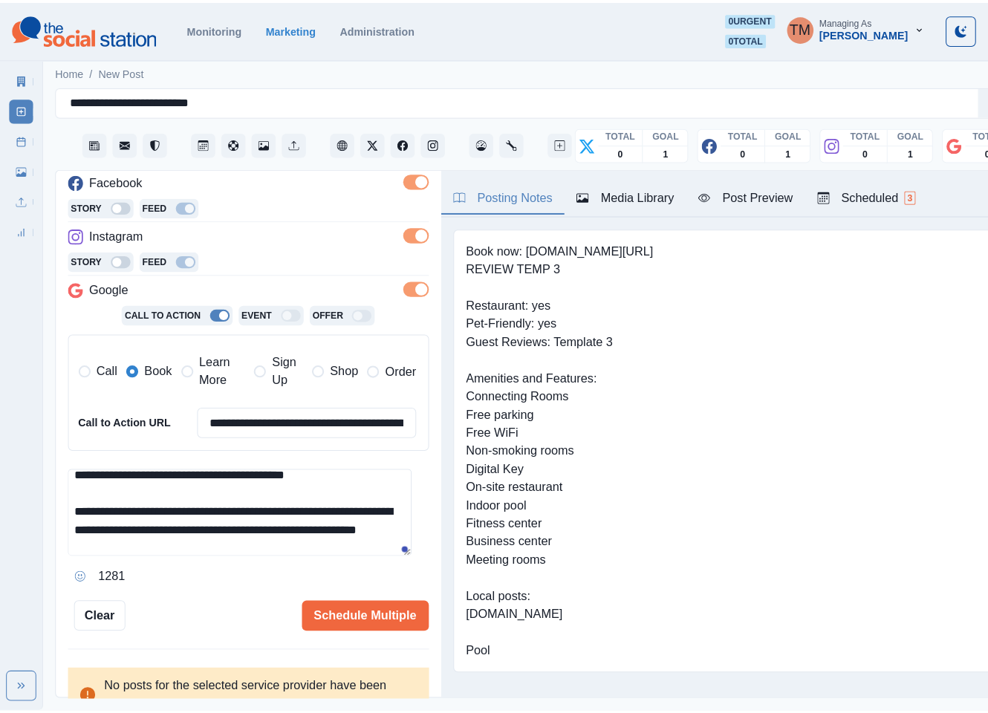
scroll to position [5, 0]
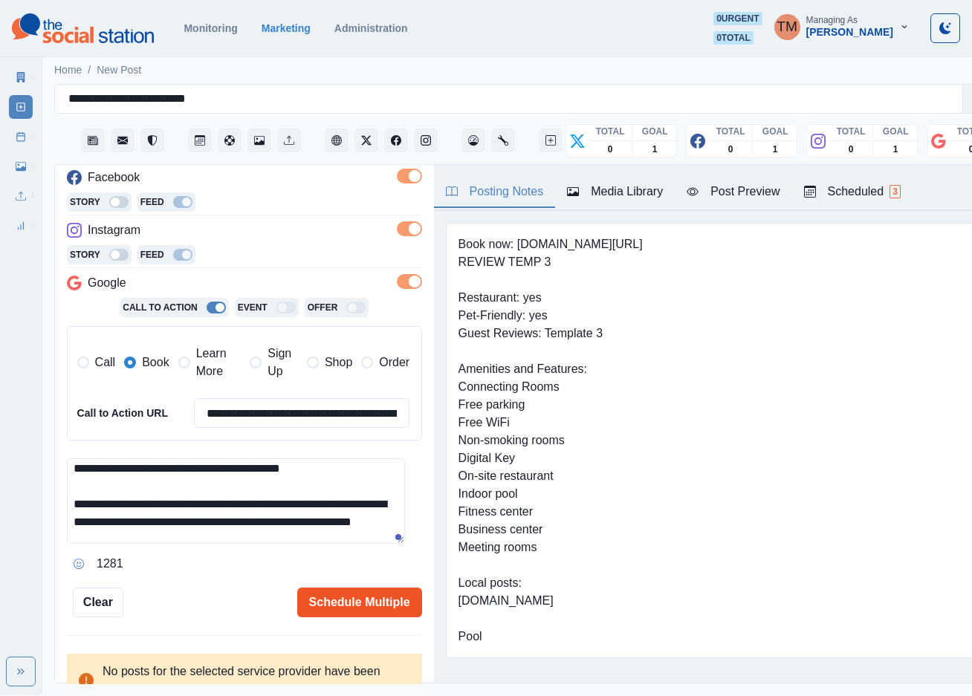
type textarea "**********"
click at [344, 605] on button "Schedule Multiple" at bounding box center [359, 603] width 125 height 30
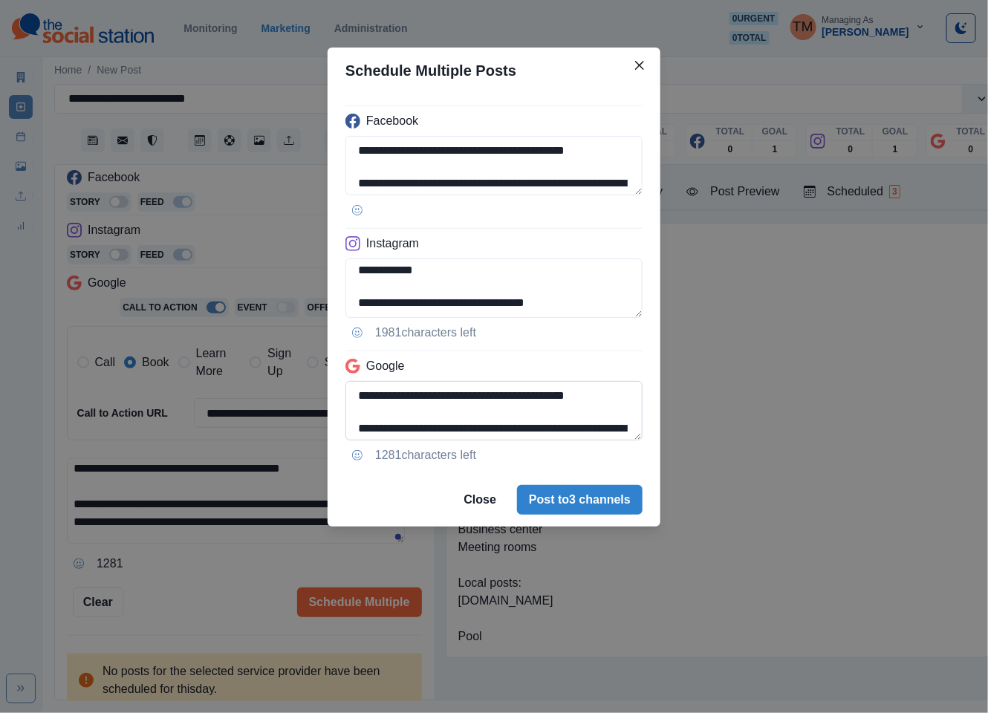
scroll to position [85, 0]
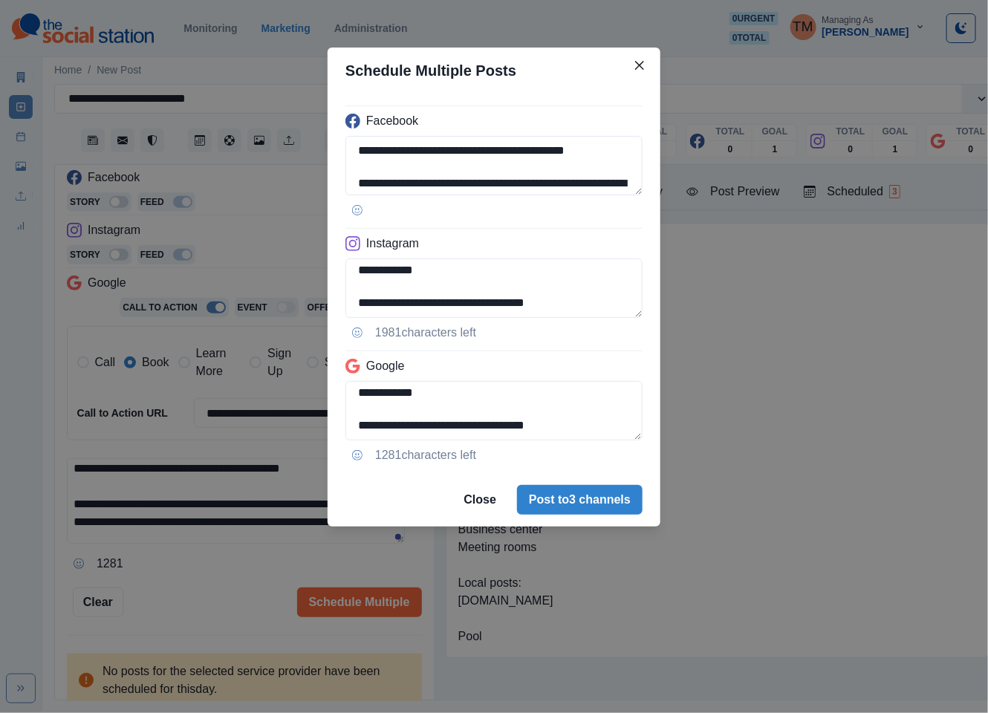
drag, startPoint x: 578, startPoint y: 397, endPoint x: 614, endPoint y: 446, distance: 61.2
click at [614, 446] on div "**********" at bounding box center [494, 284] width 333 height 380
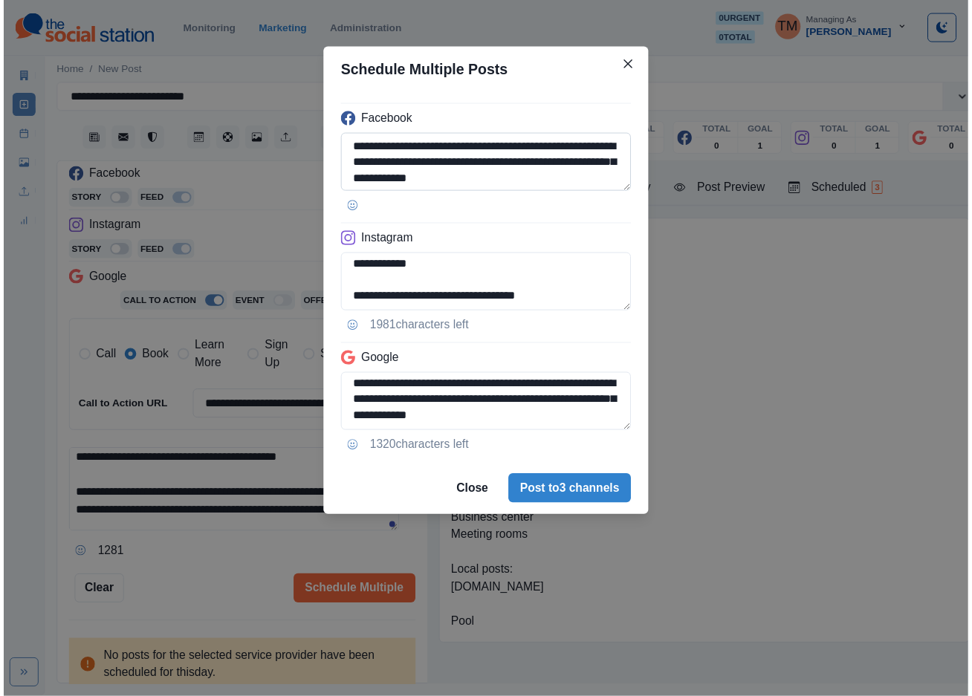
scroll to position [85, 0]
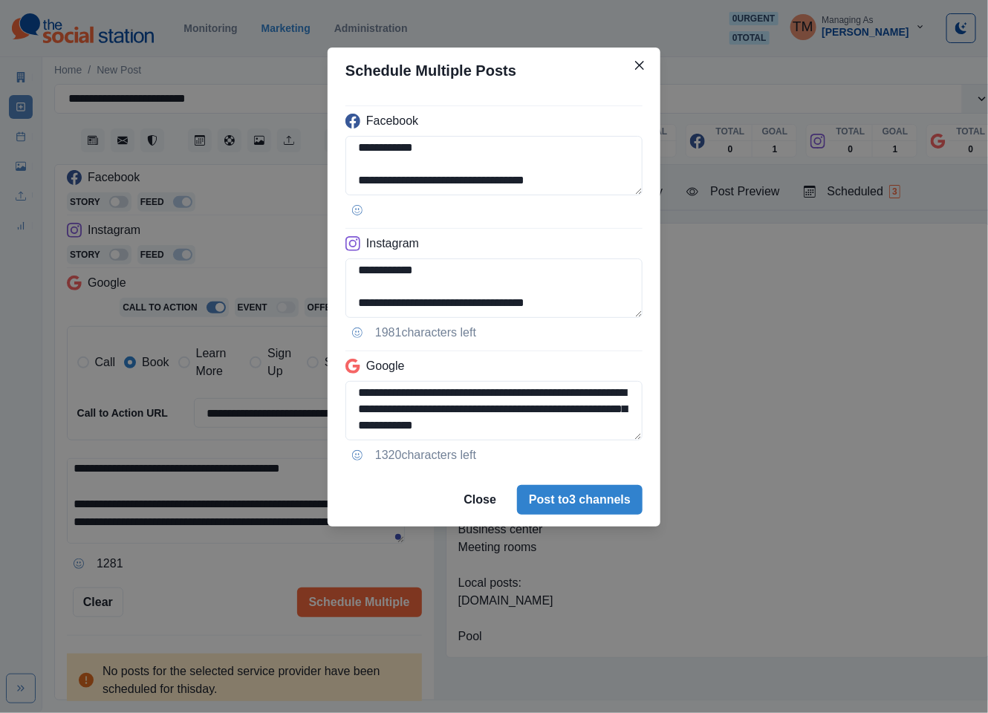
type textarea "**********"
click at [192, 582] on div "**********" at bounding box center [494, 356] width 988 height 713
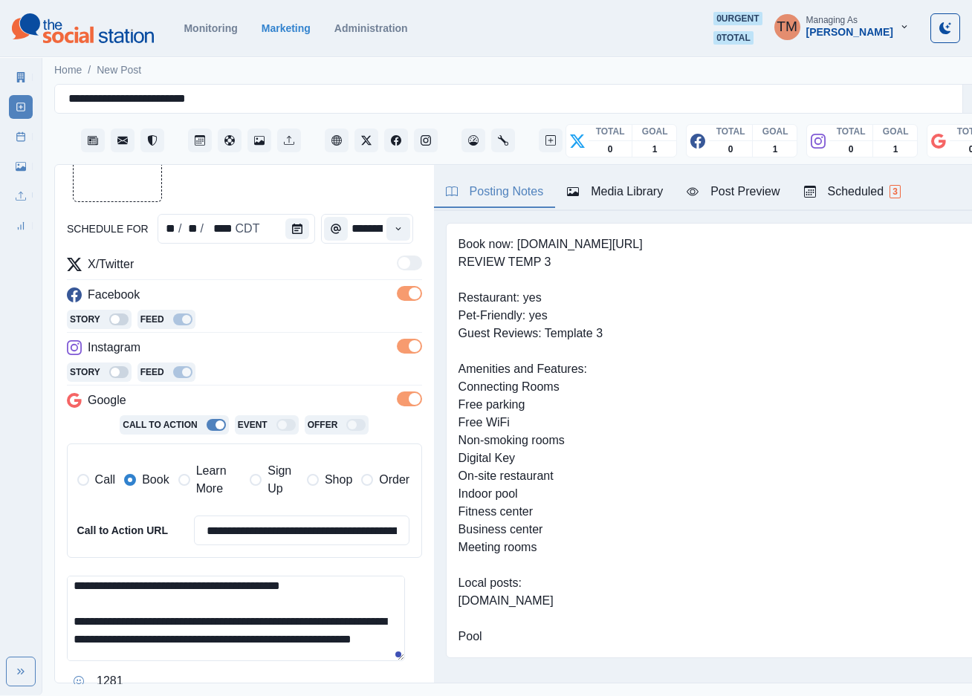
scroll to position [0, 0]
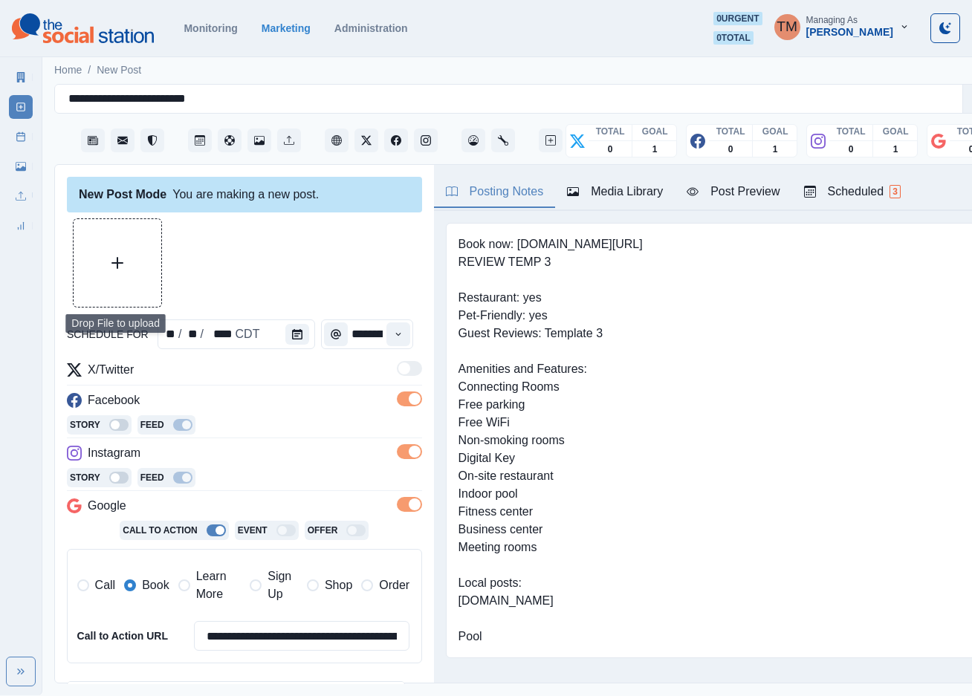
click at [119, 275] on button "Upload Media" at bounding box center [118, 263] width 88 height 88
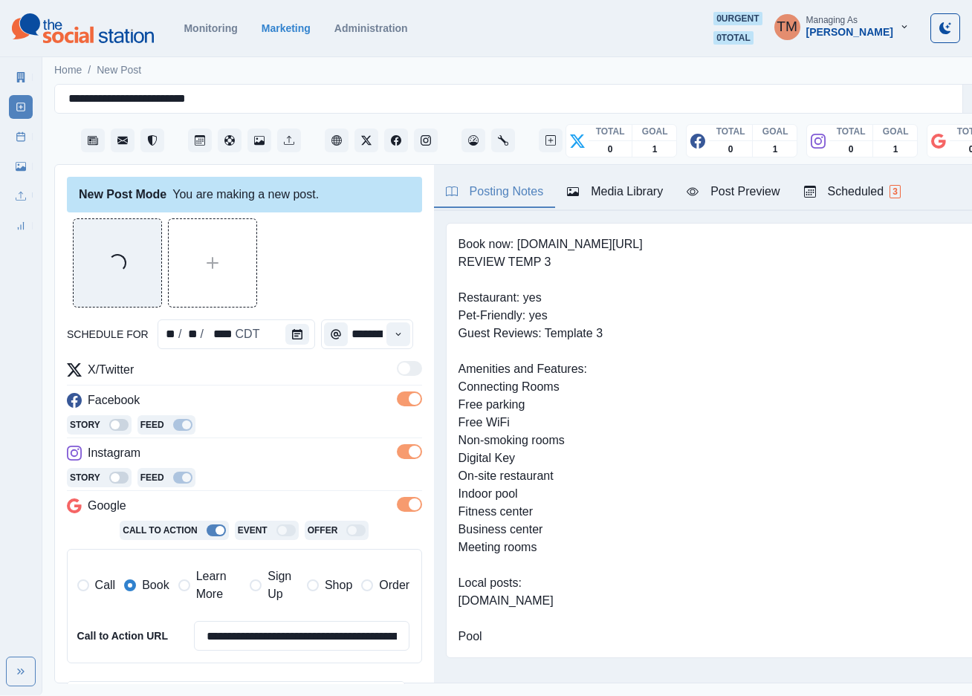
drag, startPoint x: 763, startPoint y: 189, endPoint x: 744, endPoint y: 196, distance: 19.7
click at [762, 189] on div "Post Preview" at bounding box center [732, 192] width 93 height 18
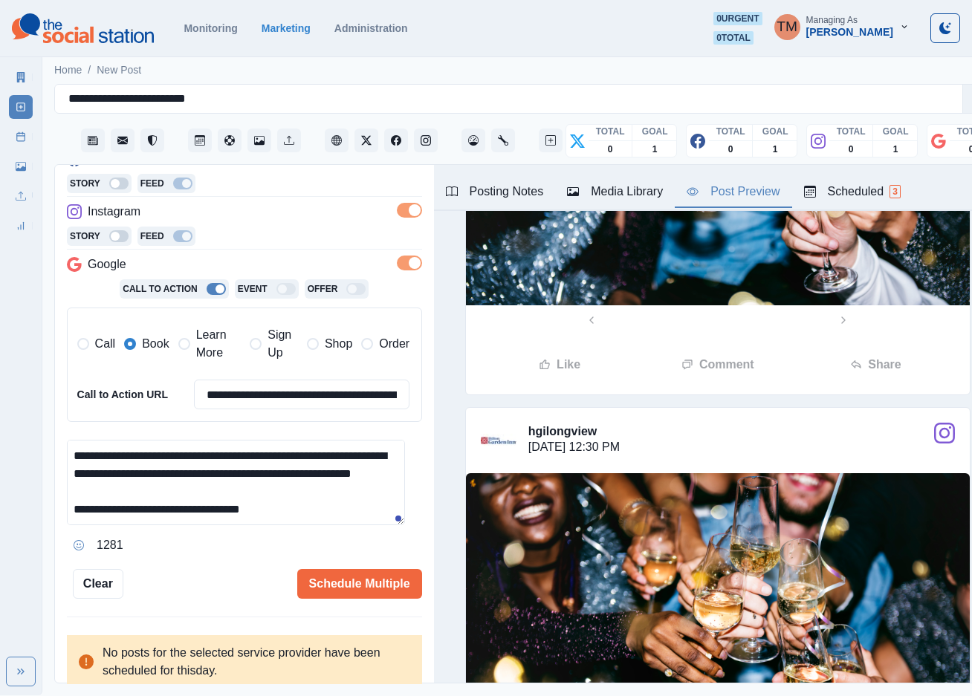
scroll to position [382, 0]
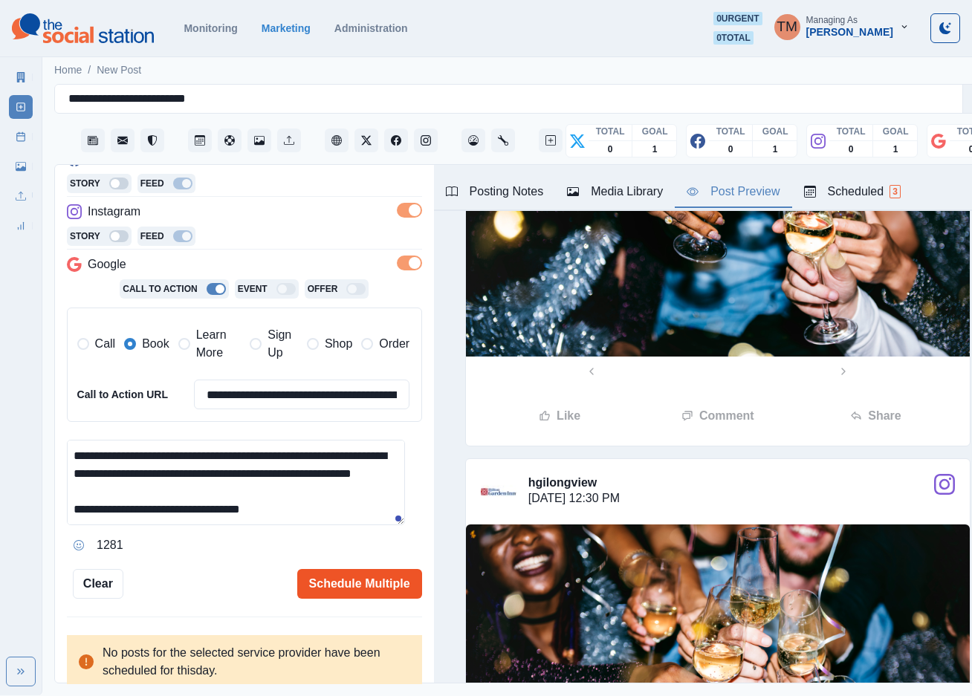
click at [357, 579] on button "Schedule Multiple" at bounding box center [359, 584] width 125 height 30
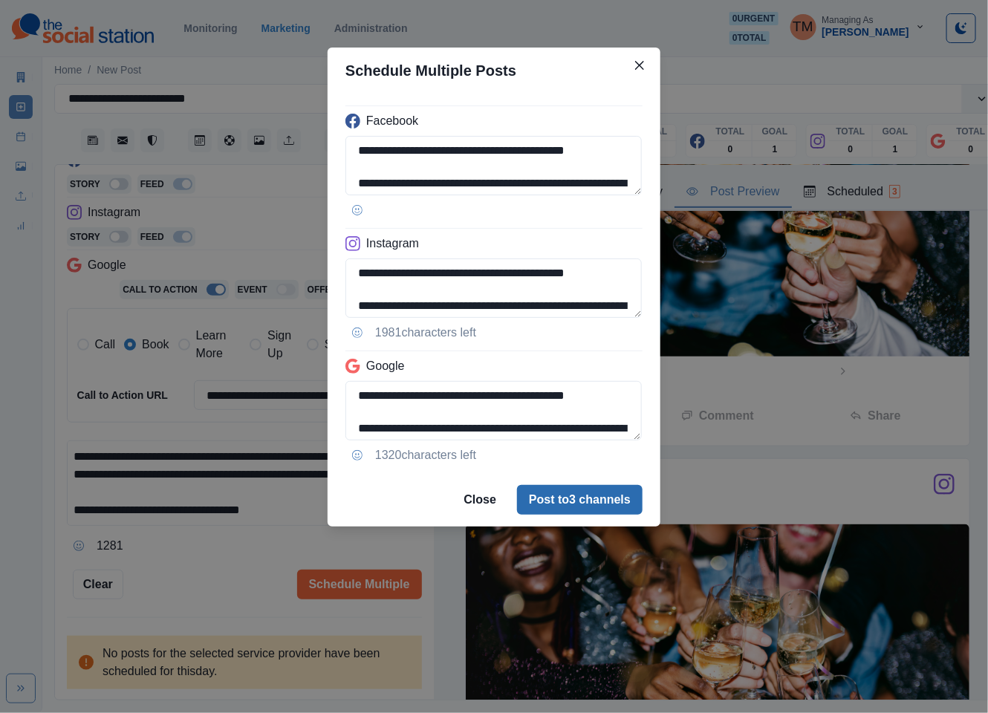
click at [589, 489] on button "Post to 3 channels" at bounding box center [580, 500] width 126 height 30
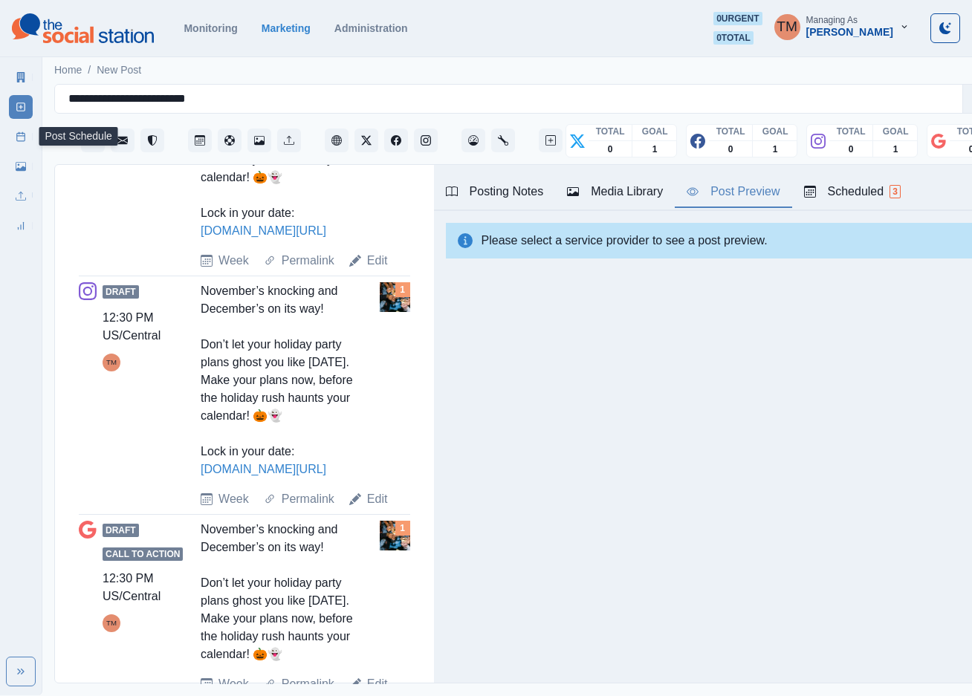
click at [20, 139] on icon at bounding box center [21, 136] width 10 height 10
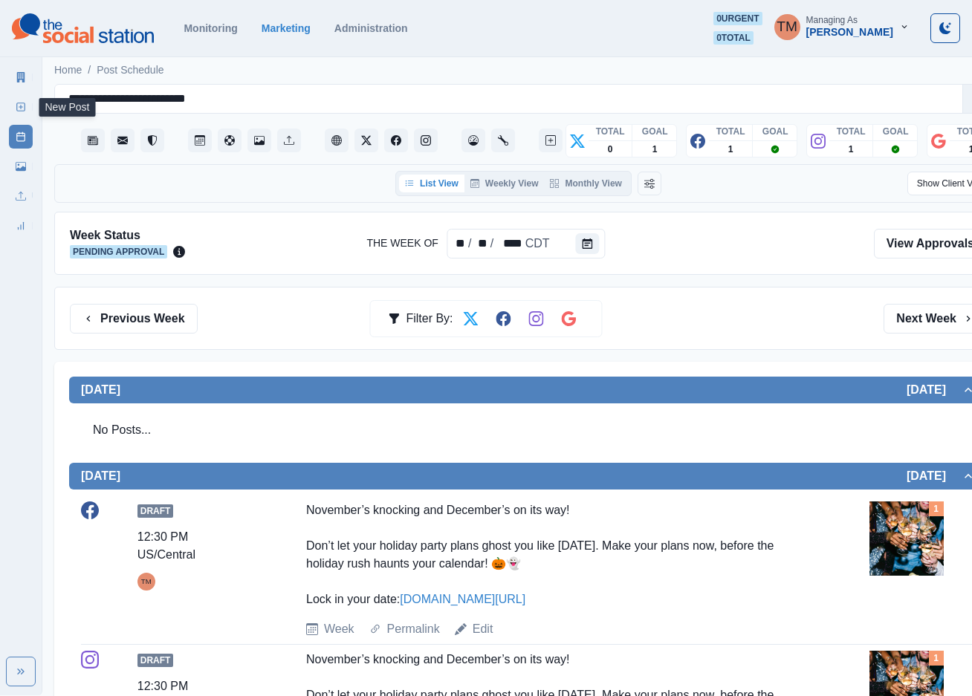
click at [25, 112] on link "New Post" at bounding box center [21, 107] width 24 height 24
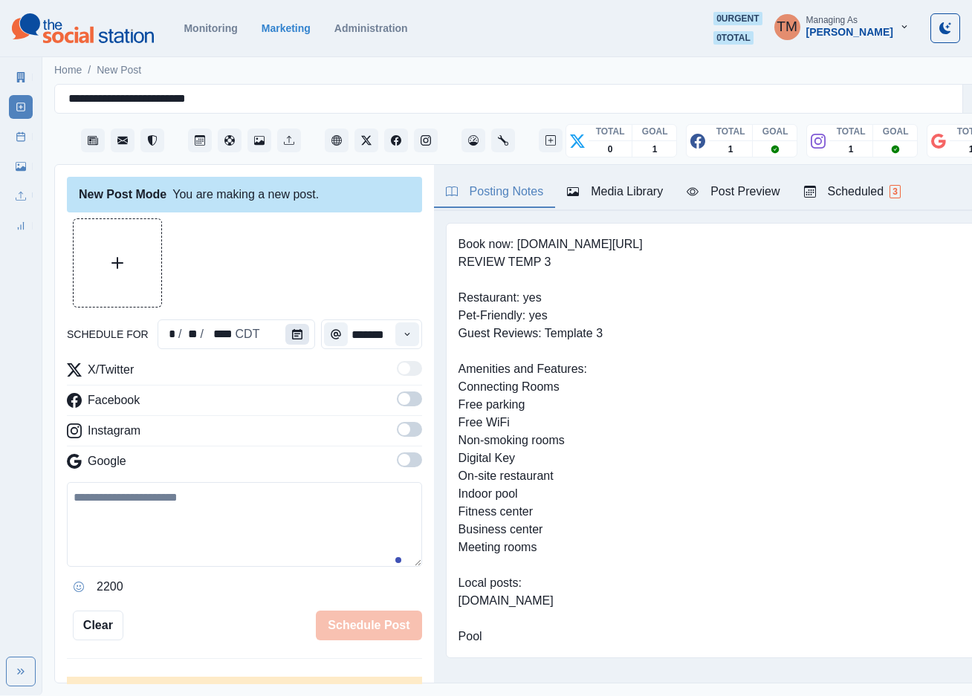
click at [288, 328] on button "Calendar" at bounding box center [297, 334] width 24 height 21
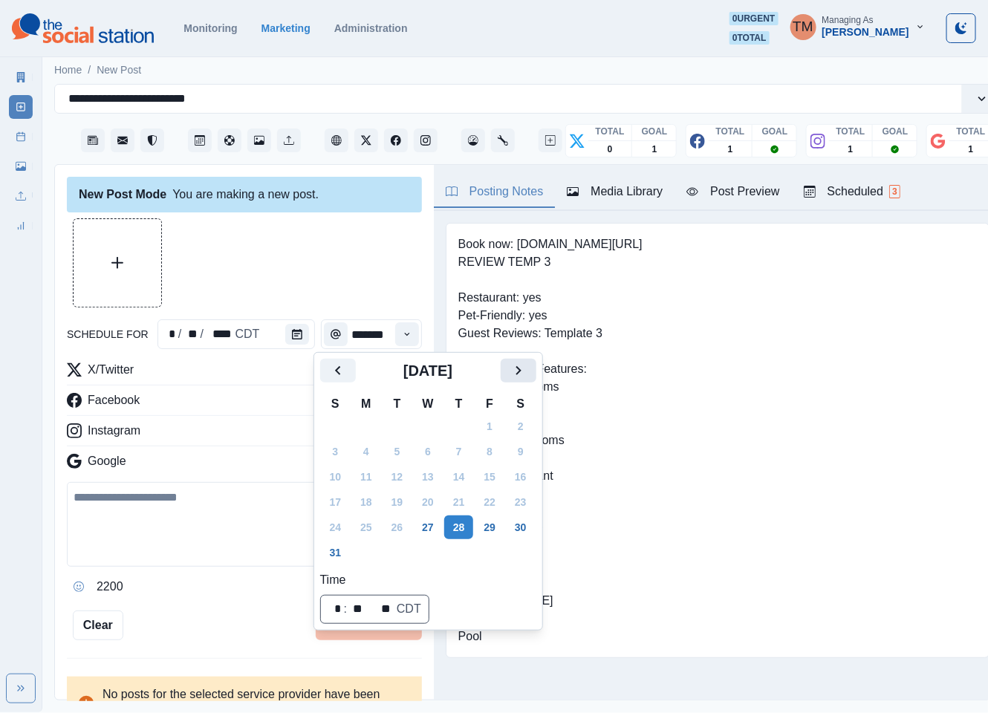
click at [525, 371] on icon "Next" at bounding box center [519, 371] width 18 height 18
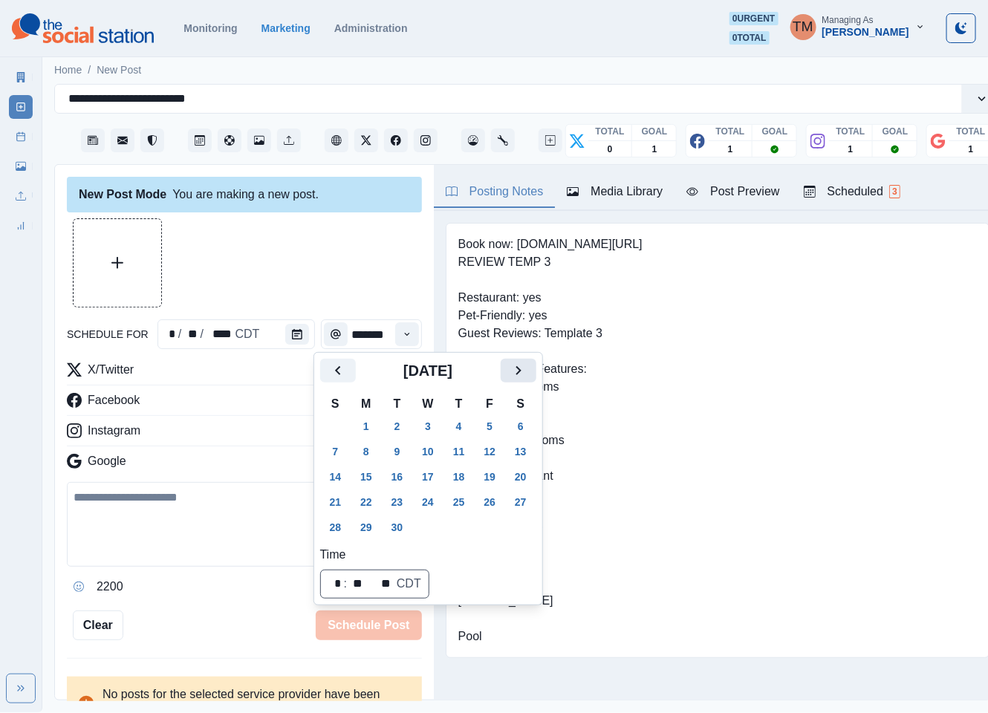
click at [525, 371] on icon "Next" at bounding box center [519, 371] width 18 height 18
click at [489, 533] on button "31" at bounding box center [490, 528] width 30 height 24
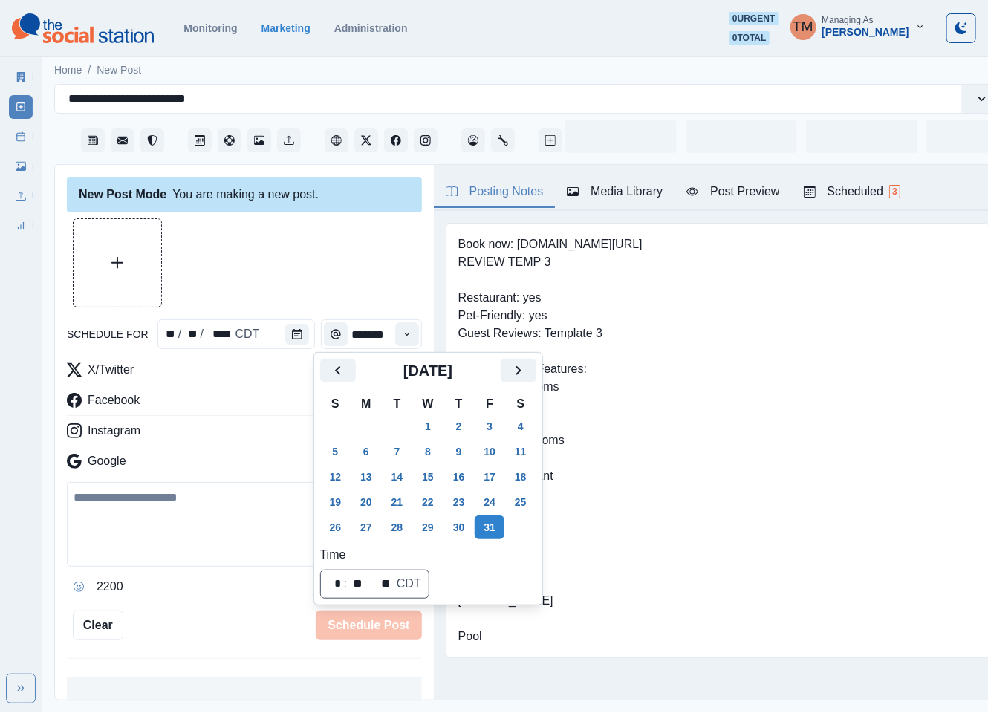
click at [339, 265] on div at bounding box center [244, 262] width 355 height 89
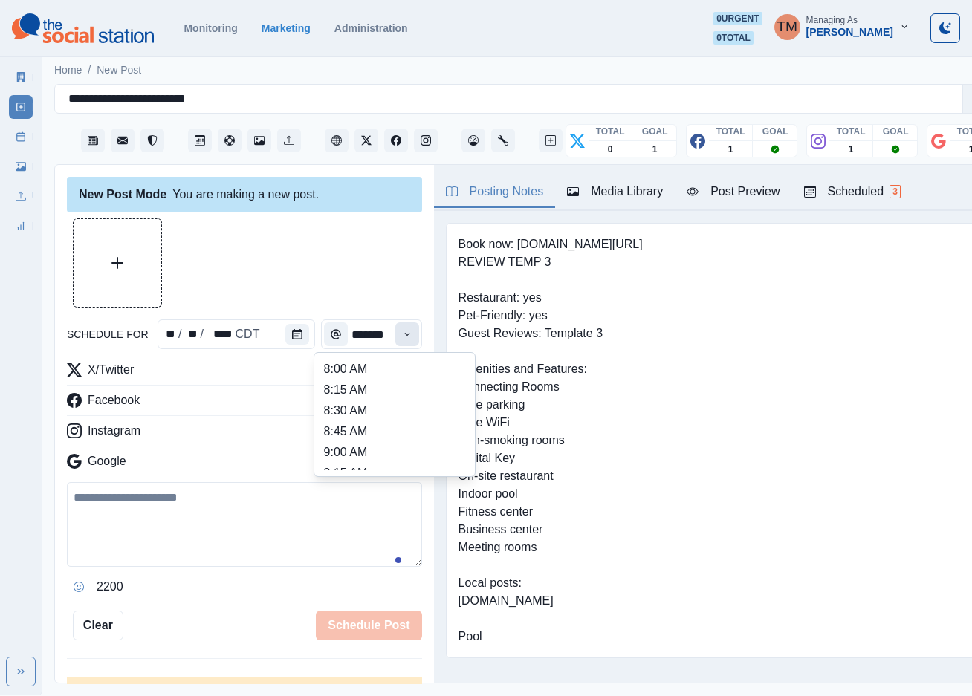
click at [402, 339] on icon "Time" at bounding box center [407, 334] width 10 height 10
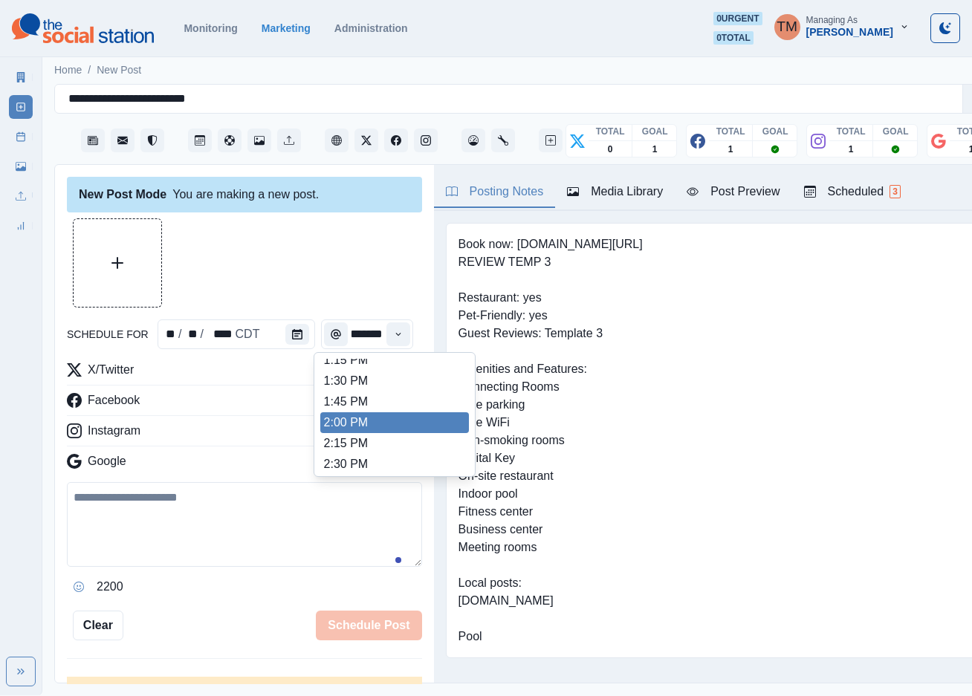
click at [382, 422] on li "2:00 PM" at bounding box center [394, 422] width 149 height 21
type input "*******"
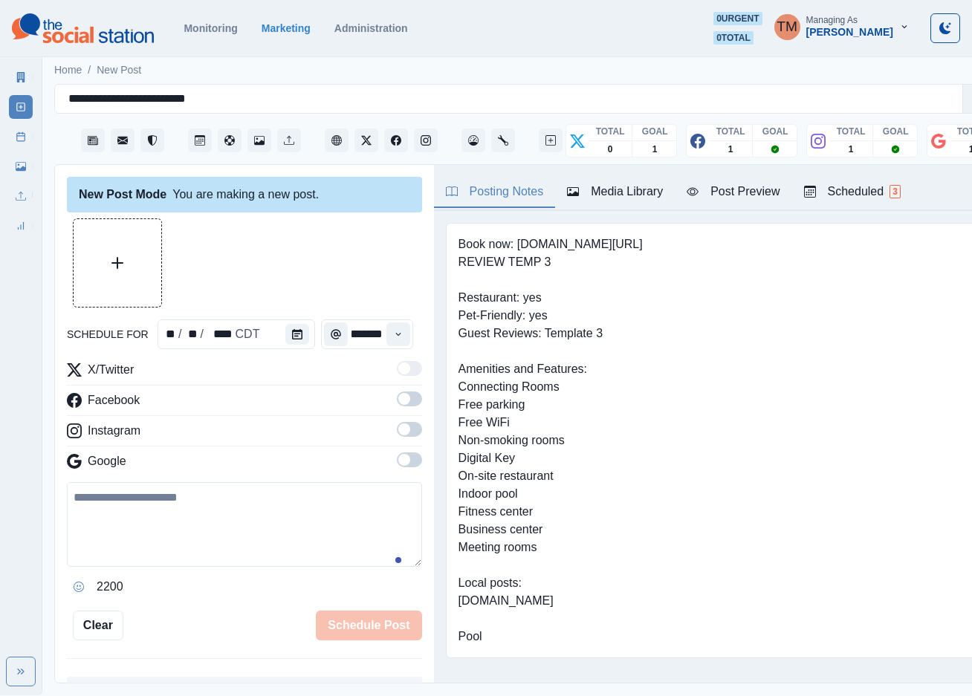
scroll to position [0, 0]
drag, startPoint x: 169, startPoint y: 556, endPoint x: 185, endPoint y: 556, distance: 15.6
click at [174, 556] on textarea at bounding box center [244, 524] width 355 height 85
paste textarea "**********"
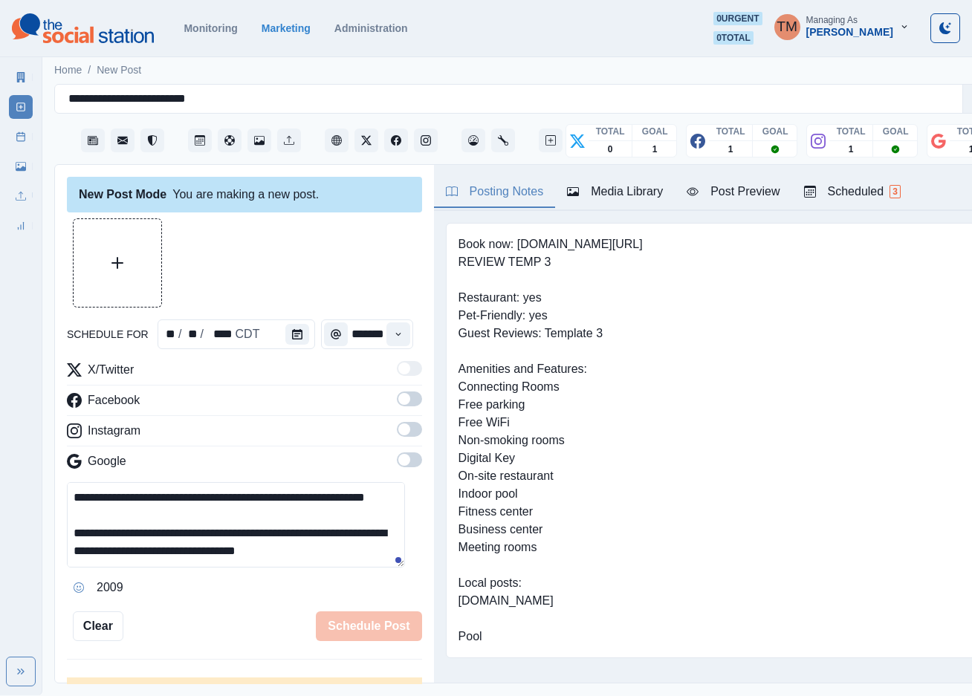
scroll to position [48, 0]
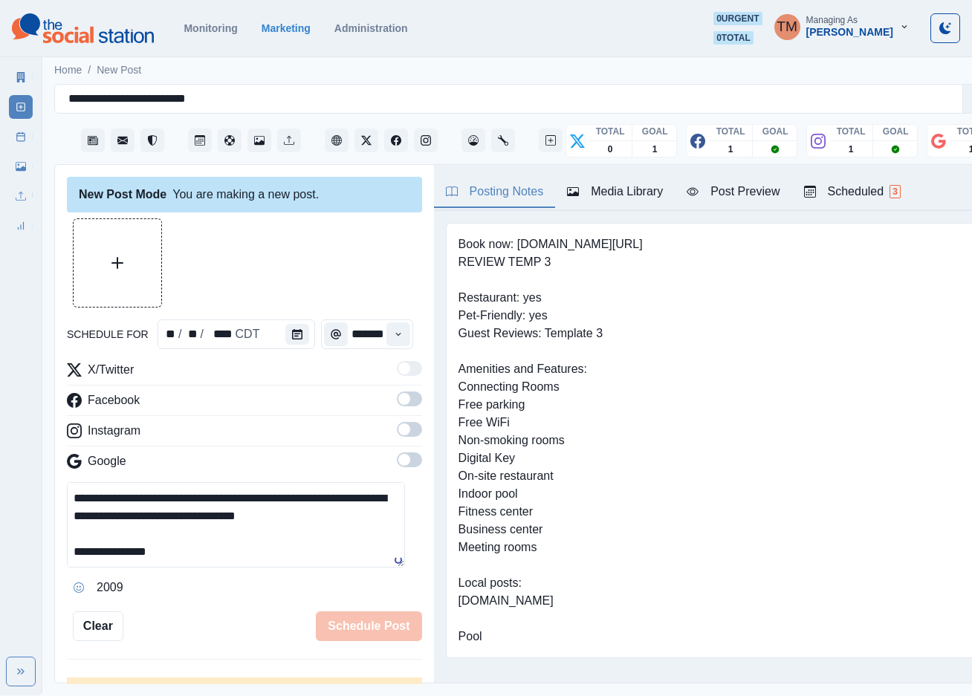
type textarea "**********"
click at [397, 397] on span at bounding box center [409, 399] width 25 height 15
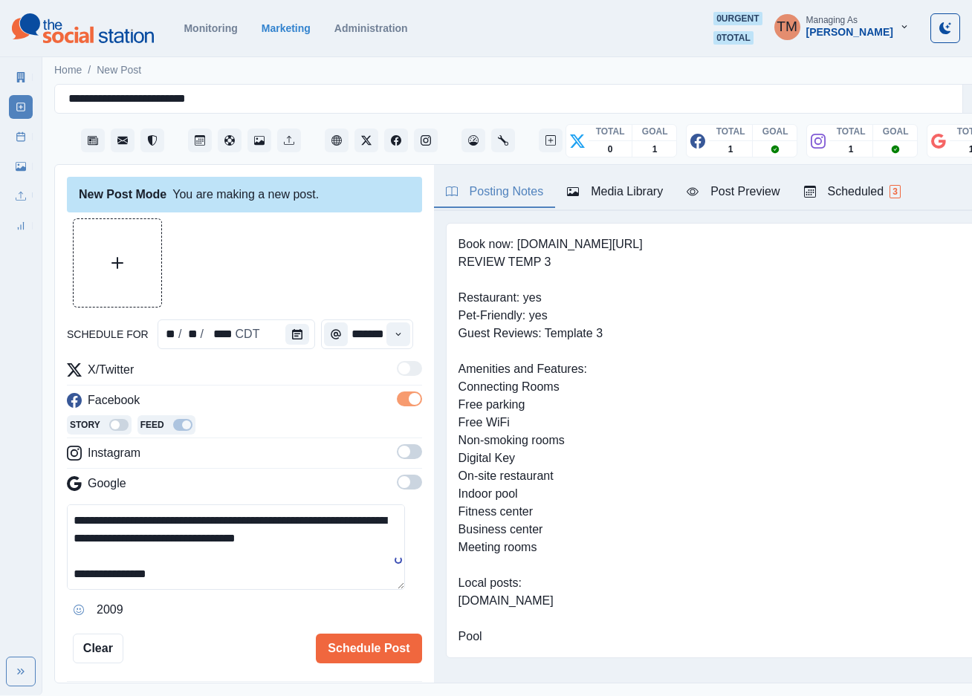
click at [397, 455] on span at bounding box center [409, 451] width 25 height 15
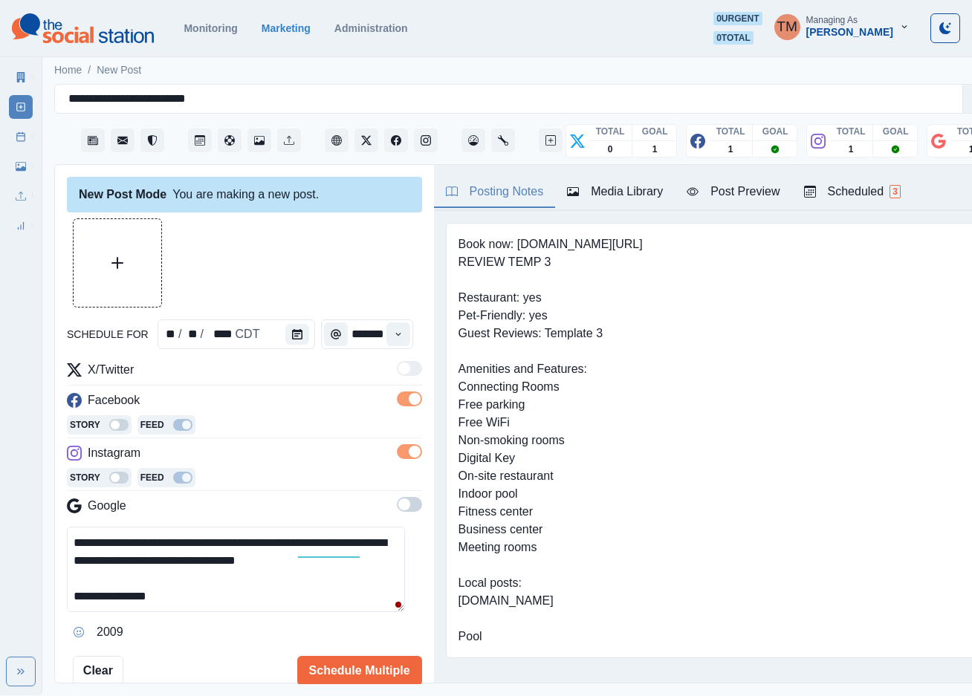
click at [398, 510] on span at bounding box center [404, 505] width 12 height 12
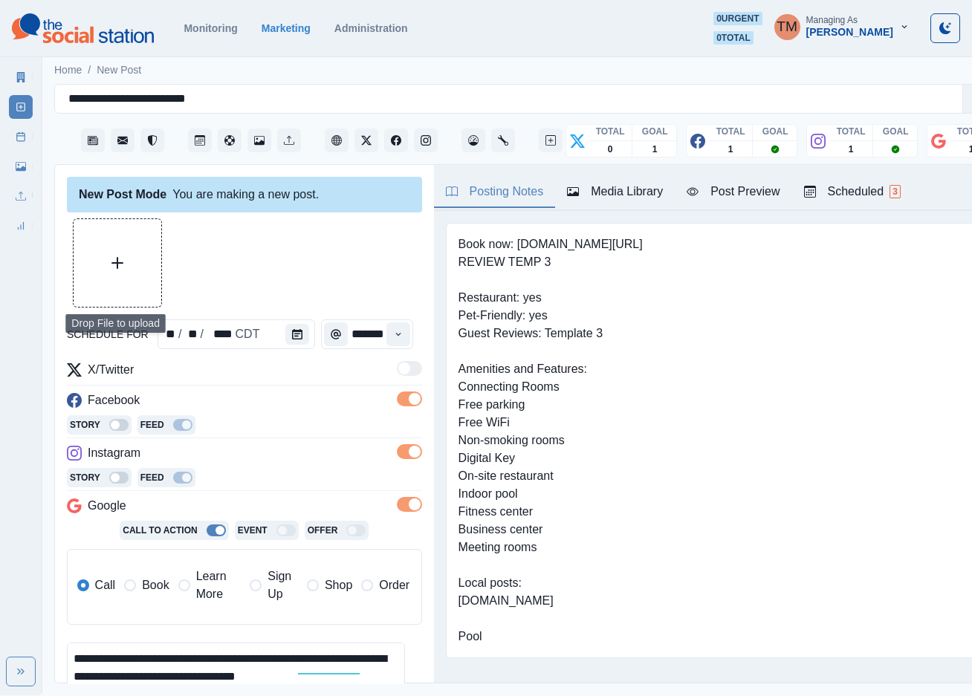
click at [110, 277] on button "Upload Media" at bounding box center [118, 263] width 88 height 88
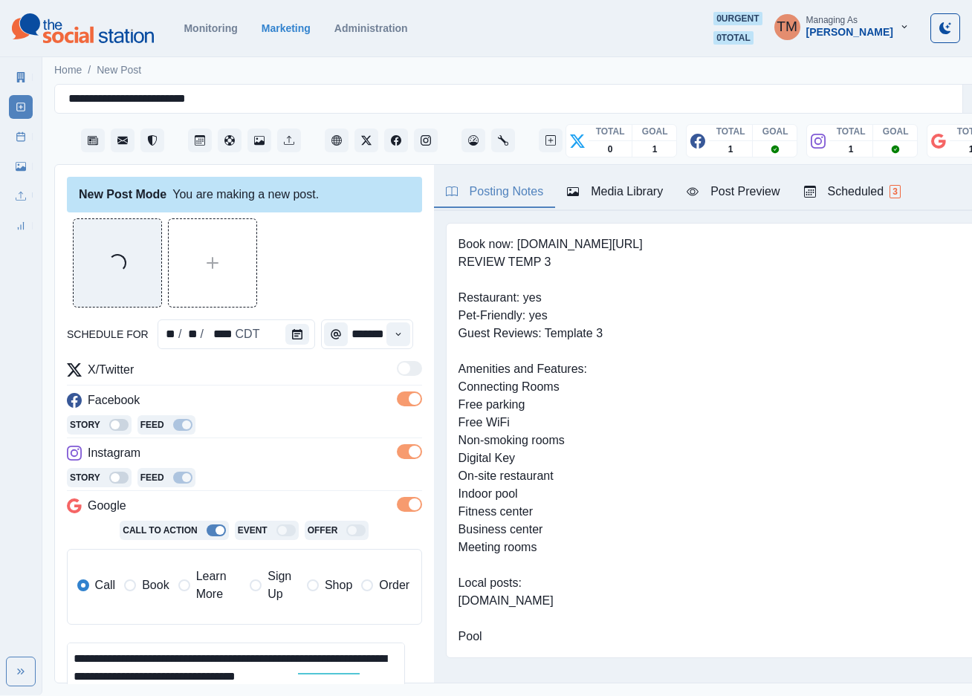
drag, startPoint x: 752, startPoint y: 188, endPoint x: 741, endPoint y: 190, distance: 11.4
click at [750, 188] on div "Post Preview" at bounding box center [732, 192] width 93 height 18
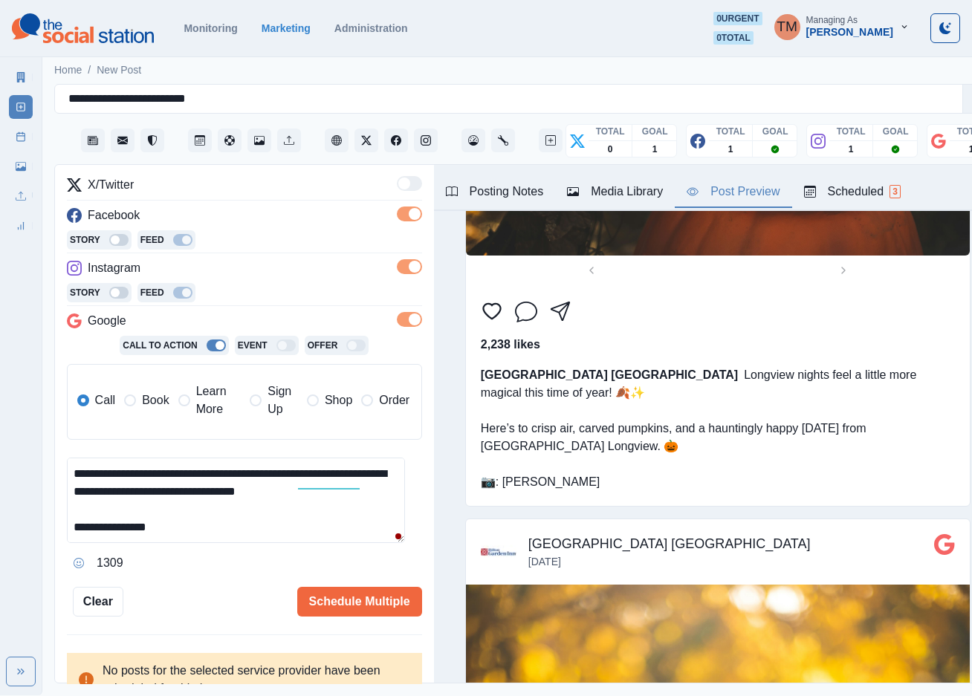
scroll to position [203, 0]
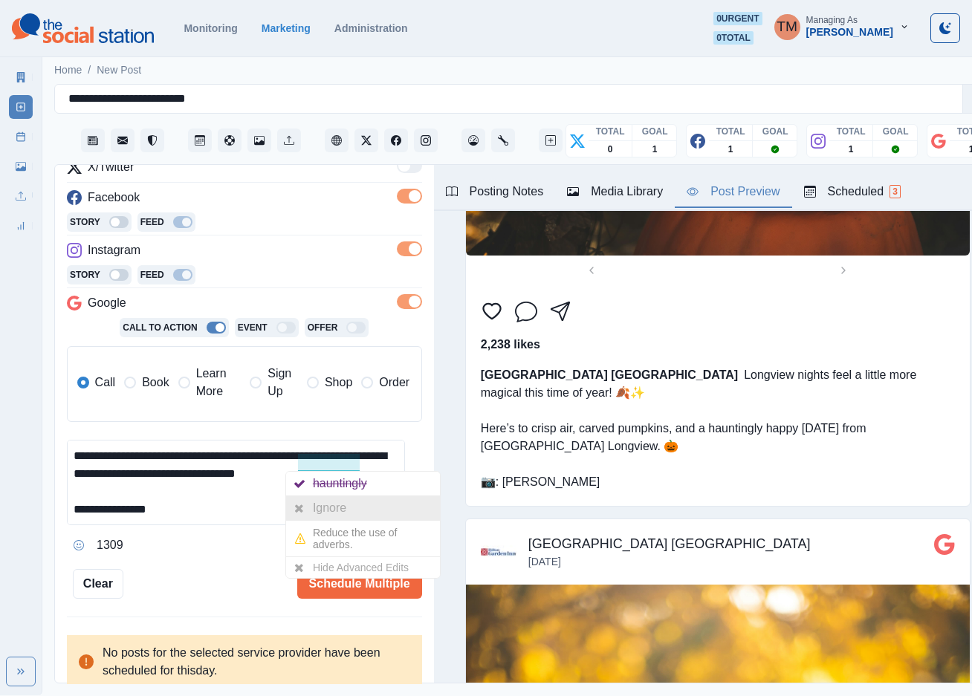
click at [323, 515] on div "Ignore" at bounding box center [332, 508] width 39 height 24
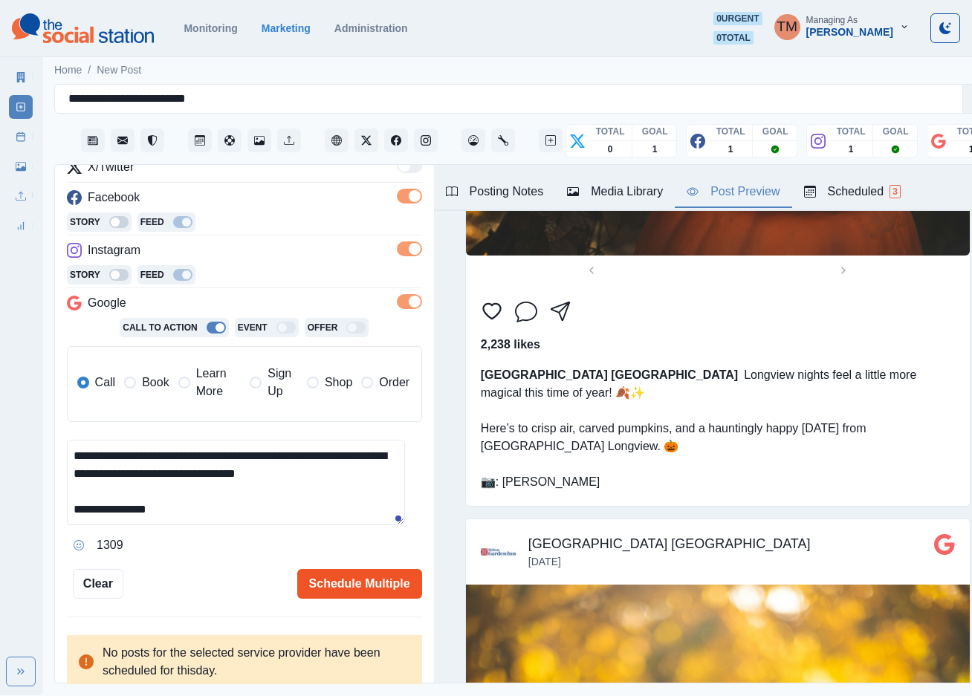
click at [377, 589] on button "Schedule Multiple" at bounding box center [359, 584] width 125 height 30
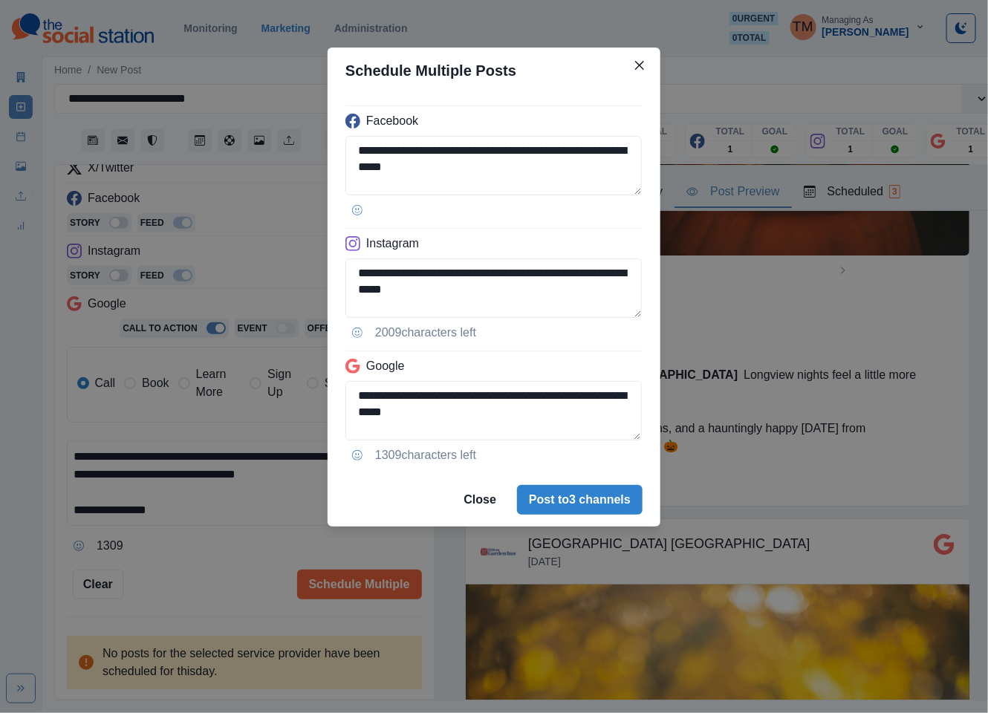
click at [238, 579] on div "**********" at bounding box center [494, 356] width 988 height 713
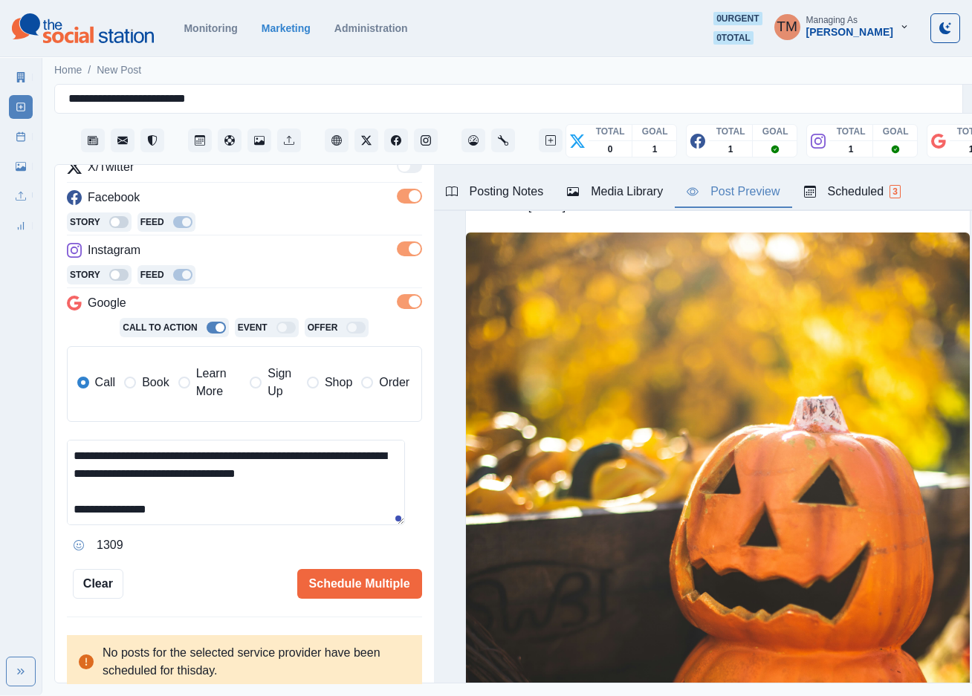
scroll to position [932, 0]
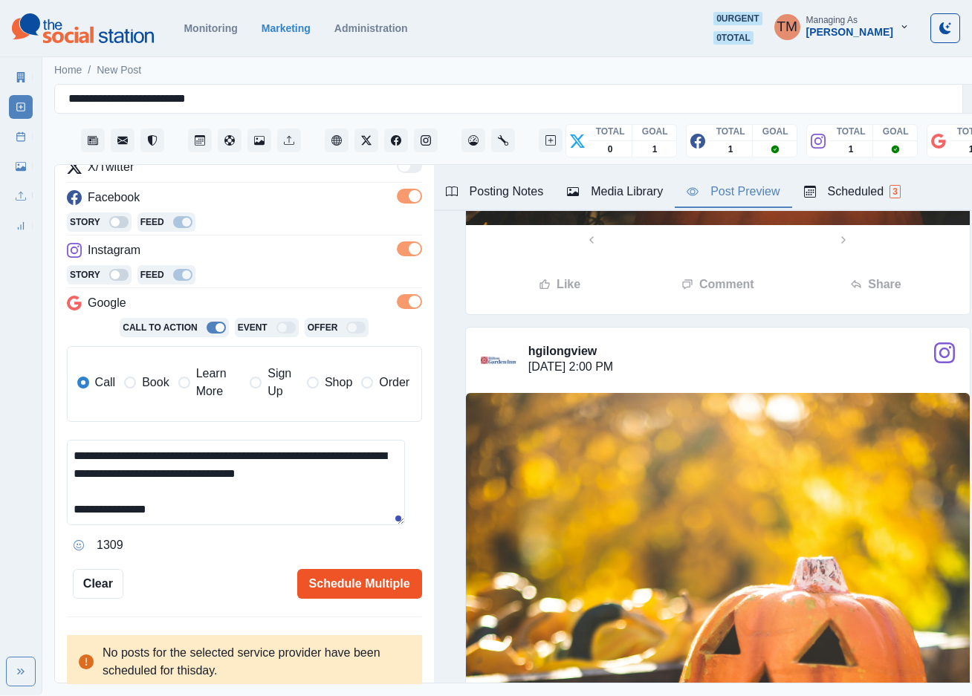
click at [319, 588] on button "Schedule Multiple" at bounding box center [359, 584] width 125 height 30
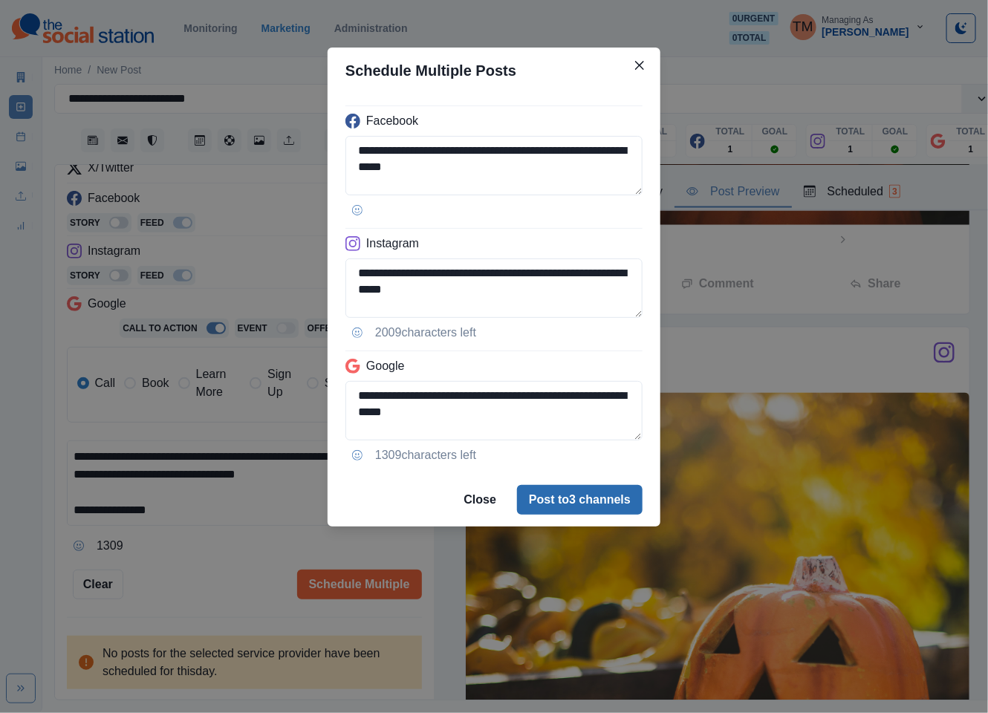
click at [598, 504] on button "Post to 3 channels" at bounding box center [580, 500] width 126 height 30
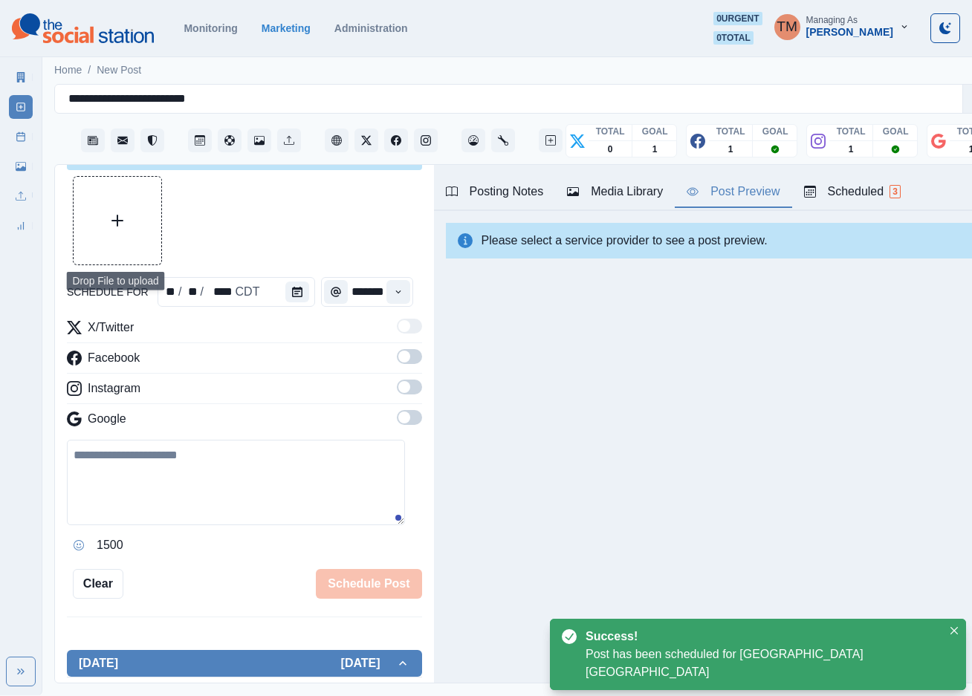
scroll to position [203, 0]
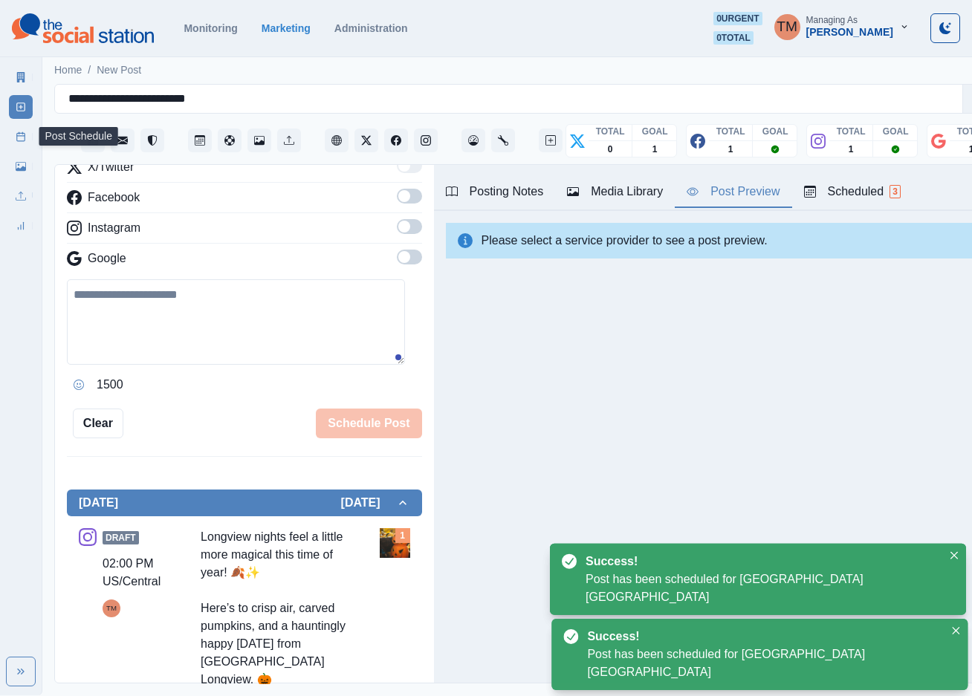
click at [18, 140] on icon at bounding box center [21, 136] width 10 height 10
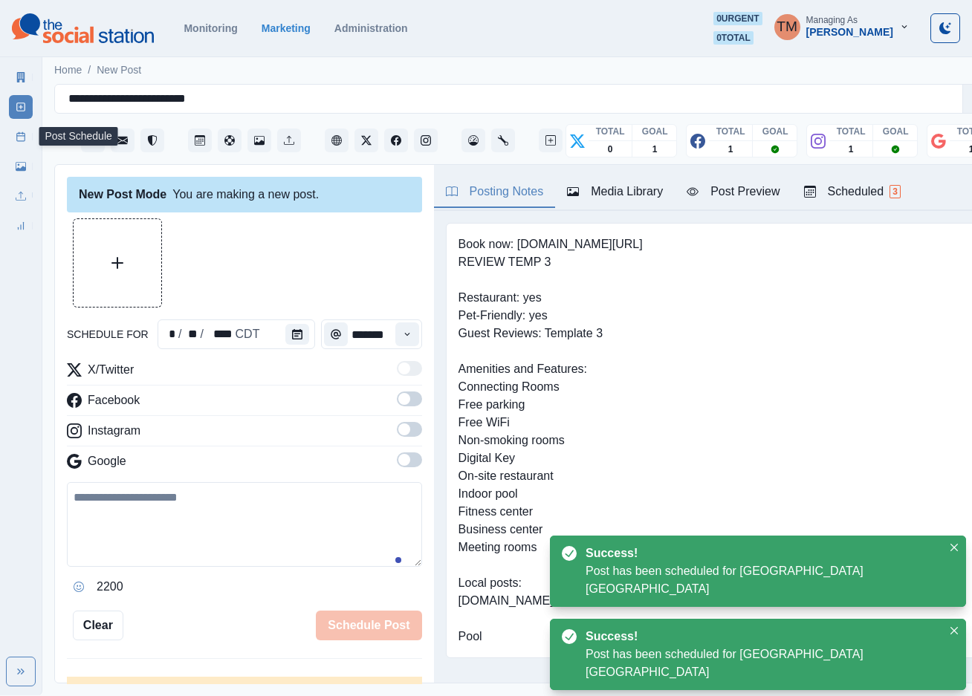
click at [13, 139] on link "Post Schedule" at bounding box center [21, 137] width 24 height 24
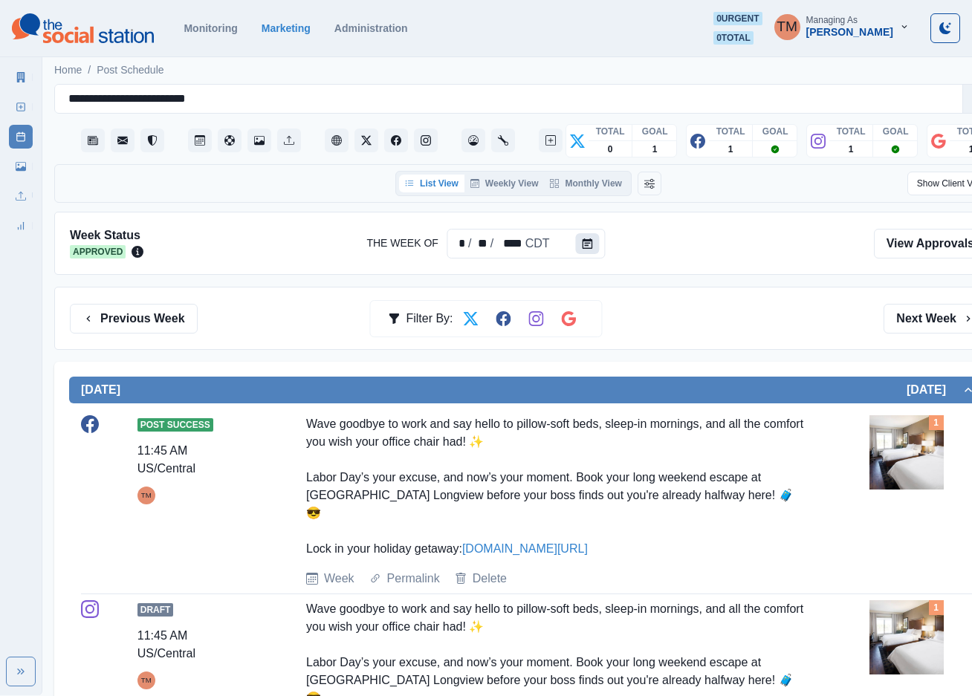
click at [576, 241] on button "Calendar" at bounding box center [588, 243] width 24 height 21
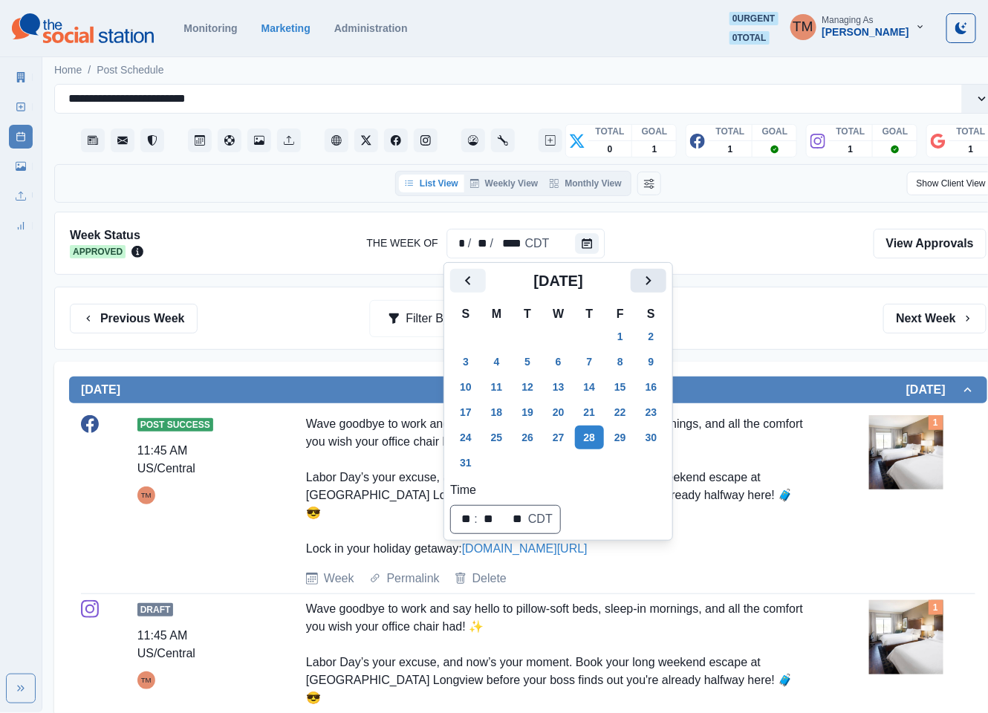
click at [640, 273] on icon "Next" at bounding box center [649, 281] width 18 height 18
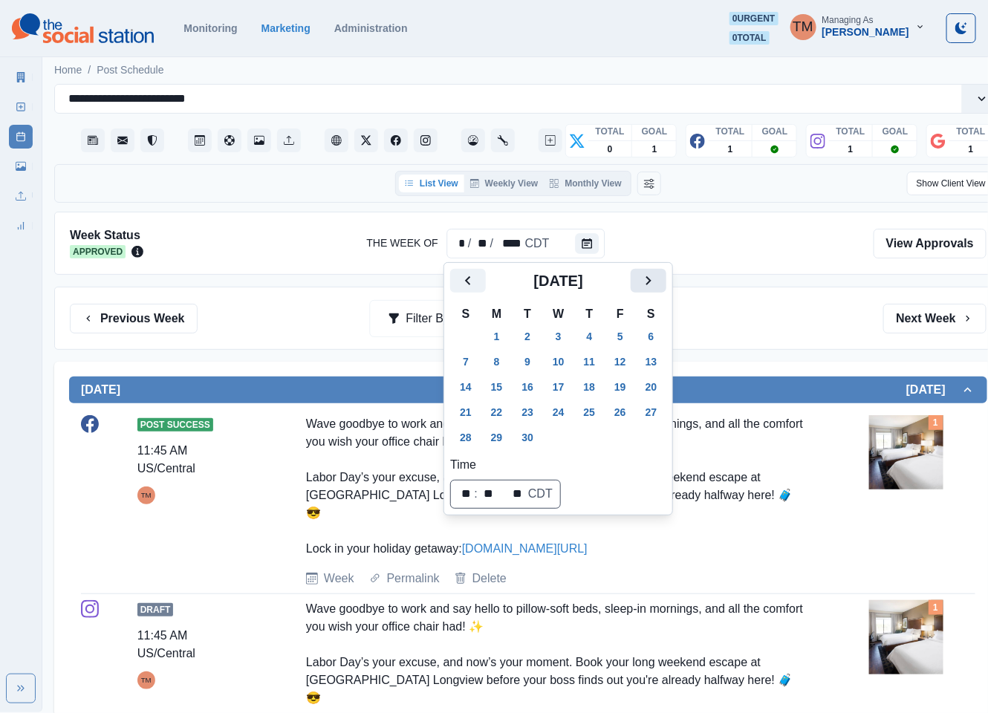
click at [640, 273] on icon "Next" at bounding box center [649, 281] width 18 height 18
click at [500, 420] on button "20" at bounding box center [497, 412] width 30 height 24
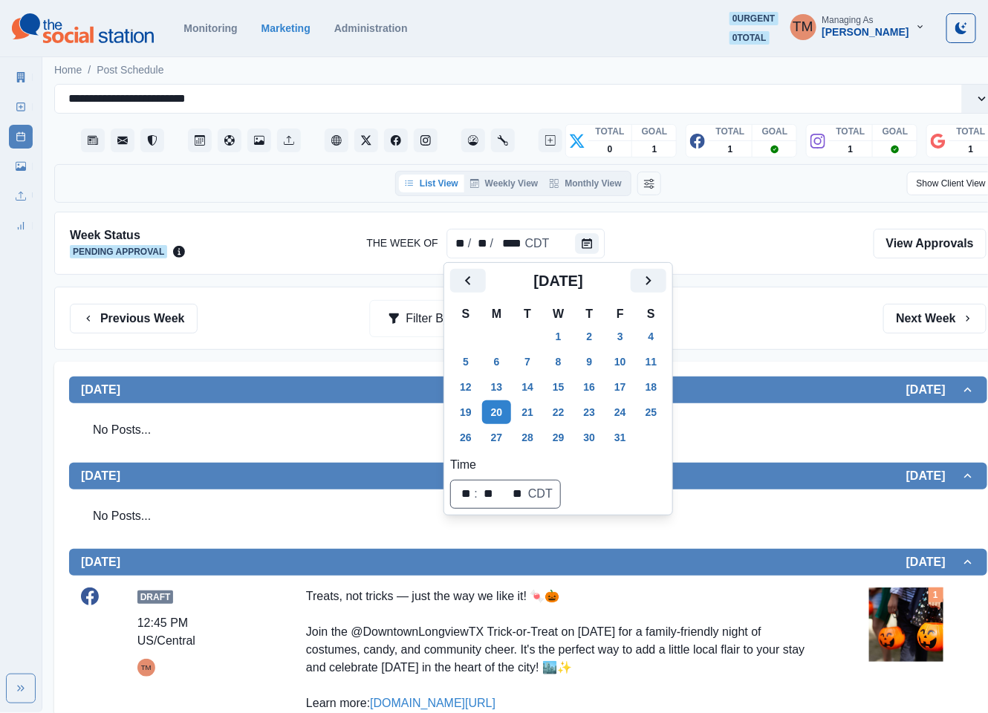
click at [711, 326] on div "Previous Week Filter By: Next Week" at bounding box center [528, 319] width 917 height 30
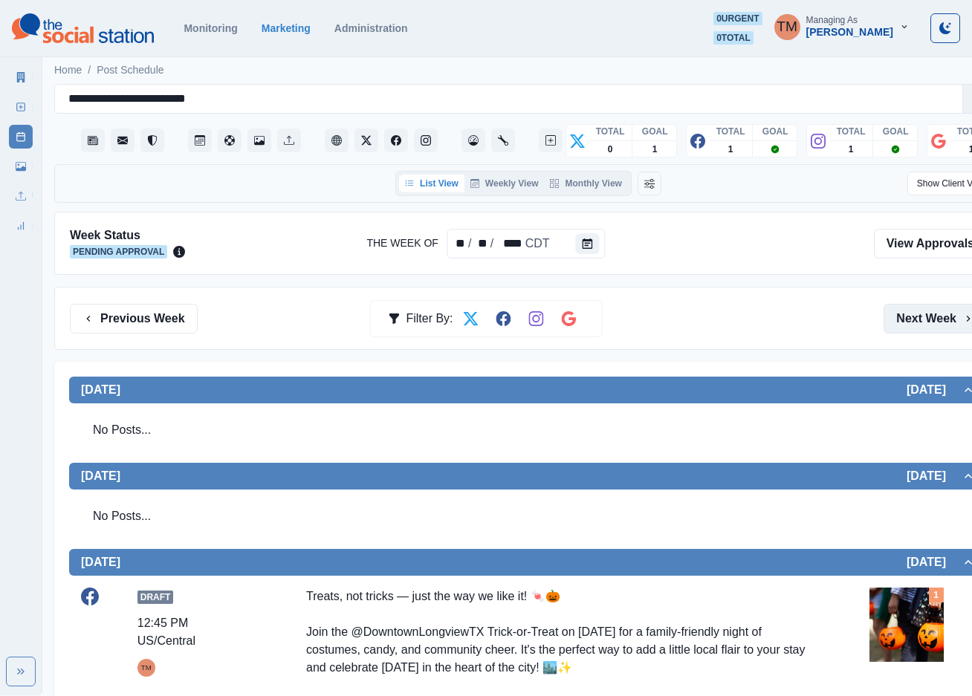
click at [927, 321] on button "Next Week" at bounding box center [934, 319] width 103 height 30
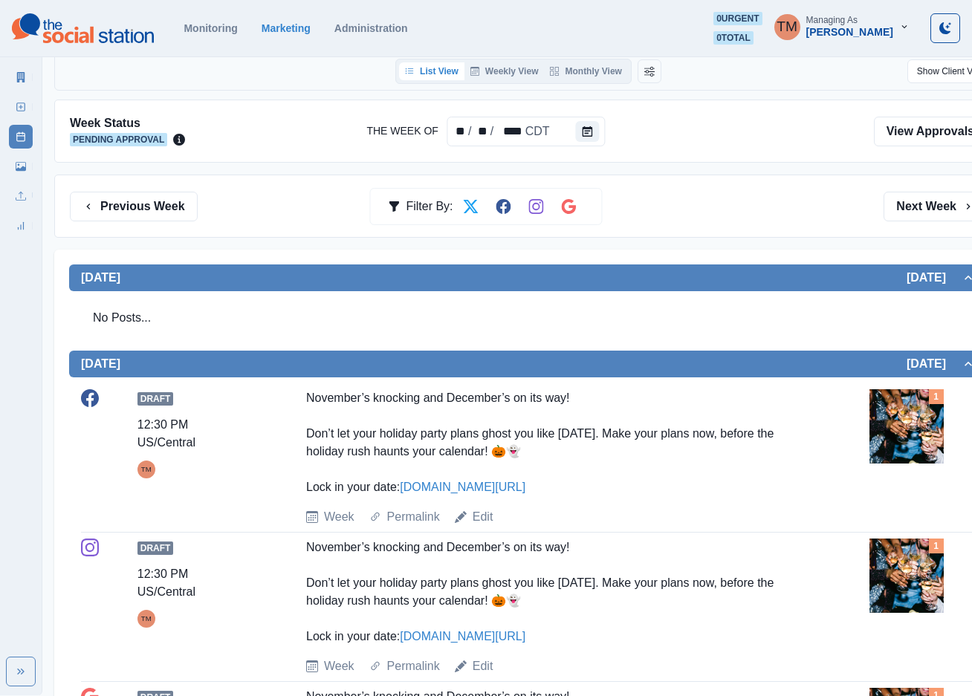
scroll to position [111, 0]
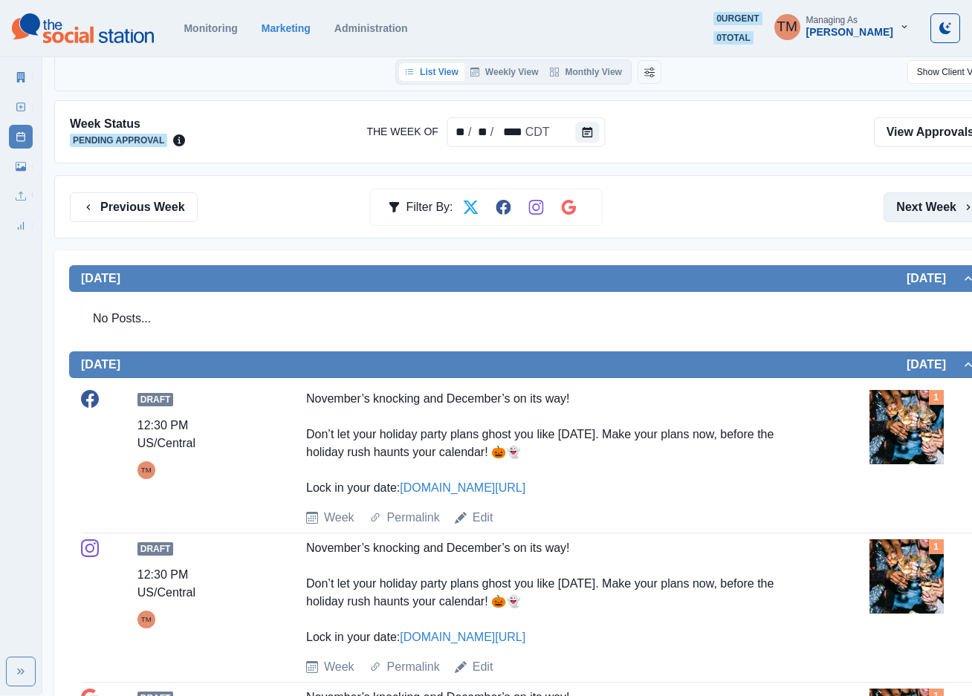
click at [937, 206] on button "Next Week" at bounding box center [934, 207] width 103 height 30
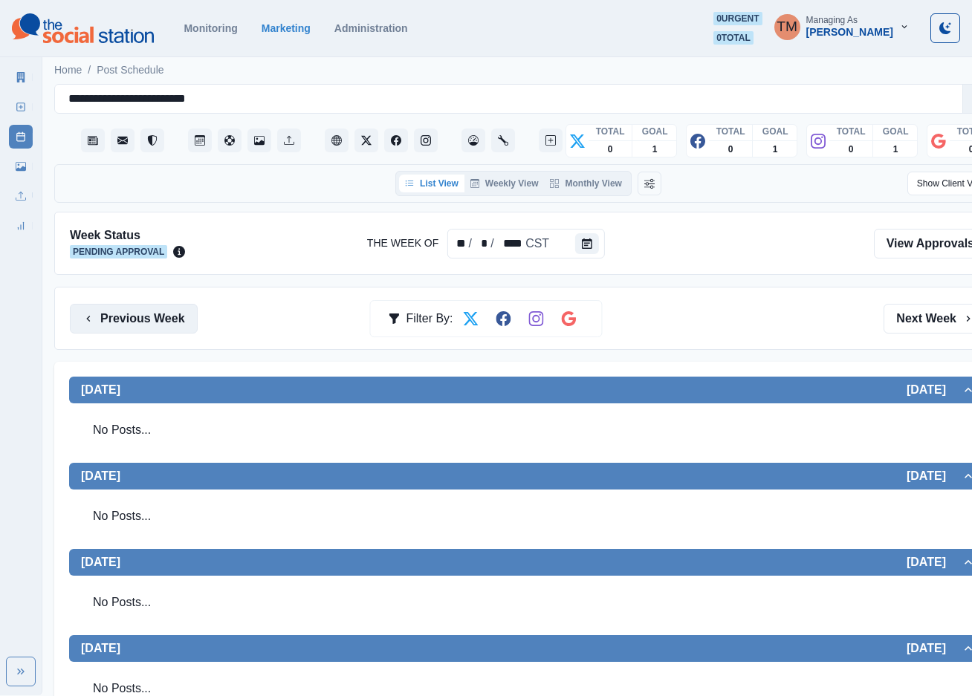
drag, startPoint x: 134, startPoint y: 319, endPoint x: 118, endPoint y: 323, distance: 16.9
click at [134, 319] on button "Previous Week" at bounding box center [134, 319] width 128 height 30
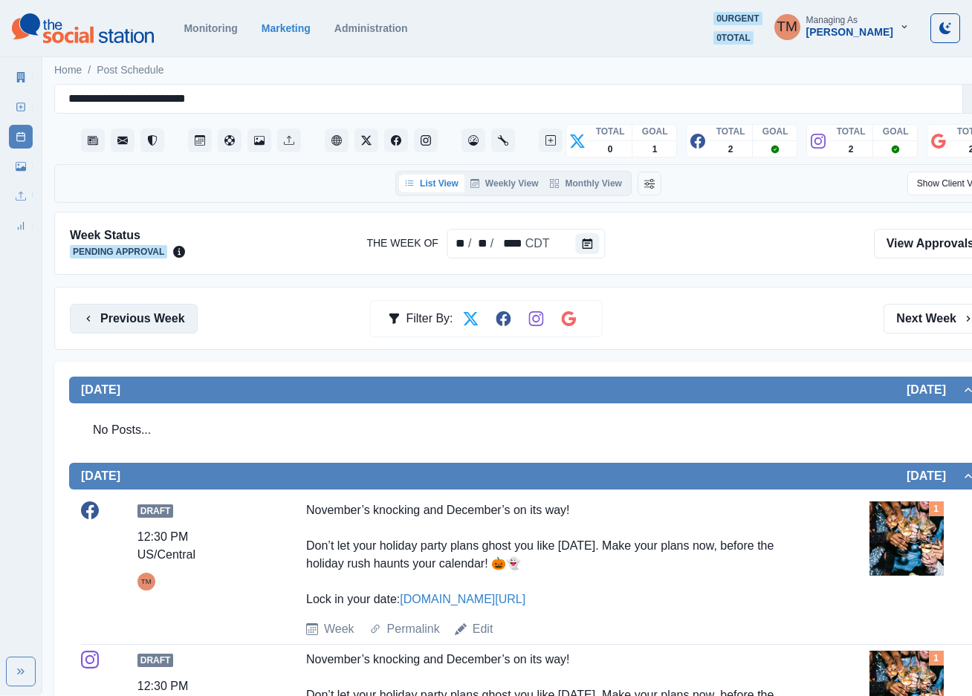
click at [172, 331] on button "Previous Week" at bounding box center [134, 319] width 128 height 30
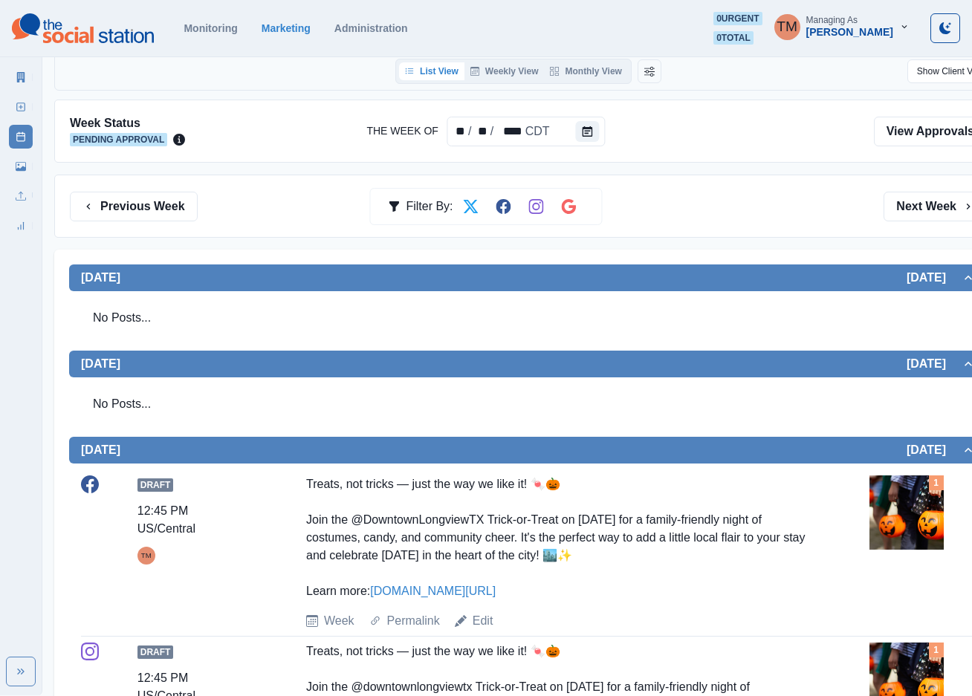
scroll to position [111, 0]
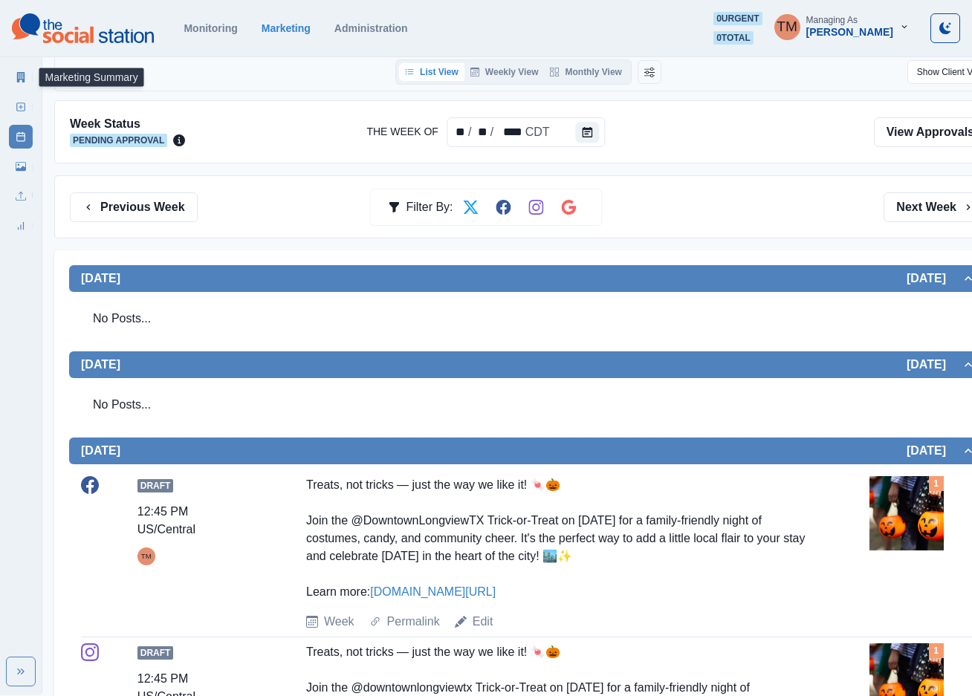
click at [19, 77] on icon at bounding box center [21, 77] width 8 height 10
